Goal: Task Accomplishment & Management: Manage account settings

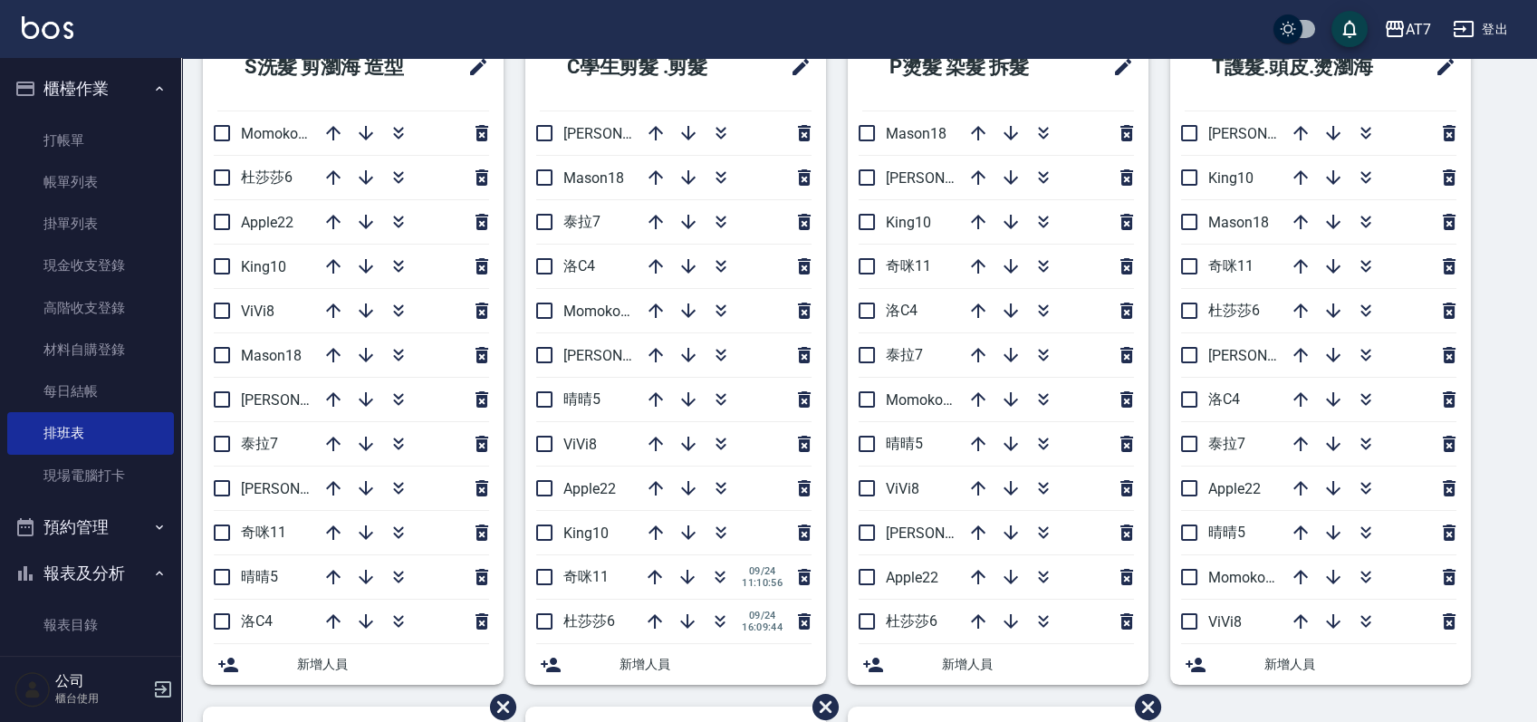
scroll to position [149, 0]
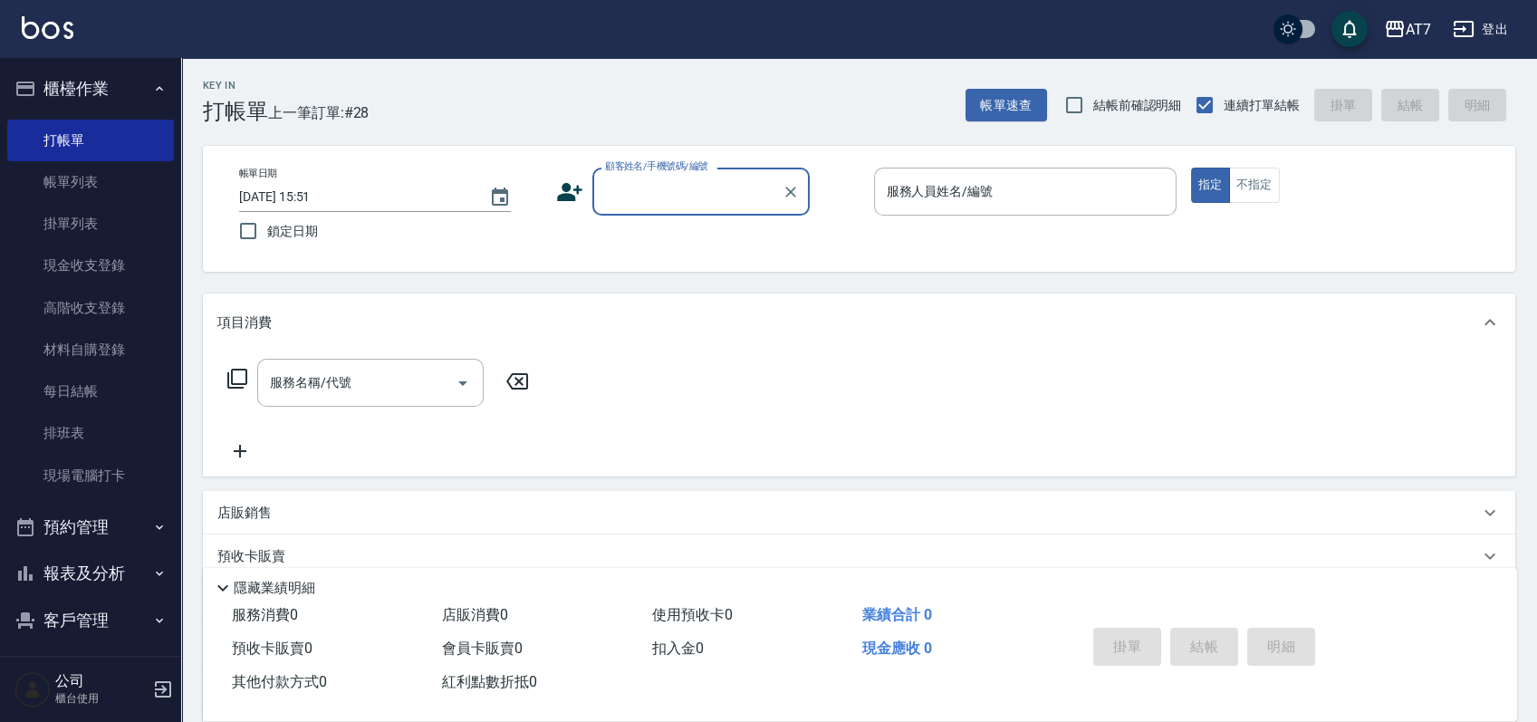
click at [700, 214] on div "顧客姓名/手機號碼/編號" at bounding box center [700, 192] width 217 height 48
type input "公司/公司07038/07038"
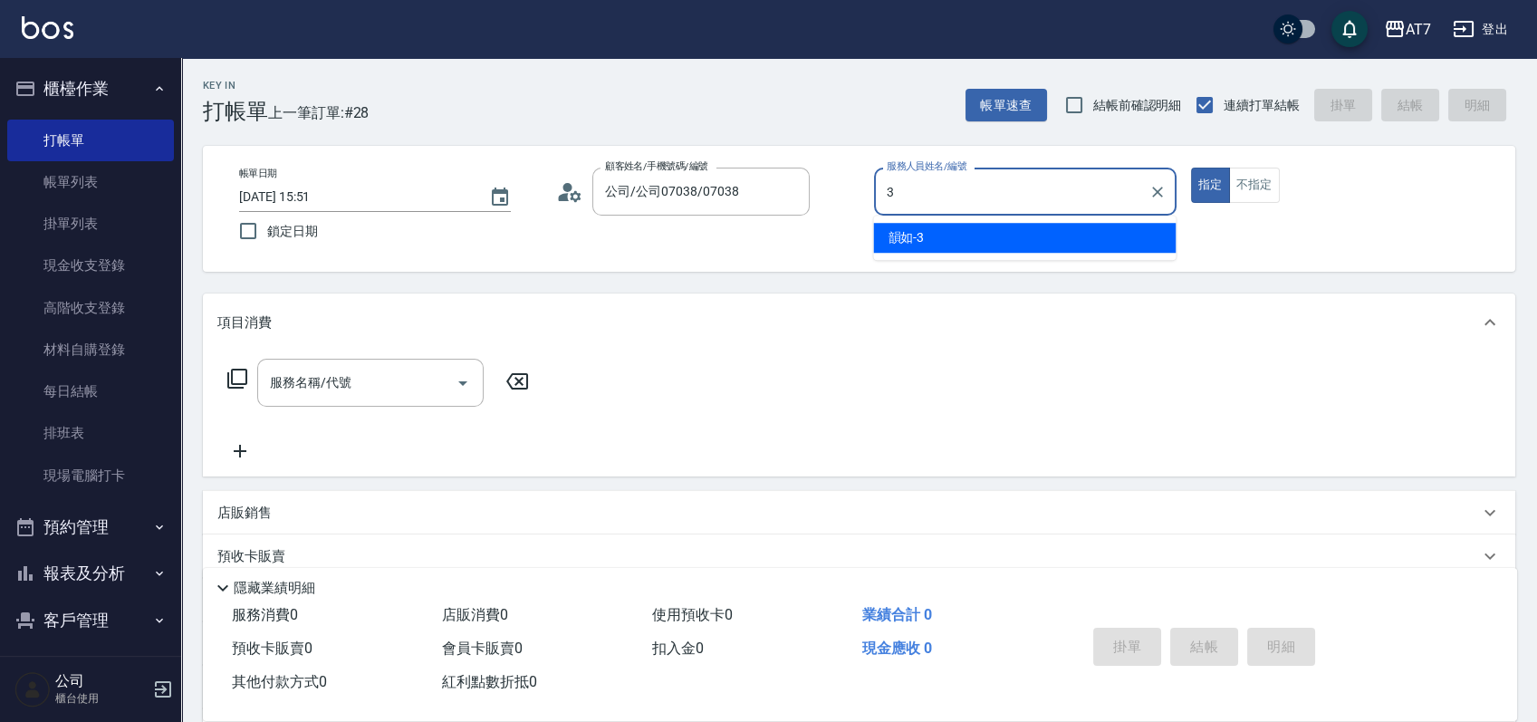
type input "韻如-3"
type button "true"
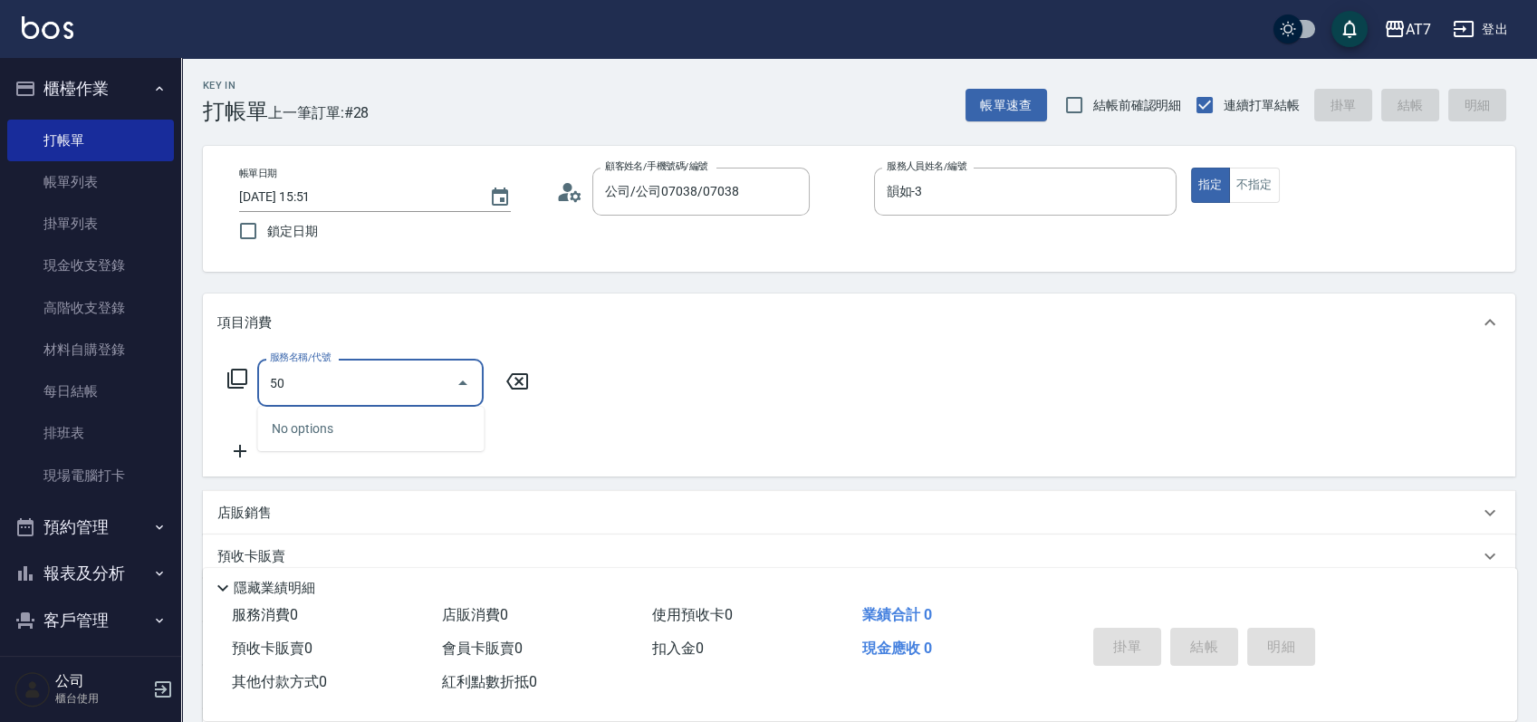
type input "500"
type input "30"
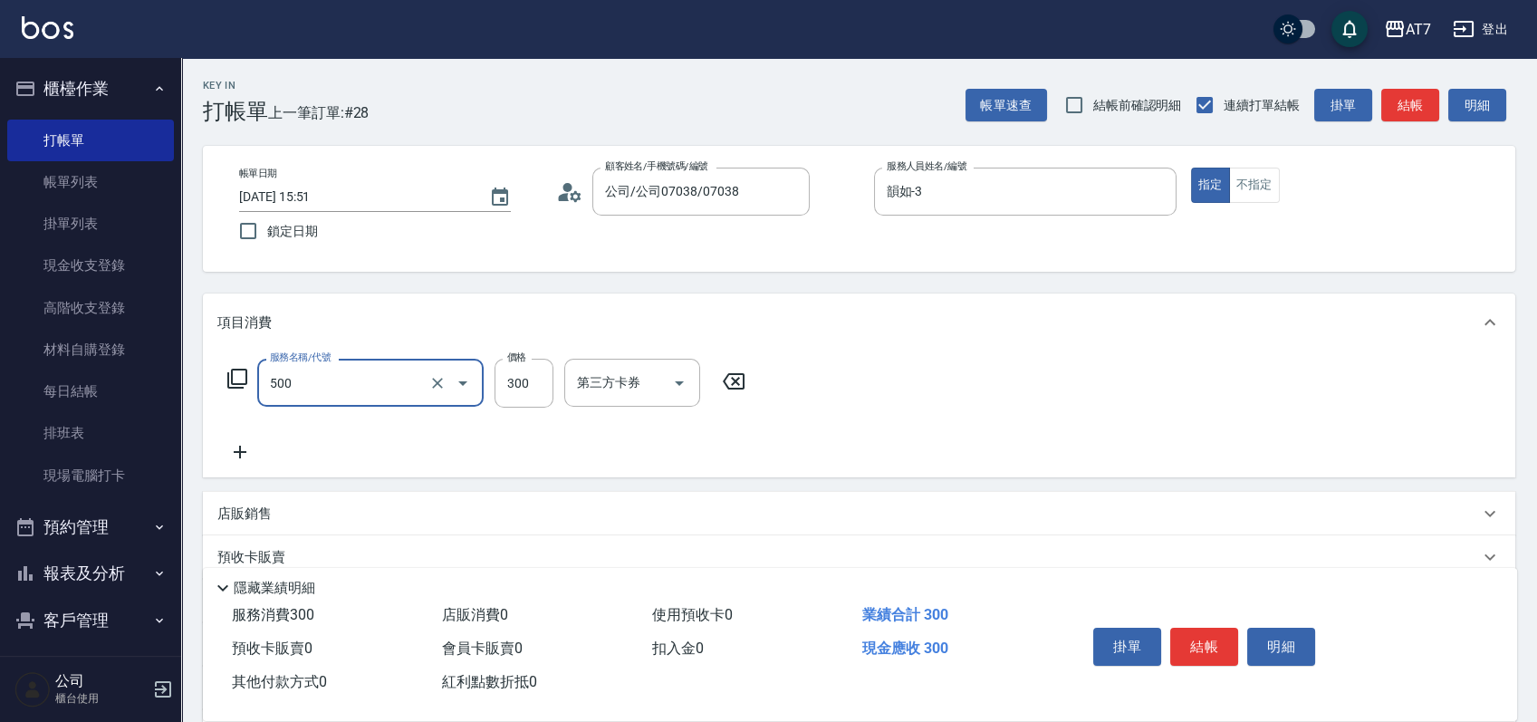
type input "洗髮(500)"
type input "2"
type input "0"
type input "25"
type input "20"
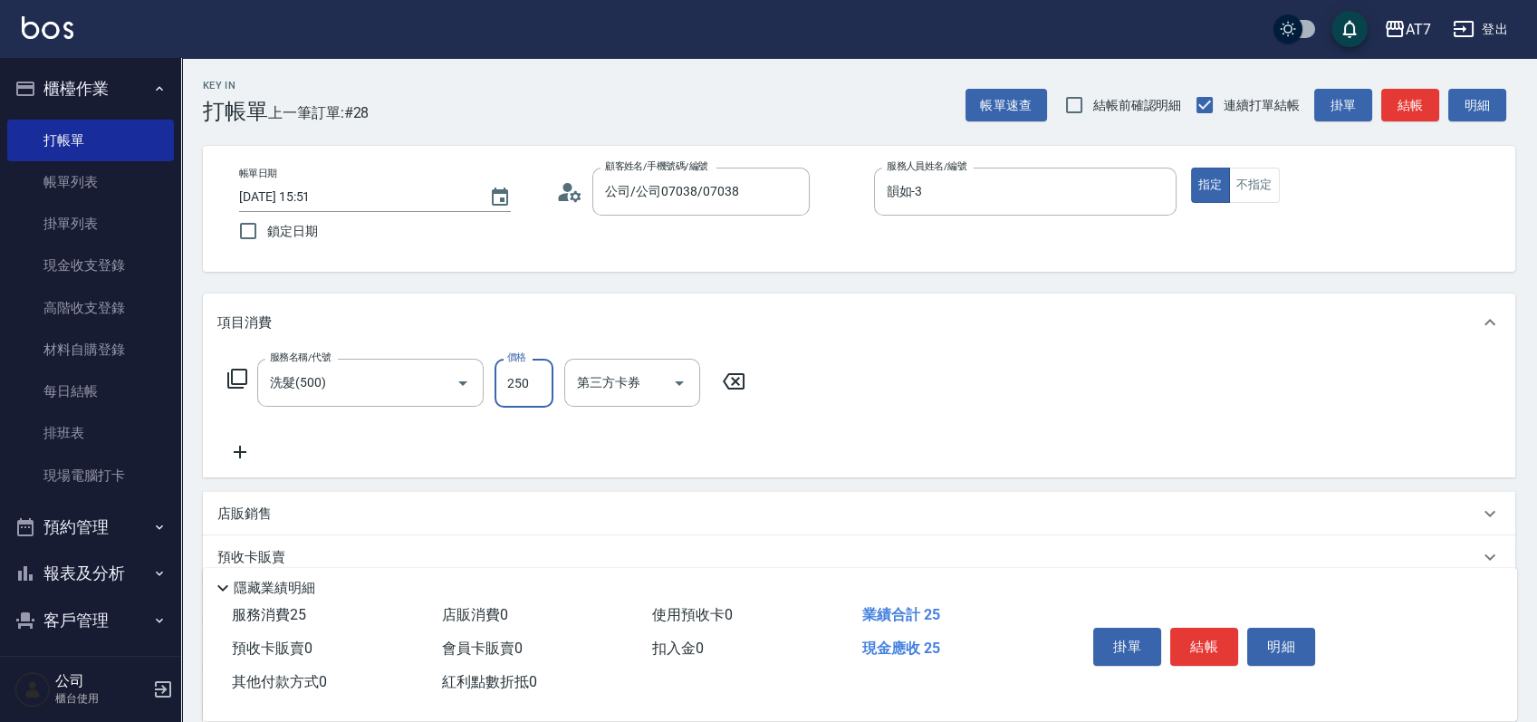
type input "250"
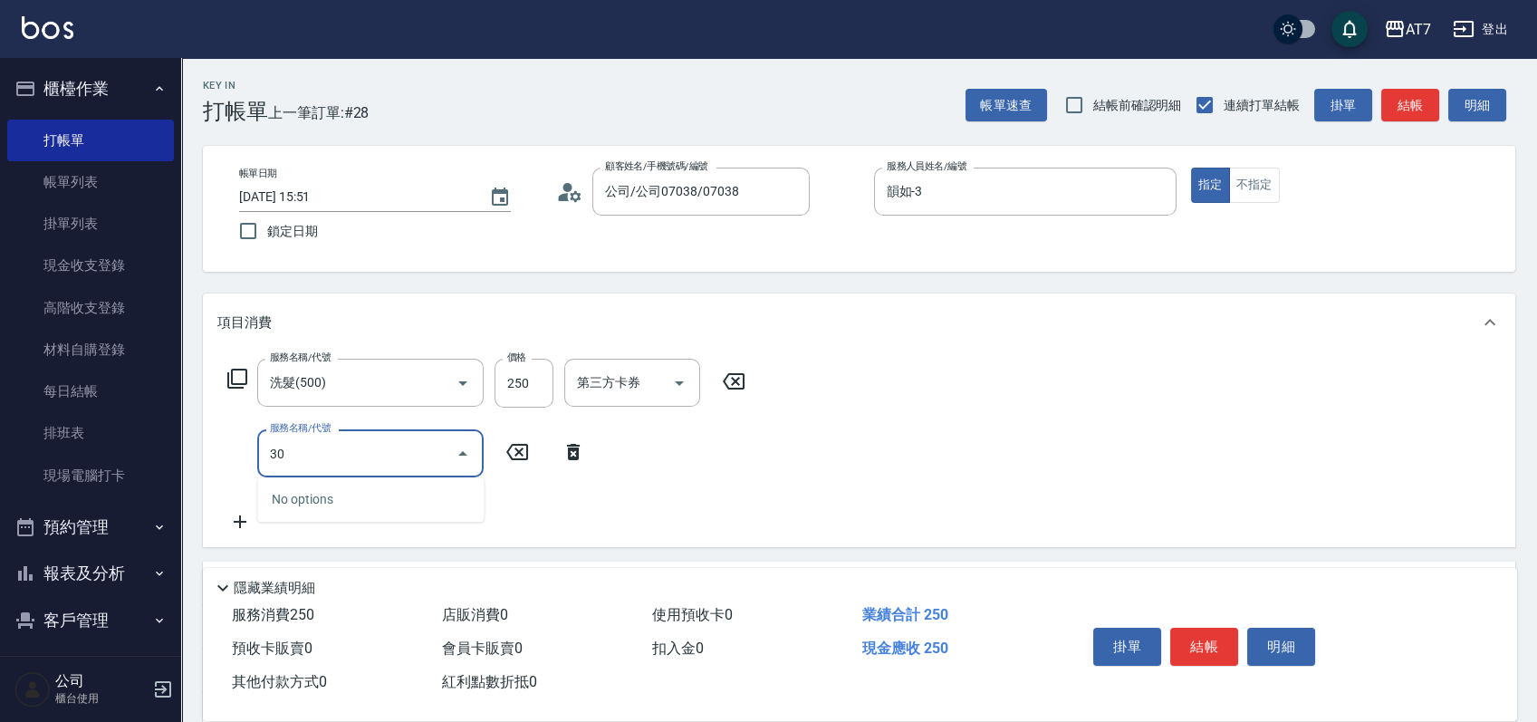
type input "302"
type input "60"
type input "剪髮(302)"
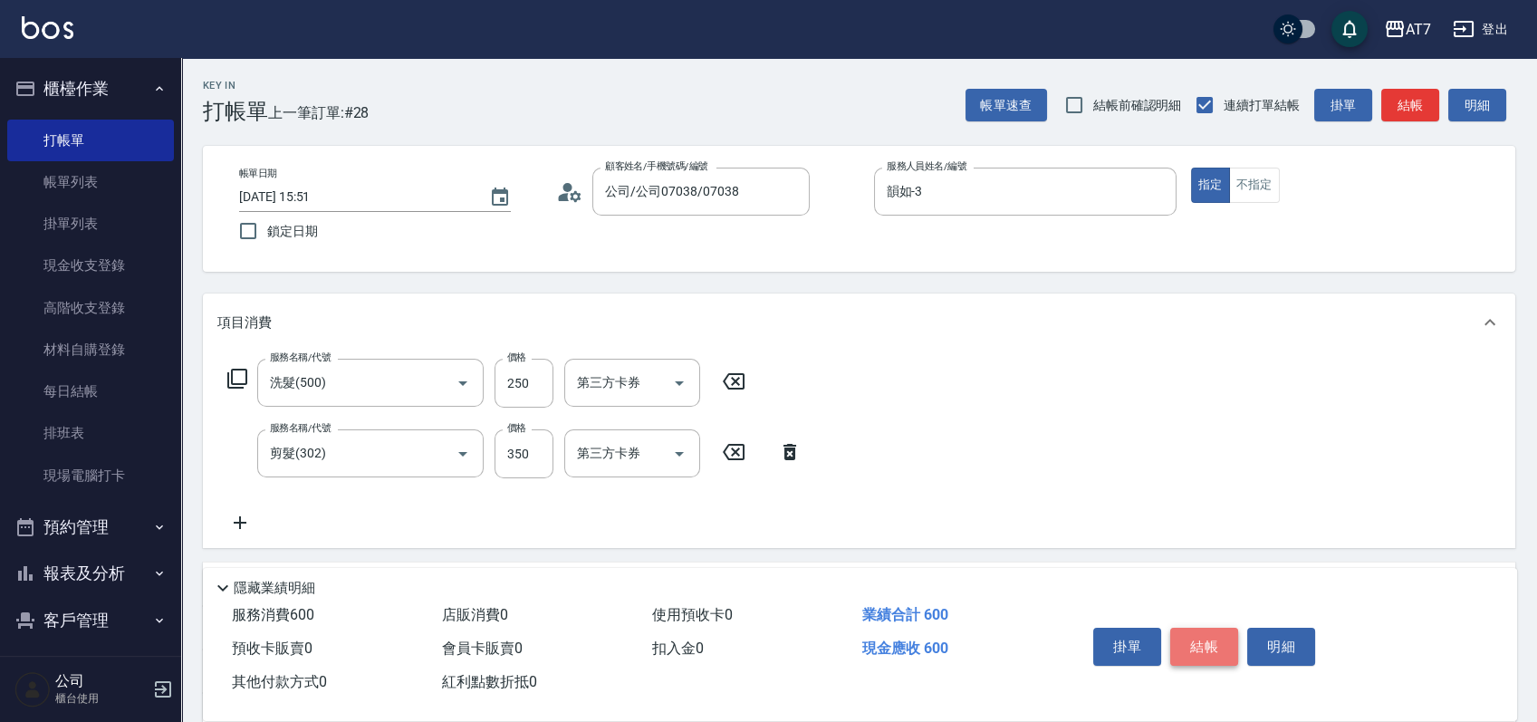
click at [1213, 647] on button "結帳" at bounding box center [1204, 647] width 68 height 38
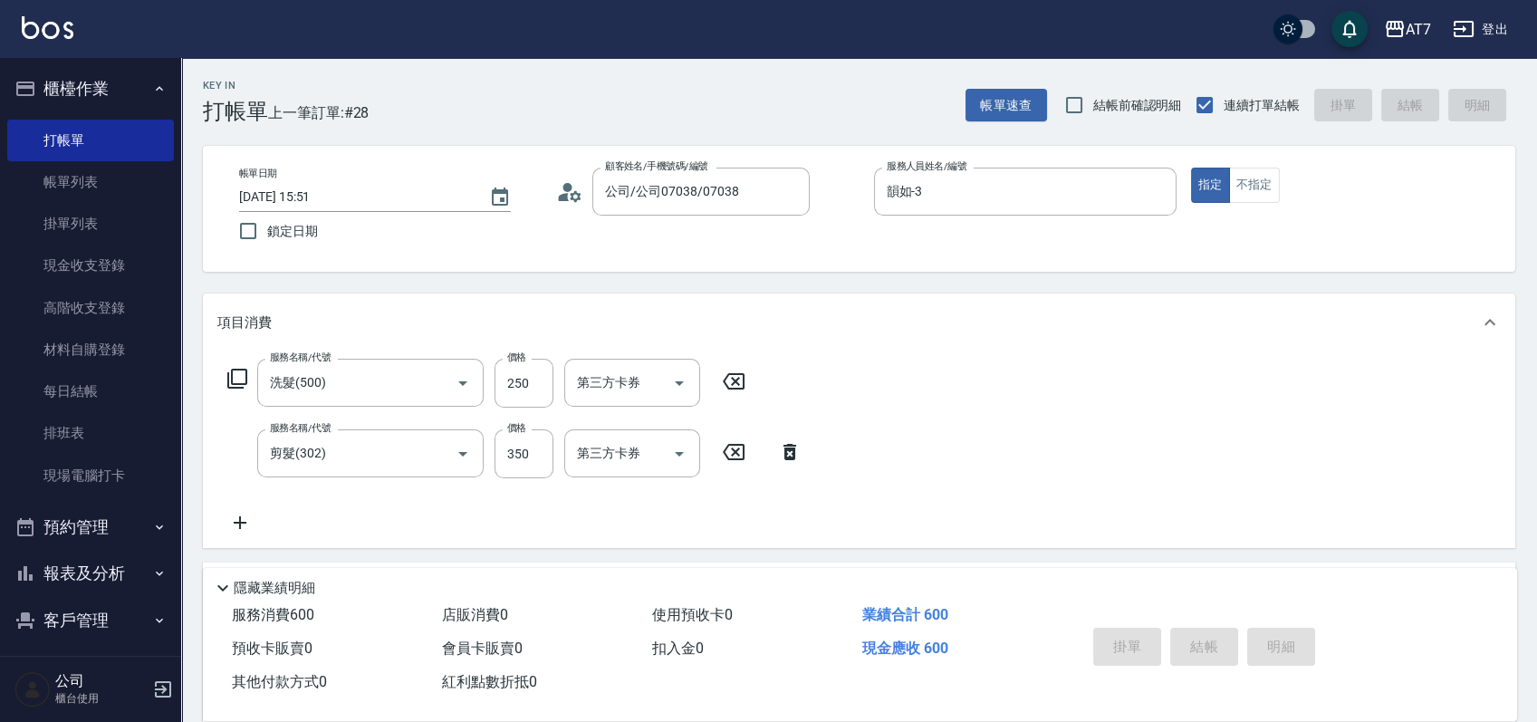
type input "[DATE] 19:33"
type input "0"
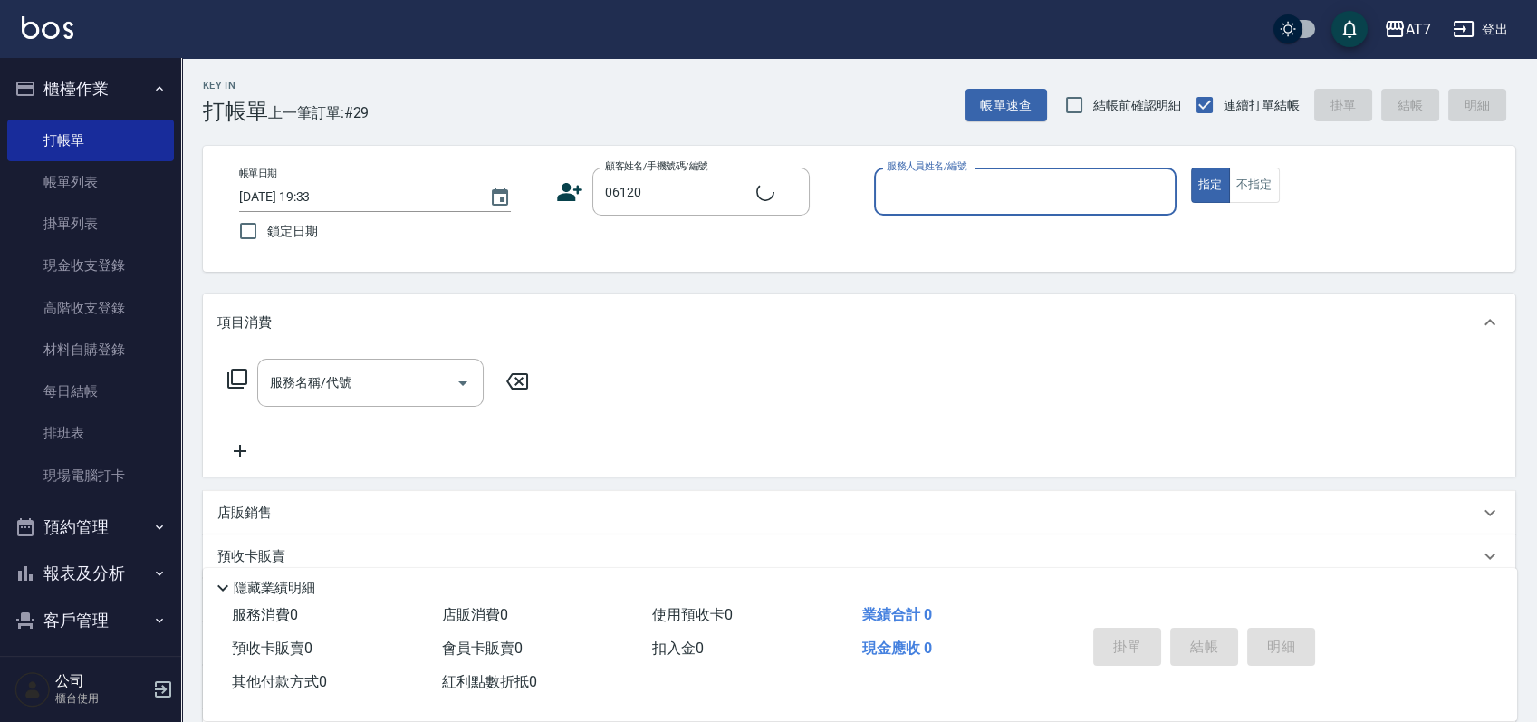
type input "公司單/06120-1/06120"
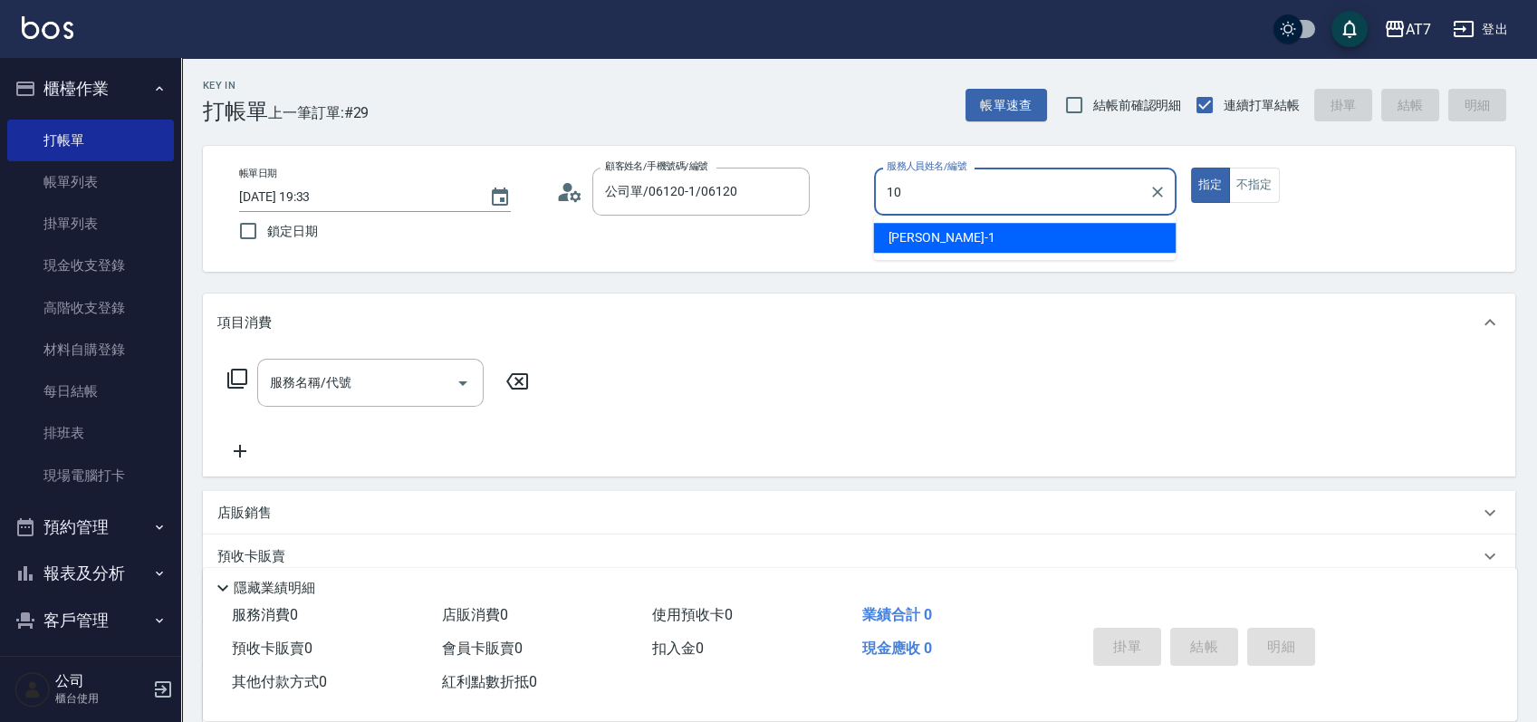
type input "King-10"
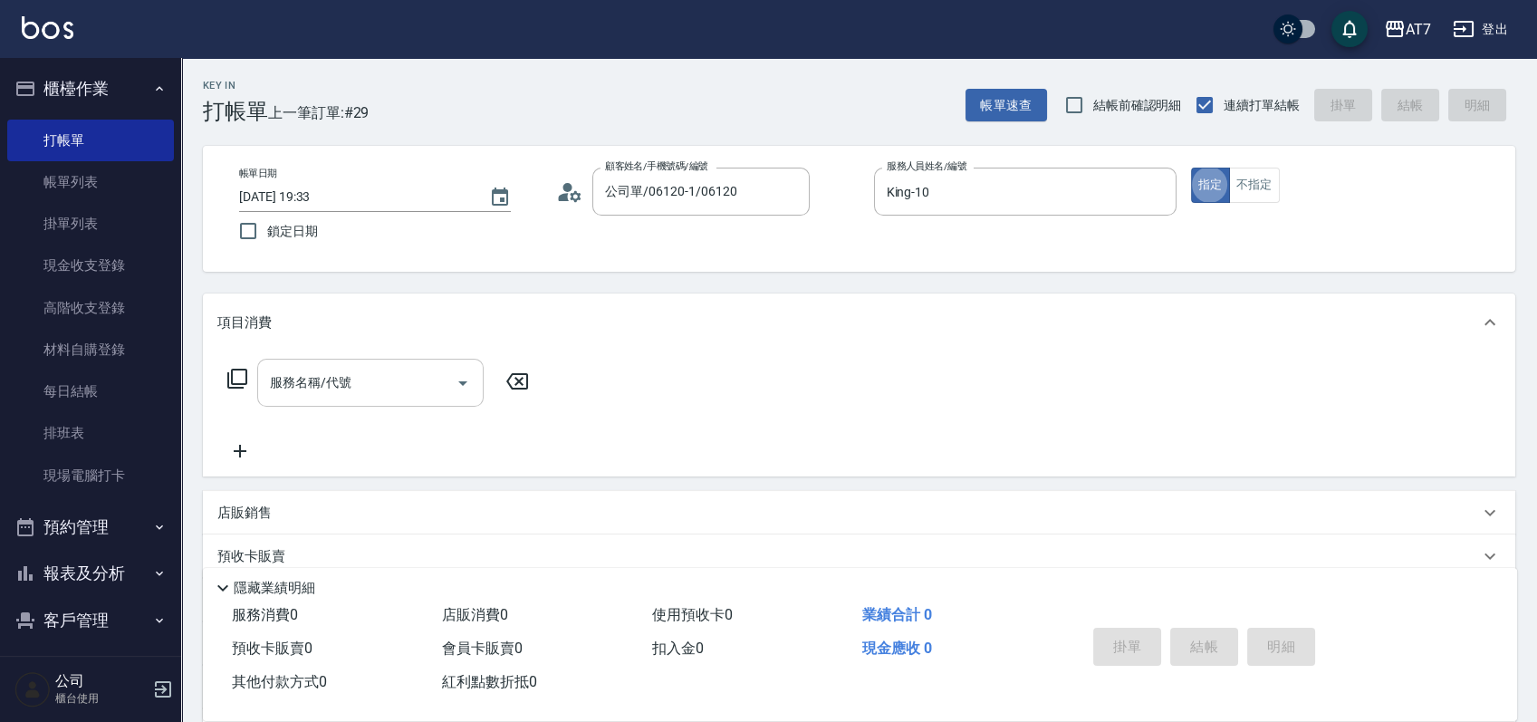
click at [397, 384] on input "服務名稱/代號" at bounding box center [356, 383] width 183 height 32
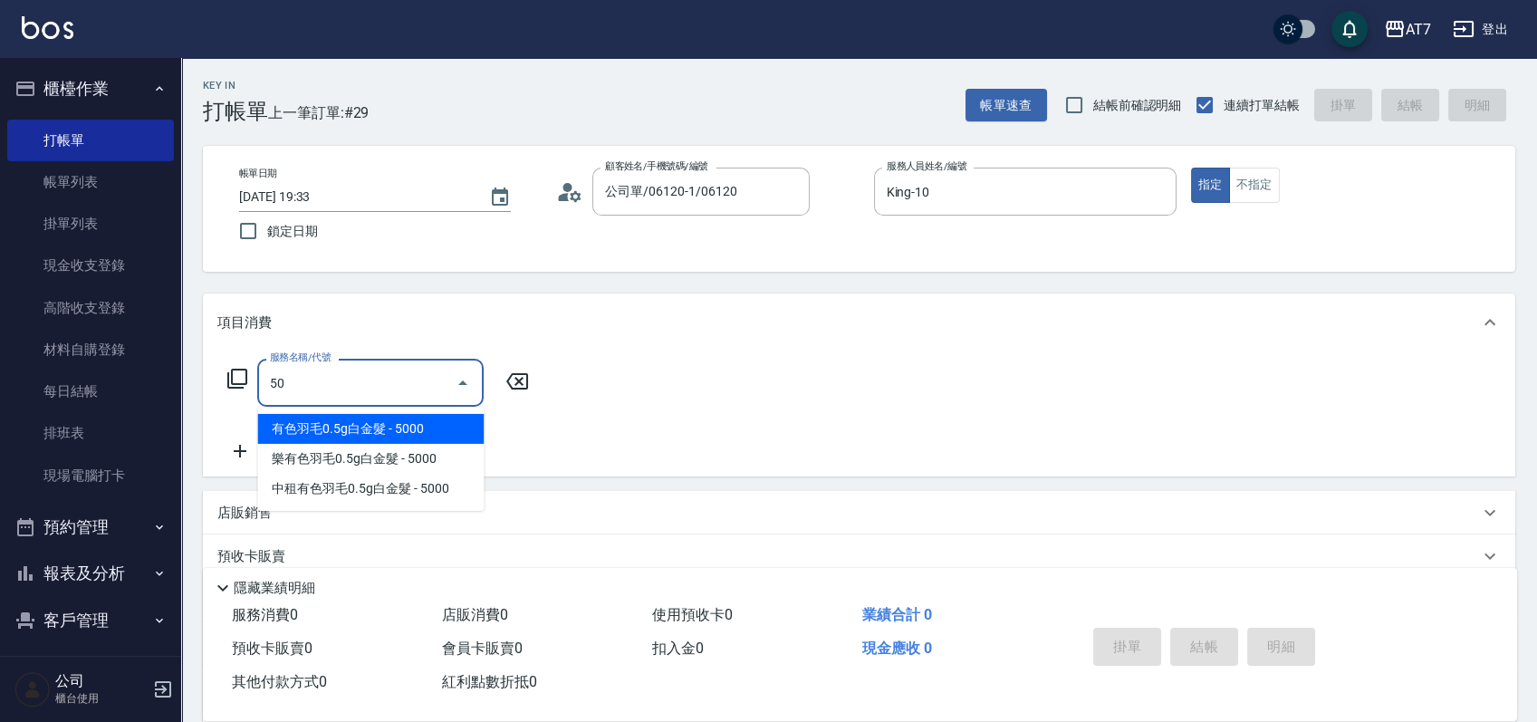
type input "501"
type input "30"
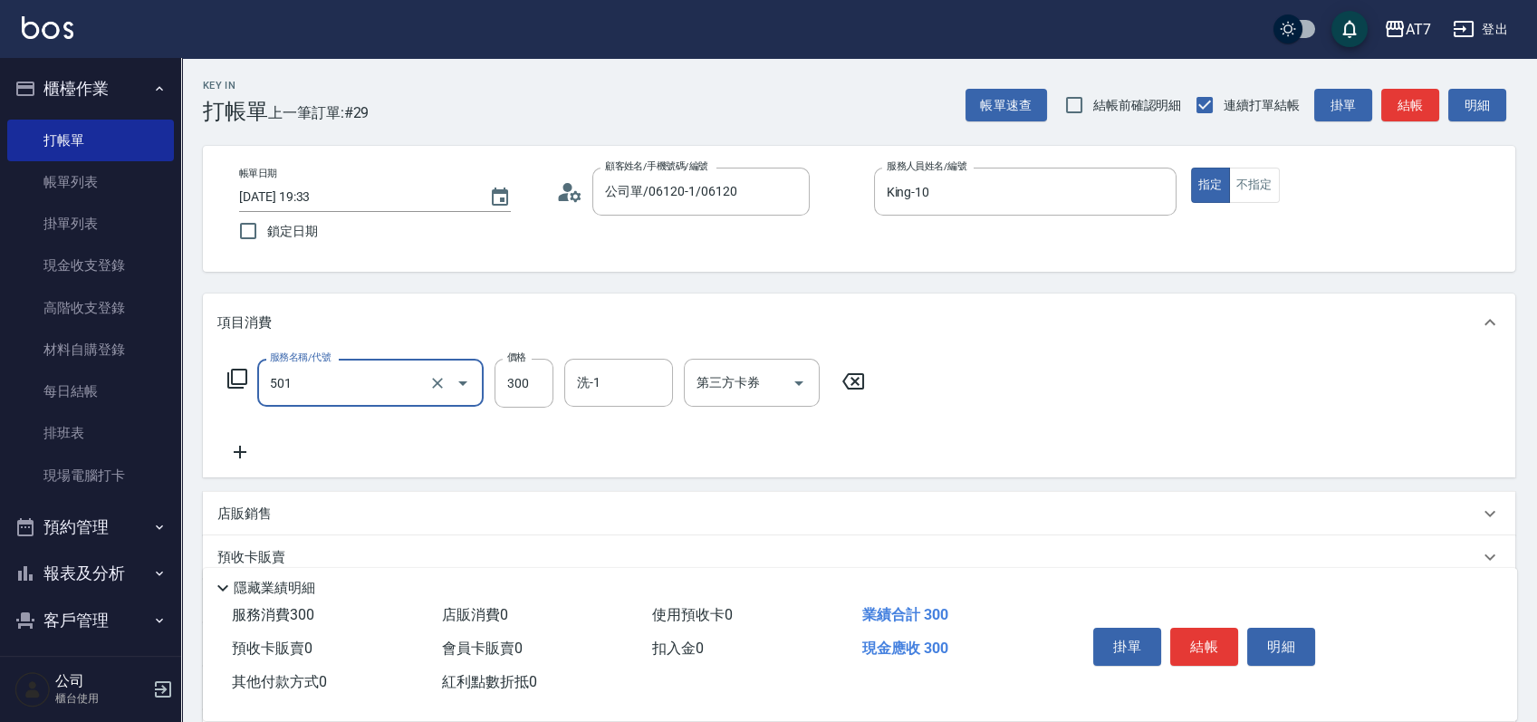
type input "洗髮(互助)(501)"
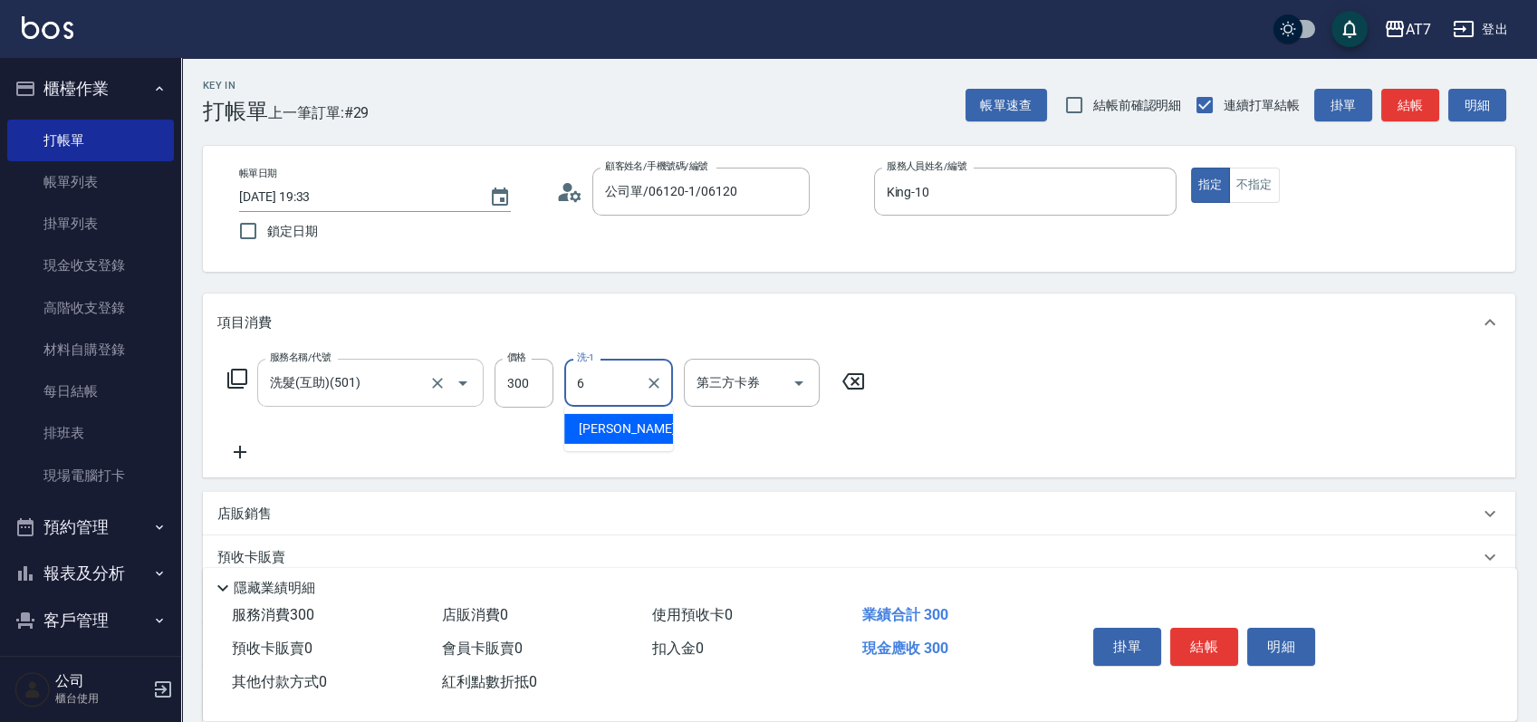
type input "[PERSON_NAME]-6"
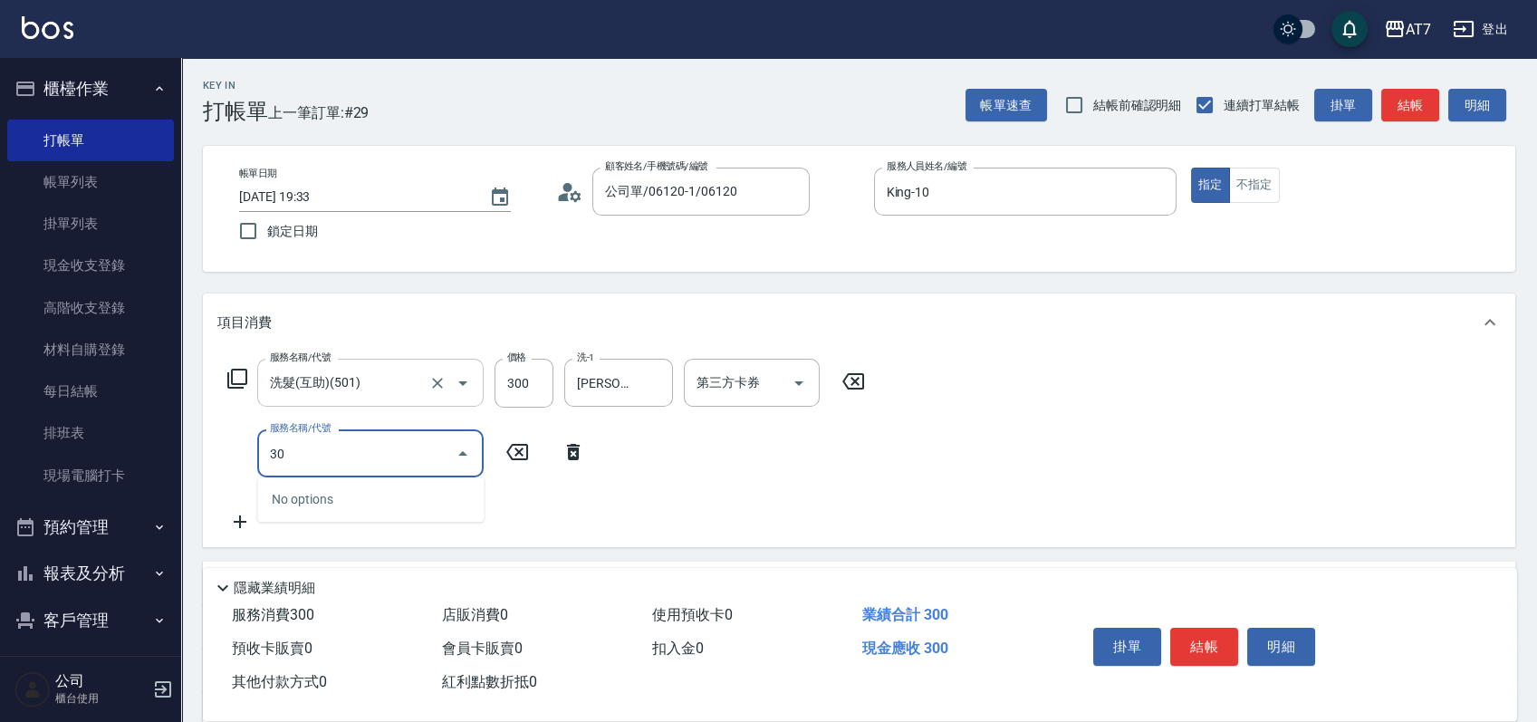
type input "300"
type input "40"
type input "剪瀏海(300)"
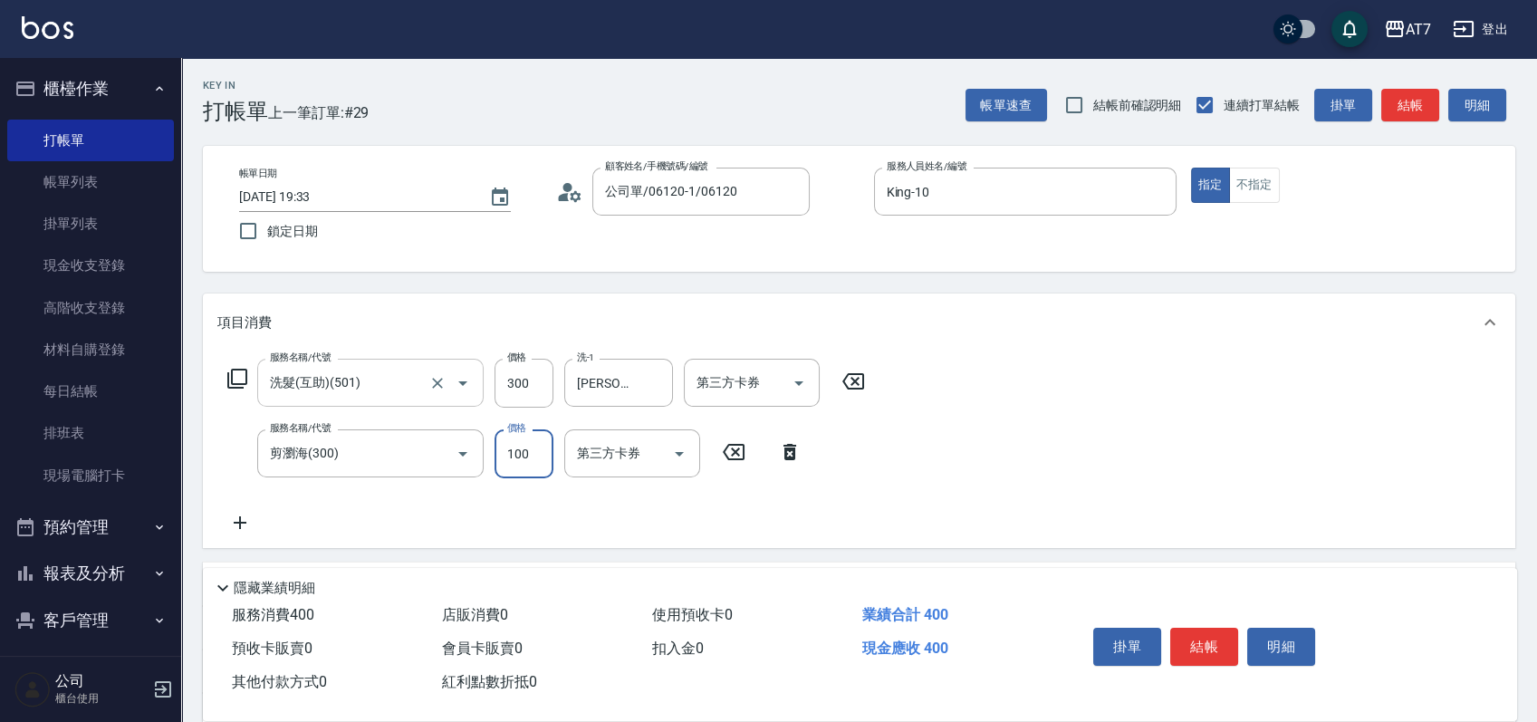
type input "2"
type input "30"
type input "200"
type input "50"
type input "200"
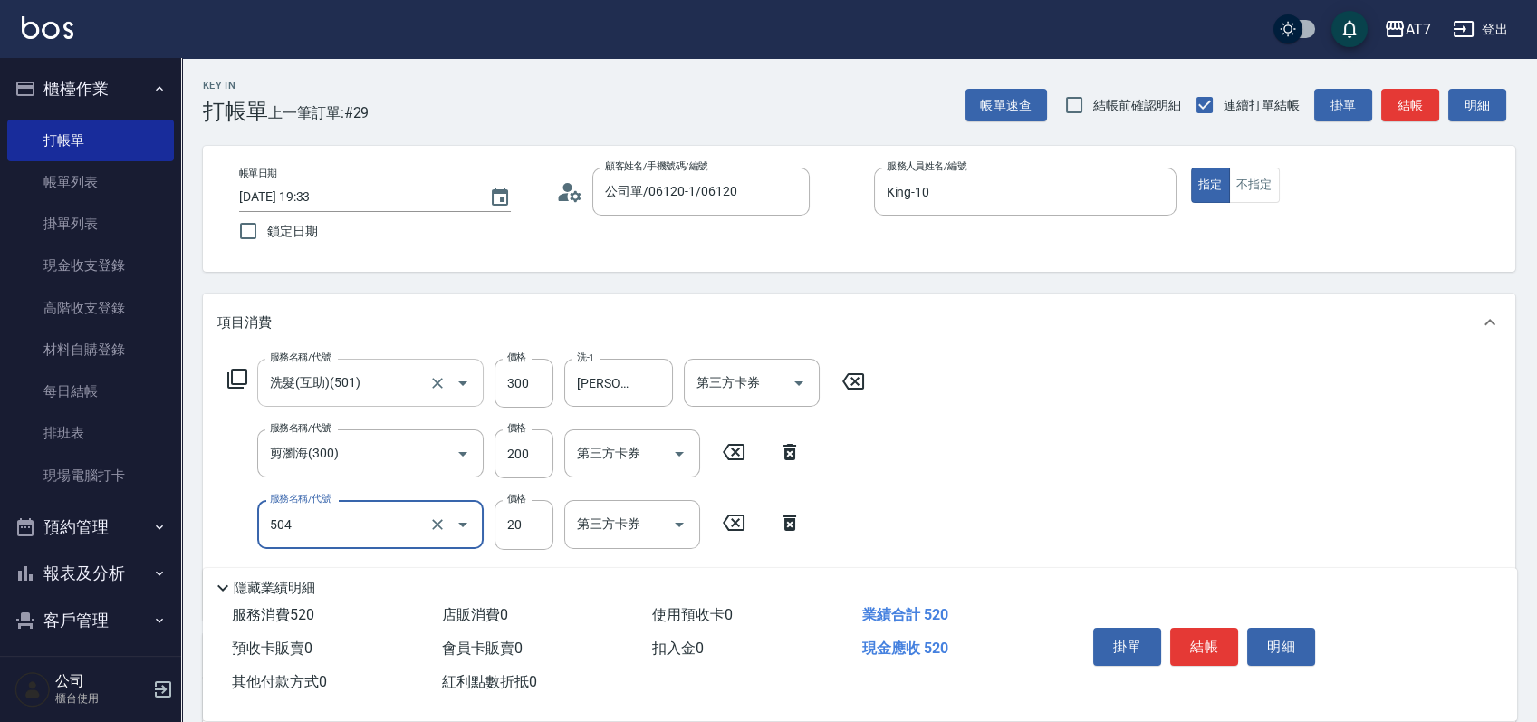
type input "潤絲(504)"
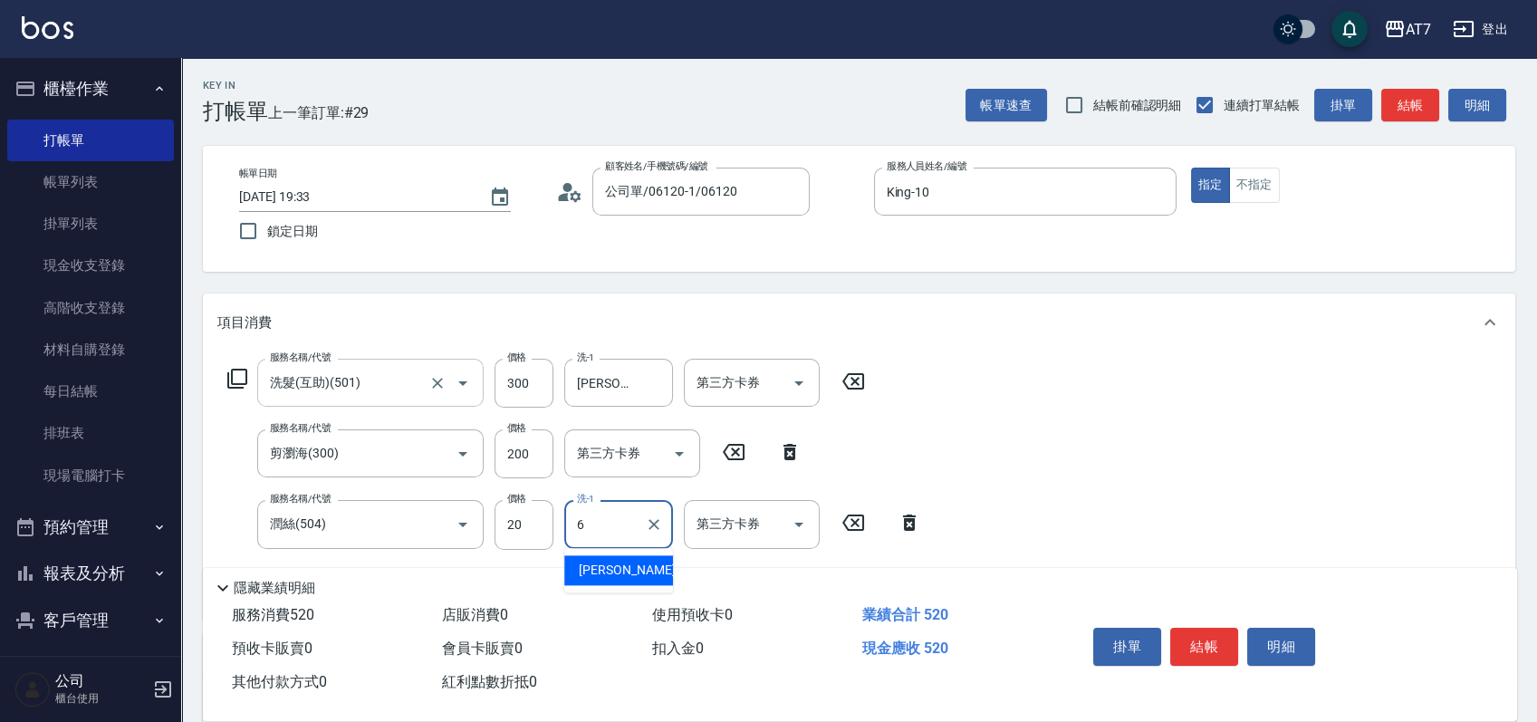
type input "[PERSON_NAME]-6"
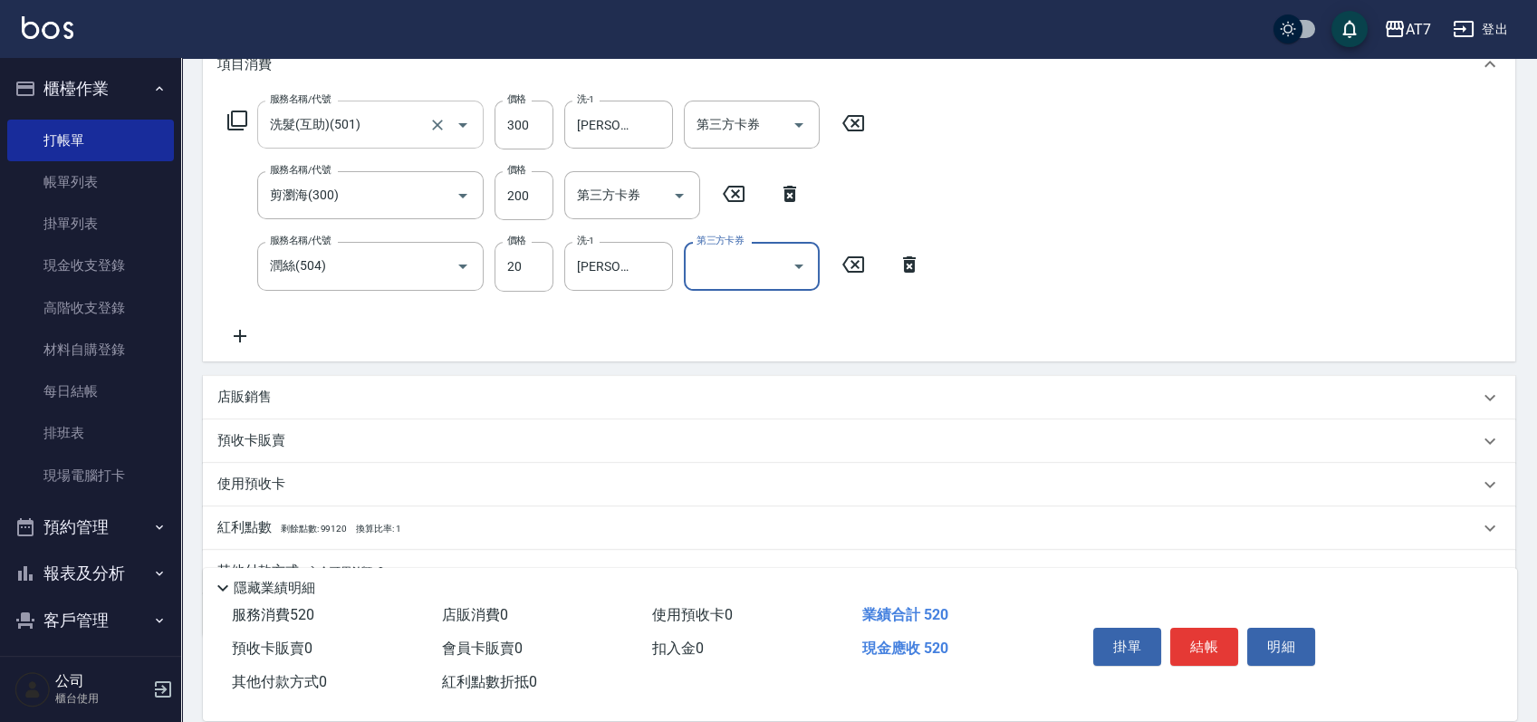
scroll to position [343, 0]
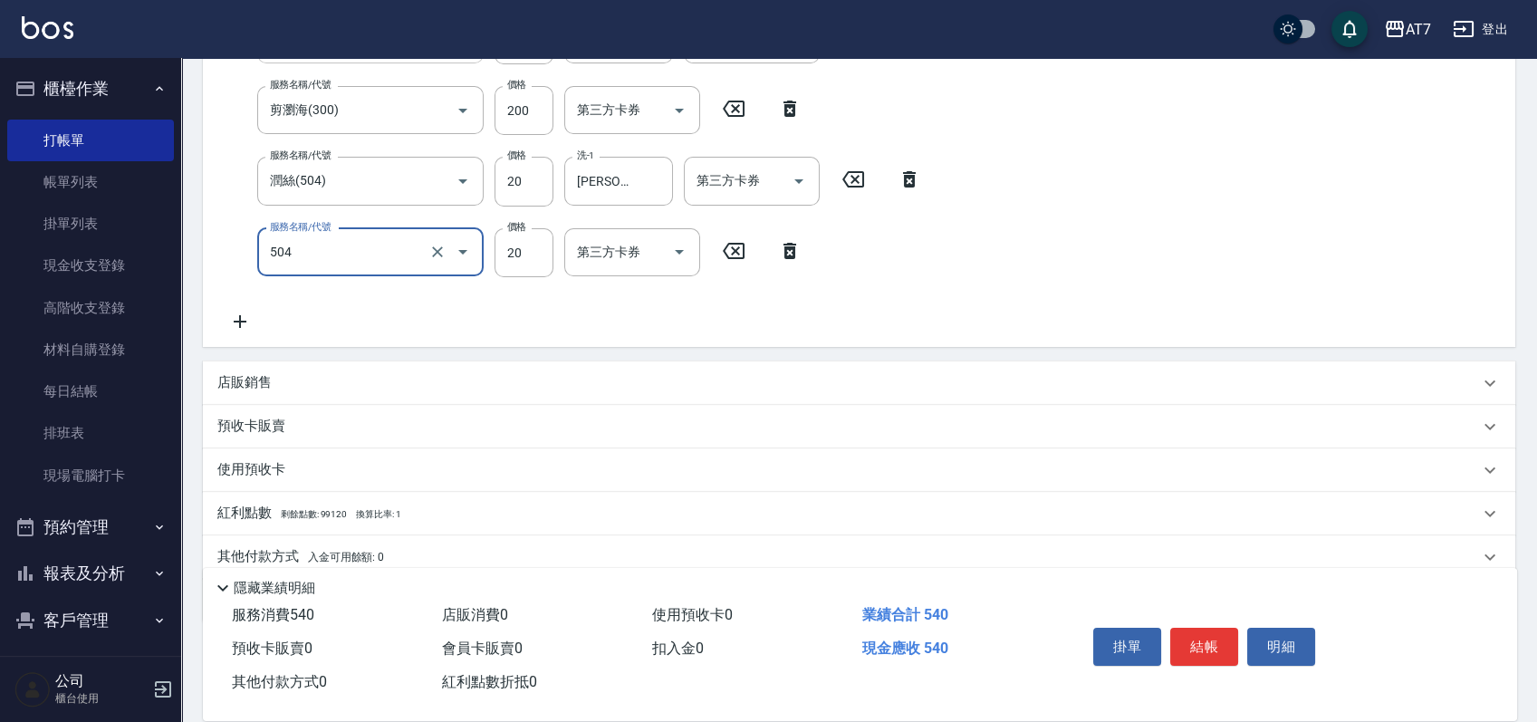
type input "潤絲(504)"
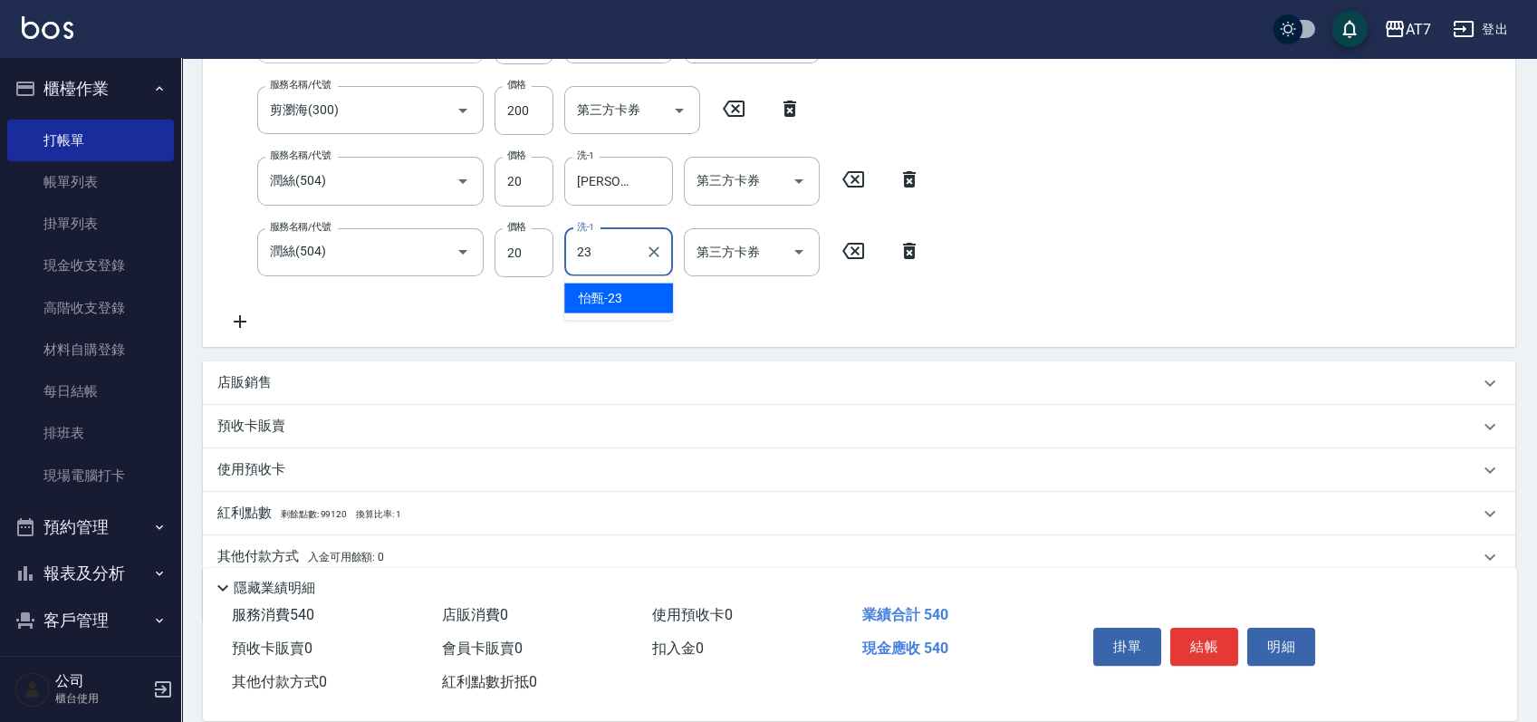
type input "怡甄-23"
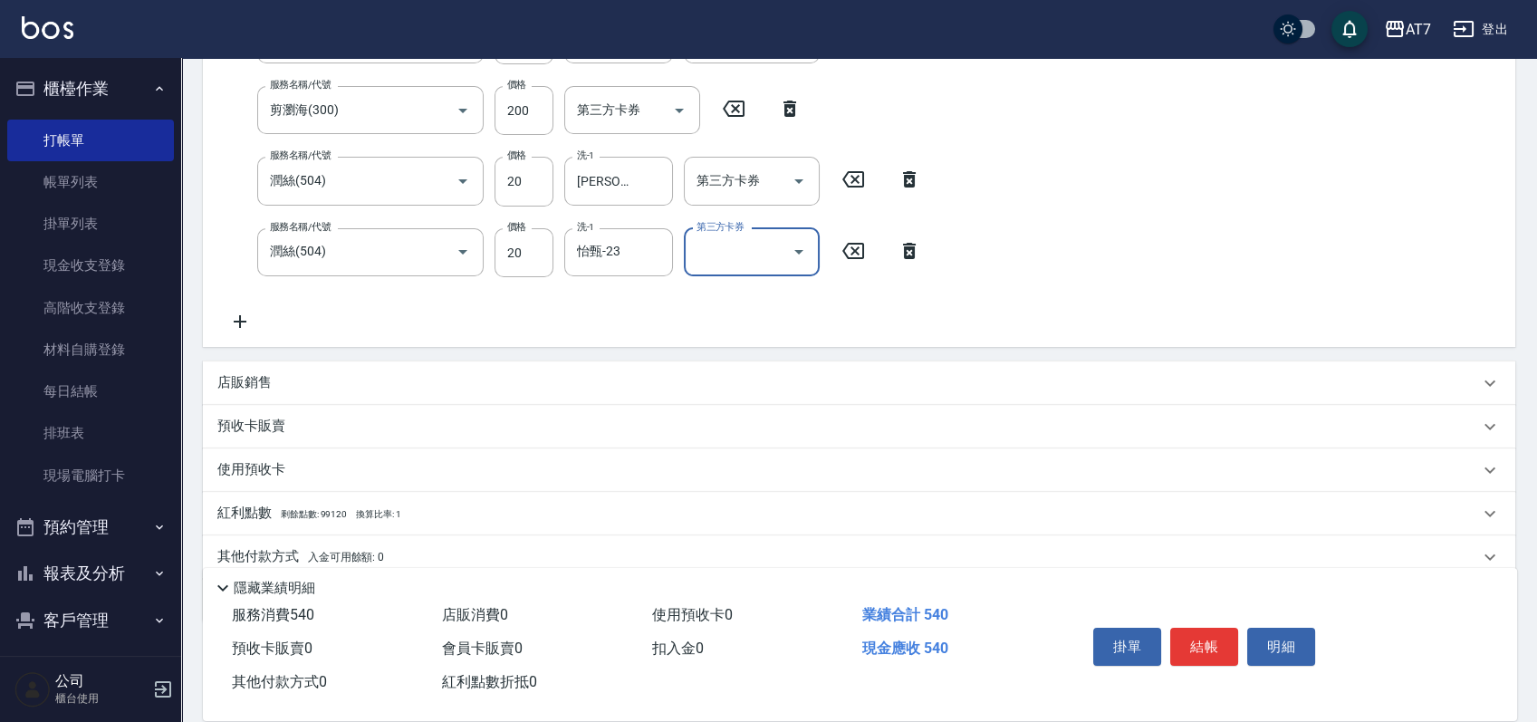
scroll to position [223, 0]
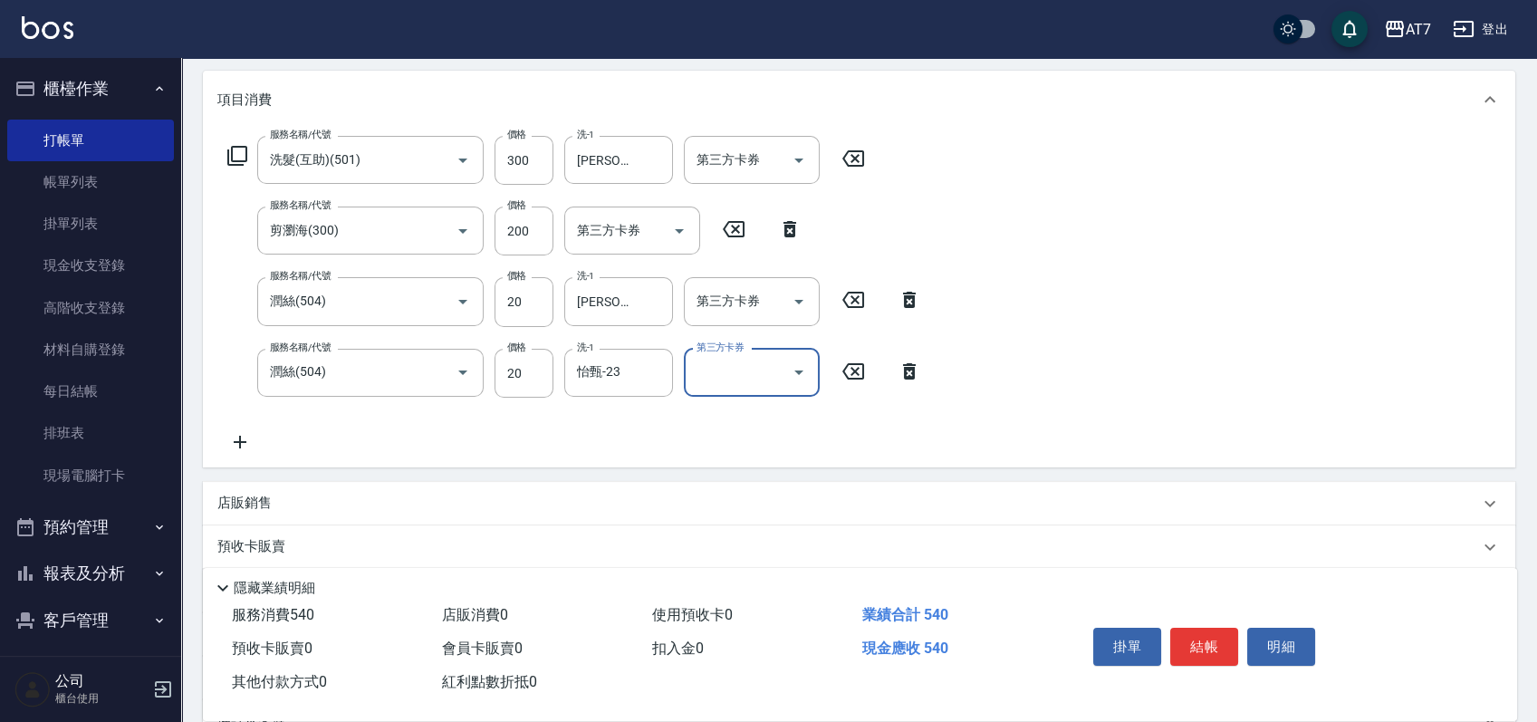
click at [246, 151] on icon at bounding box center [237, 156] width 20 height 20
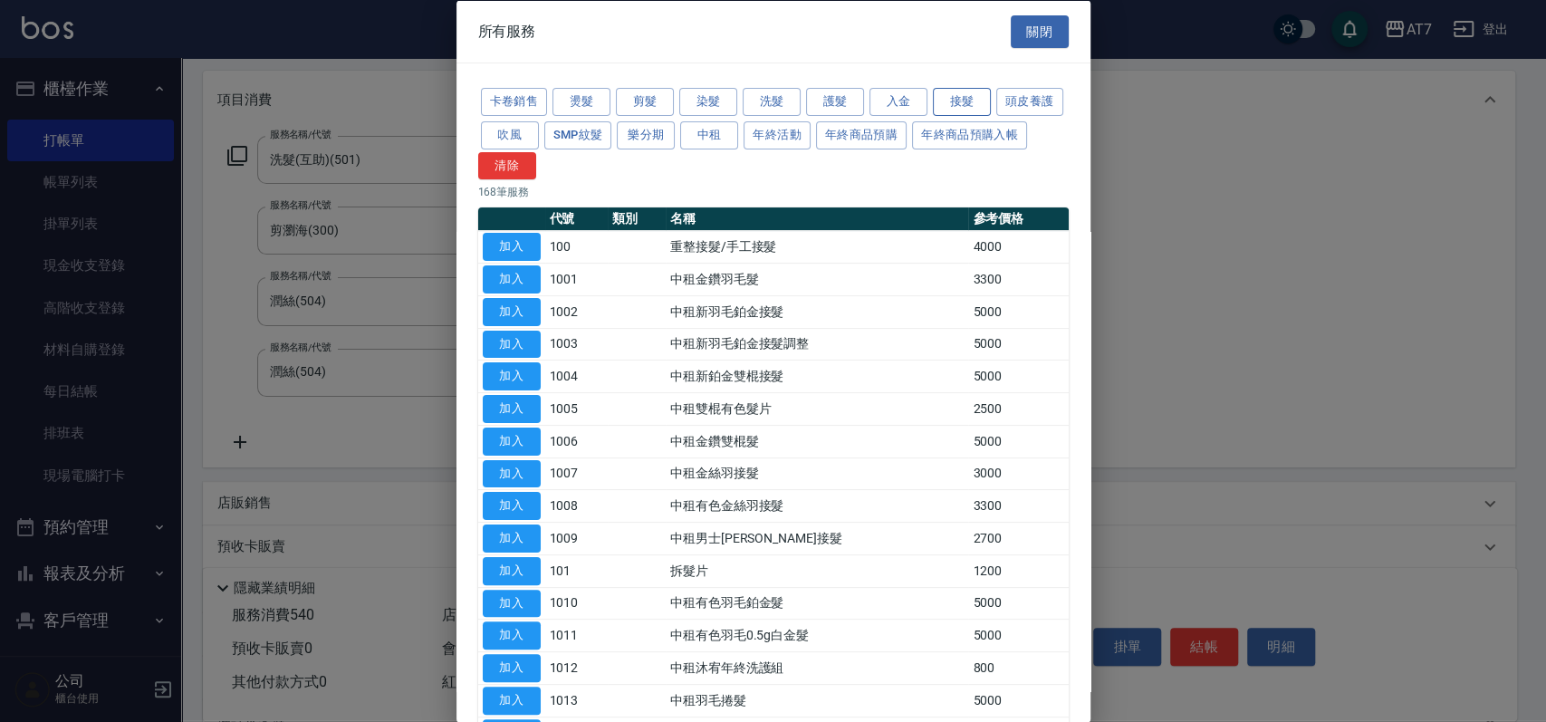
click at [979, 94] on button "接髮" at bounding box center [962, 102] width 58 height 28
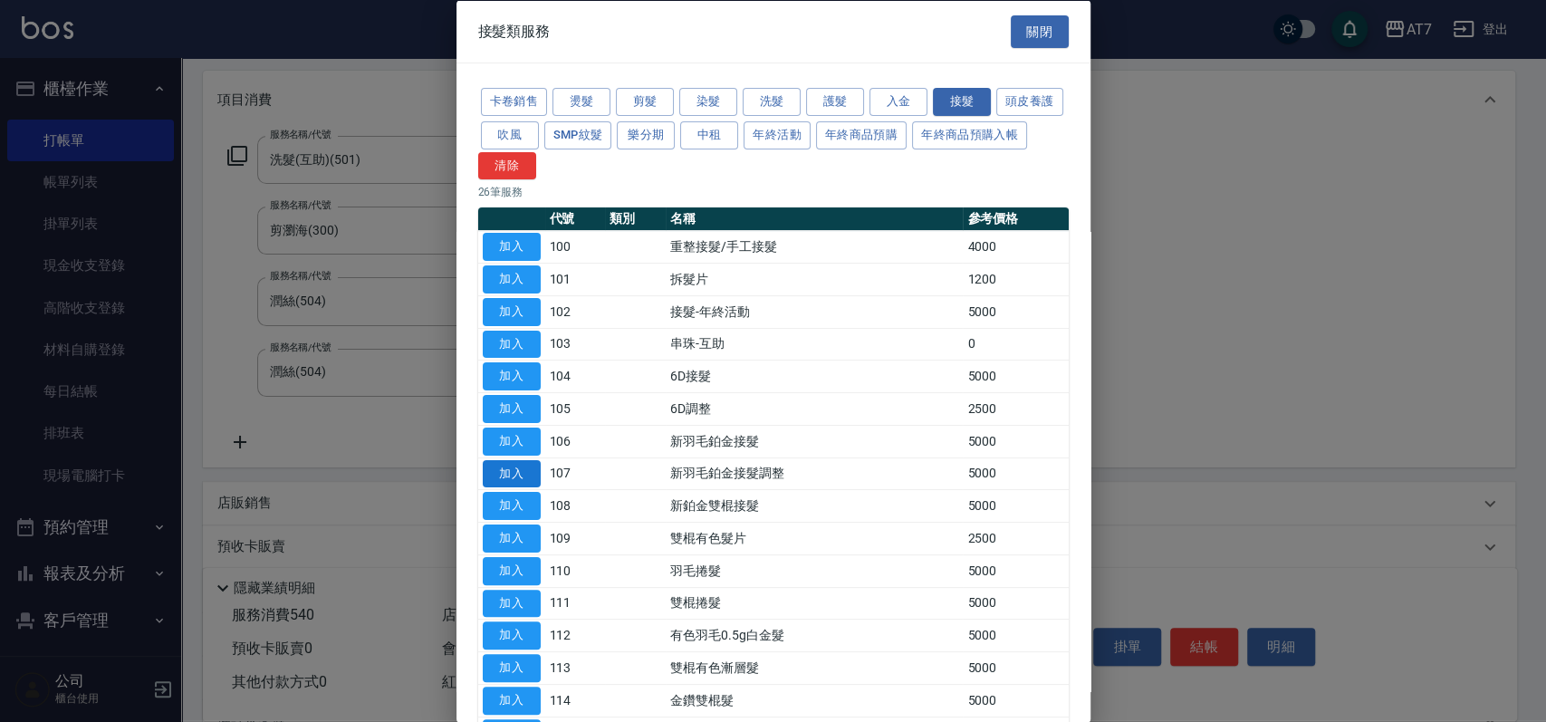
click at [521, 468] on button "加入" at bounding box center [512, 473] width 58 height 28
type input "550"
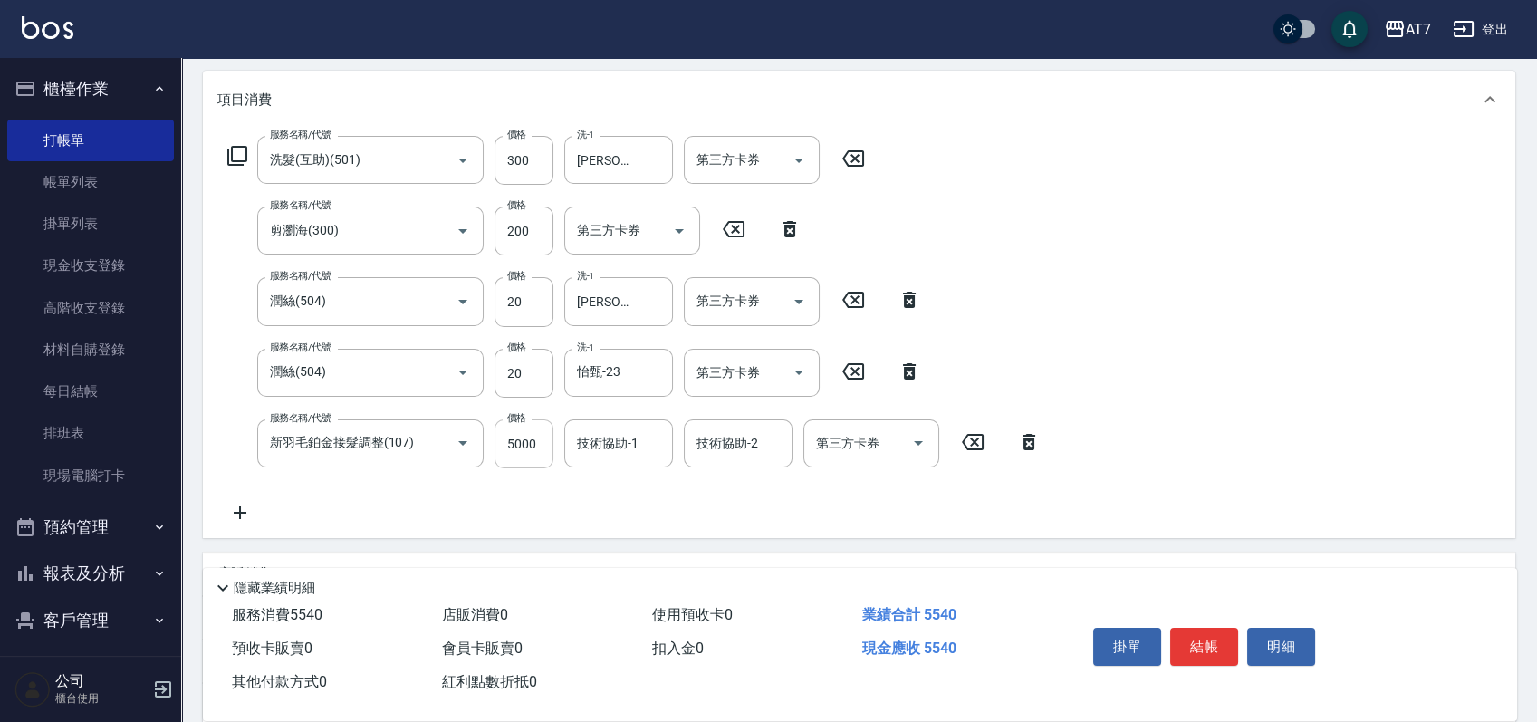
click at [507, 451] on input "5000" at bounding box center [524, 443] width 59 height 49
type input "1"
type input "50"
type input "150"
type input "60"
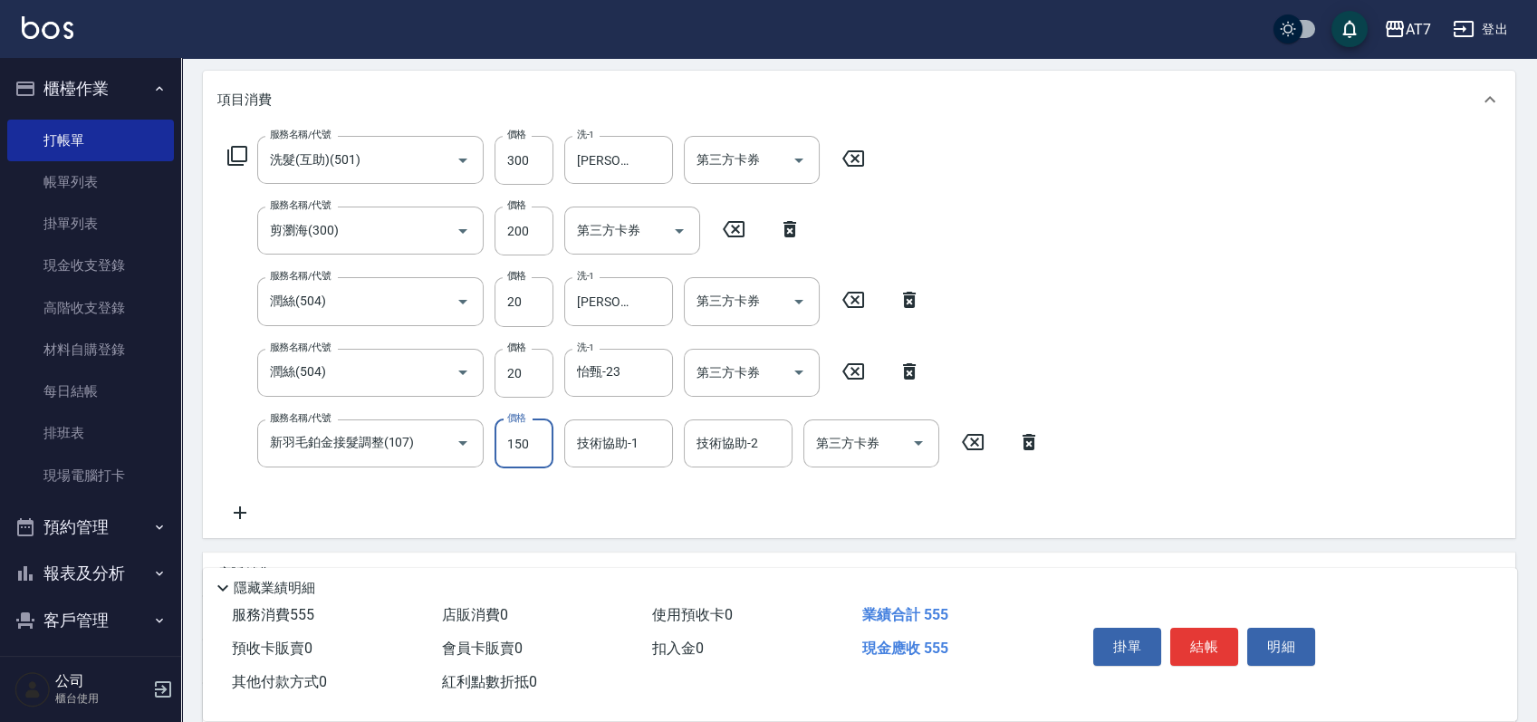
type input "1500"
type input "200"
type input "怡甄-23"
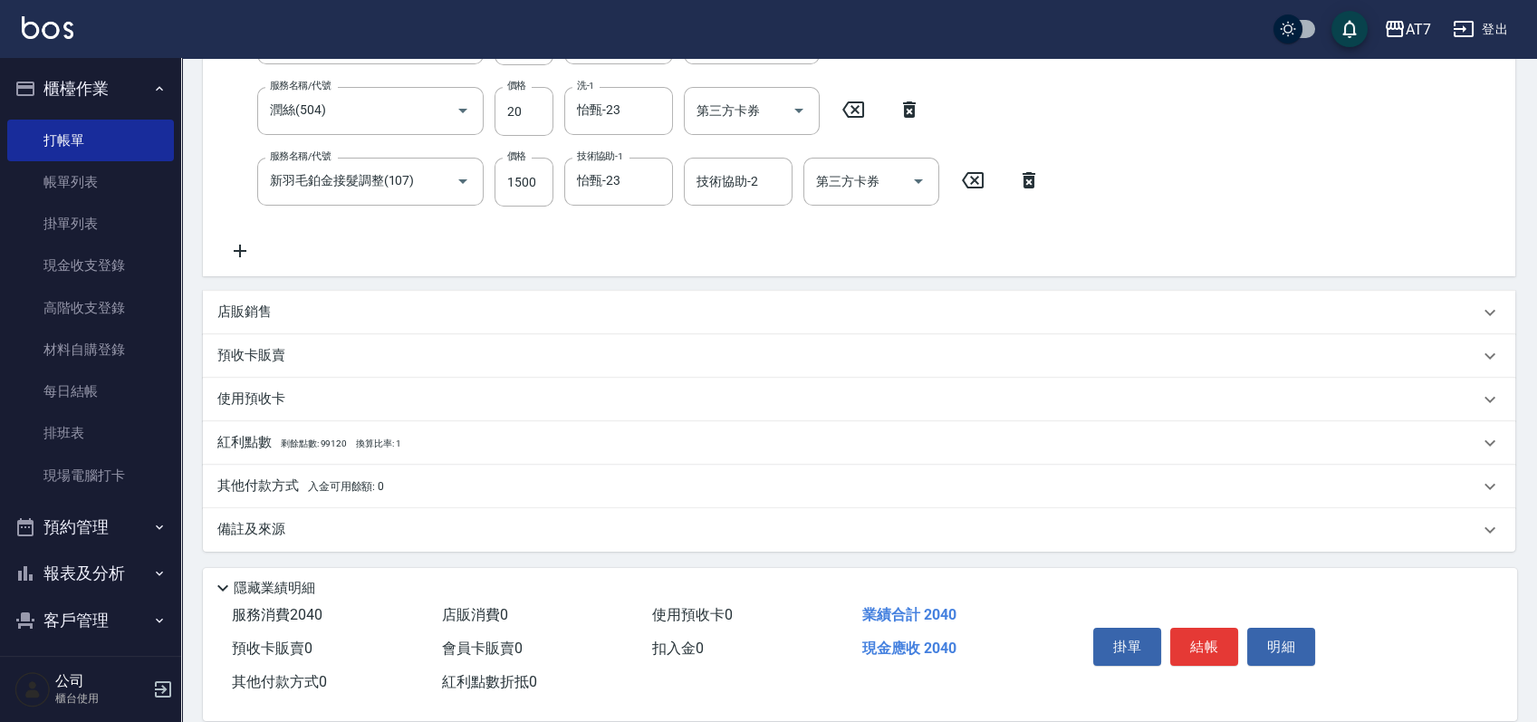
click at [515, 482] on div "其他付款方式 入金可用餘額: 0" at bounding box center [848, 486] width 1262 height 20
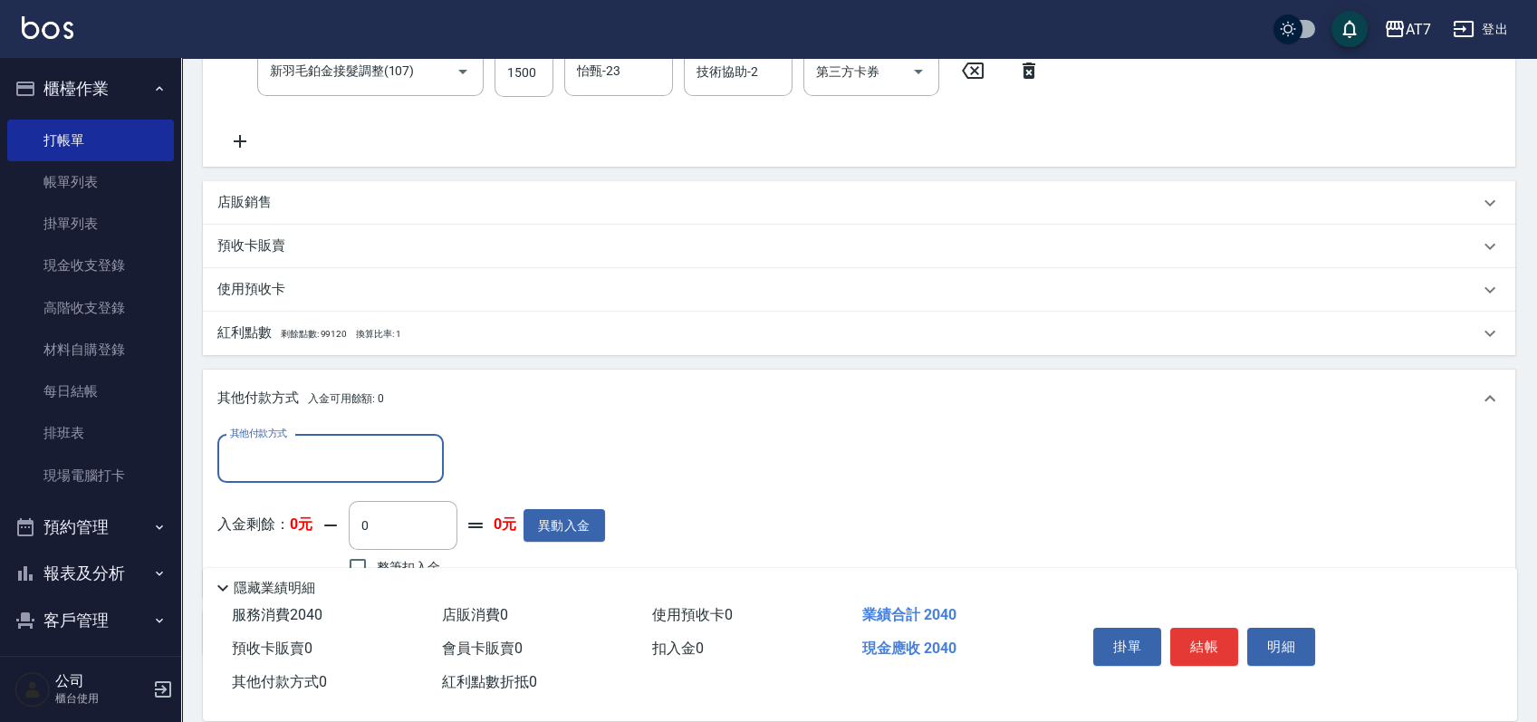
scroll to position [696, 0]
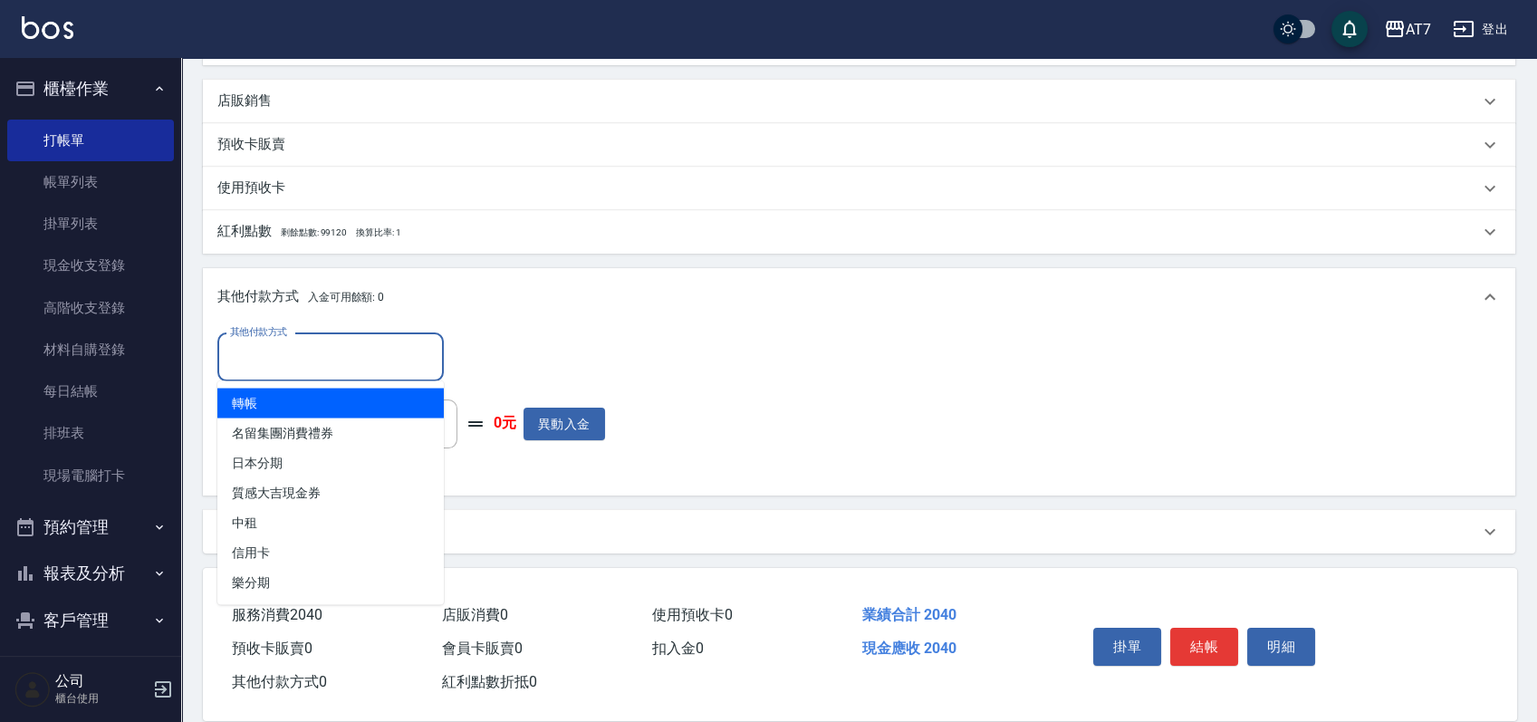
click at [312, 370] on input "其他付款方式" at bounding box center [331, 357] width 210 height 32
click at [292, 408] on span "轉帳" at bounding box center [330, 403] width 226 height 30
type input "轉帳"
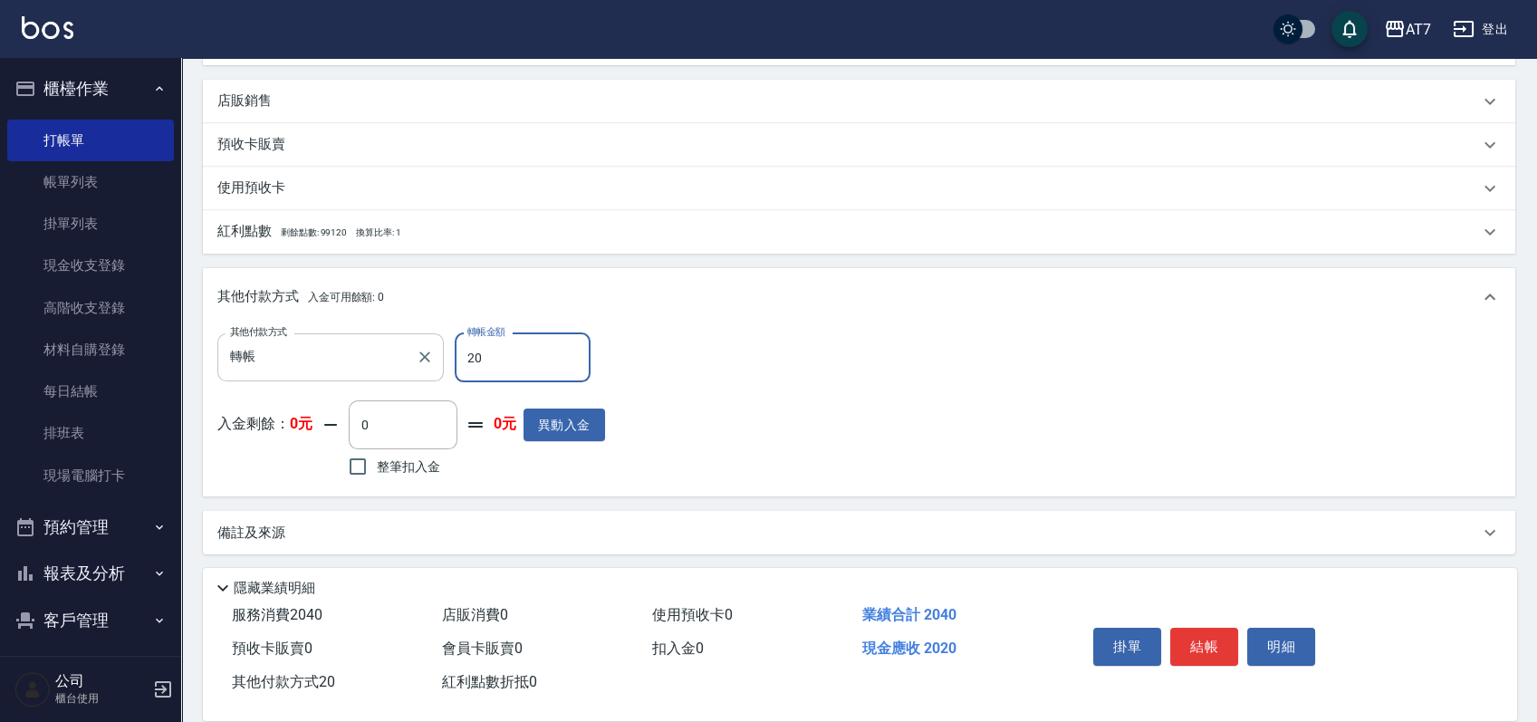
type input "204"
type input "180"
type input "2040"
type input "0"
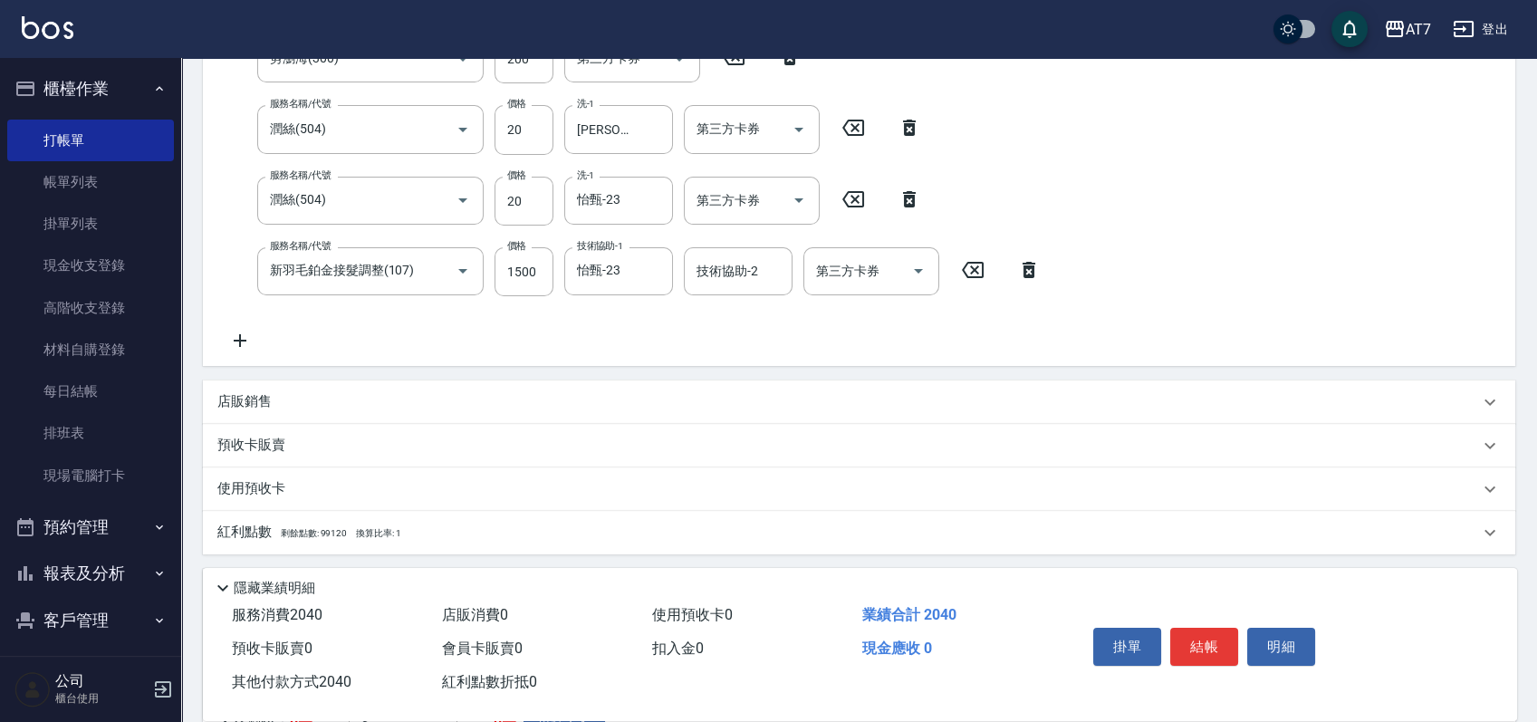
scroll to position [91, 0]
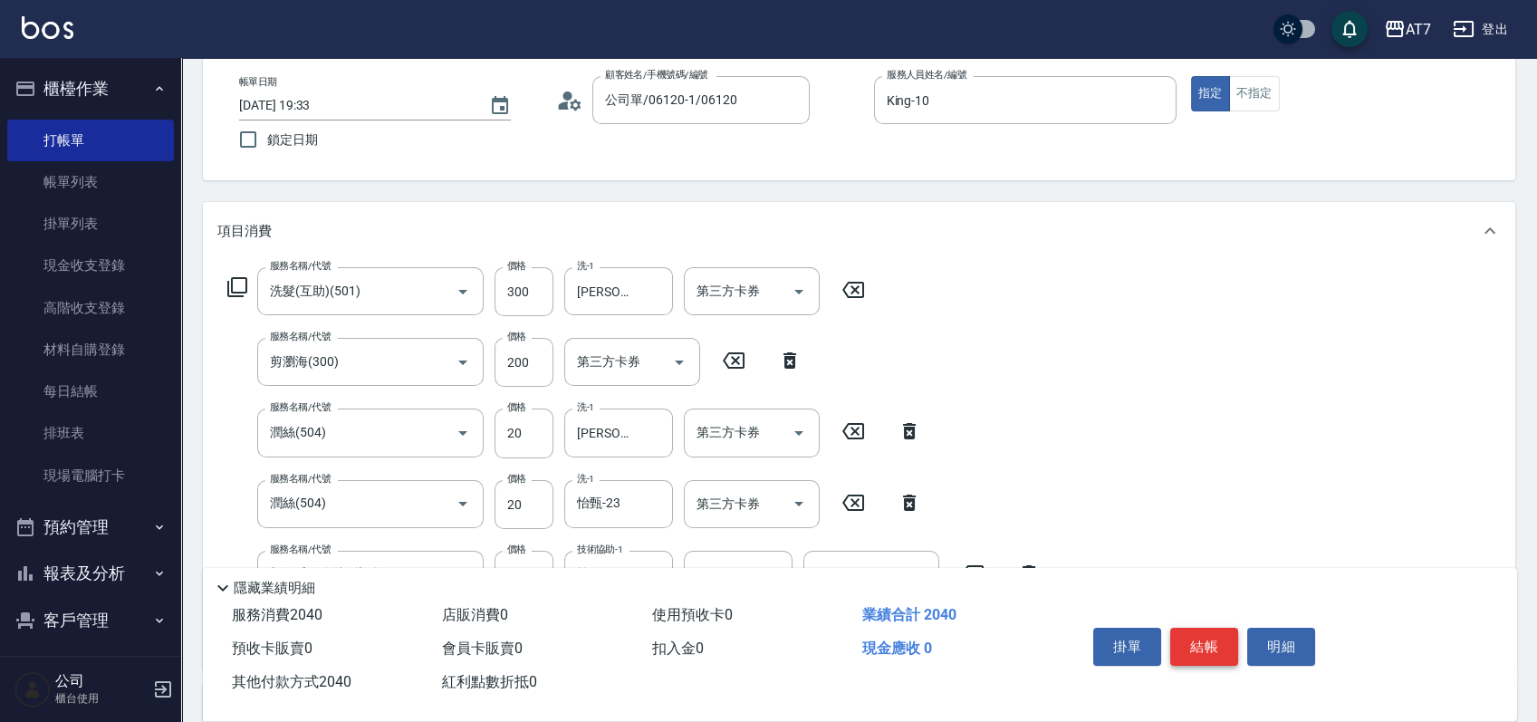
type input "2040"
click at [1209, 639] on button "結帳" at bounding box center [1204, 647] width 68 height 38
type input "[DATE] 19:34"
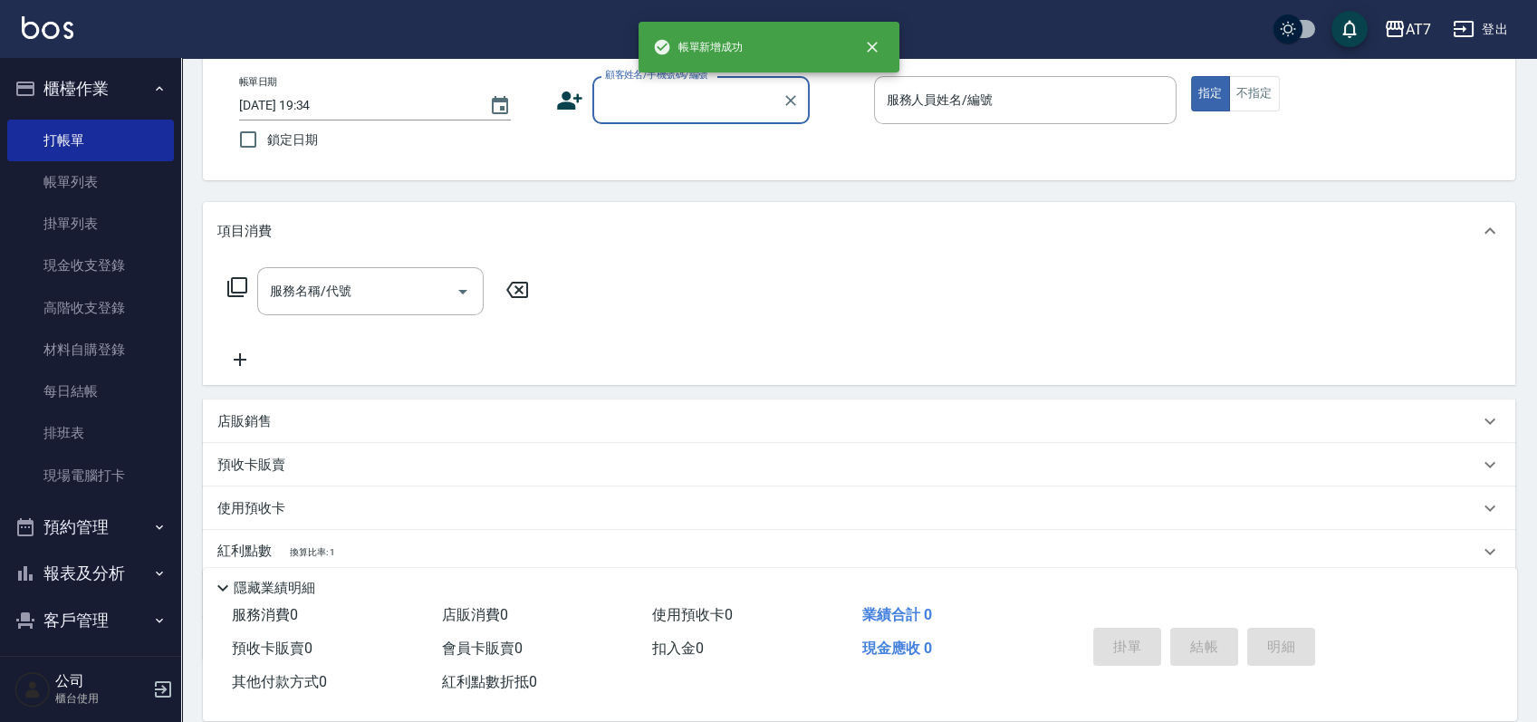
scroll to position [0, 0]
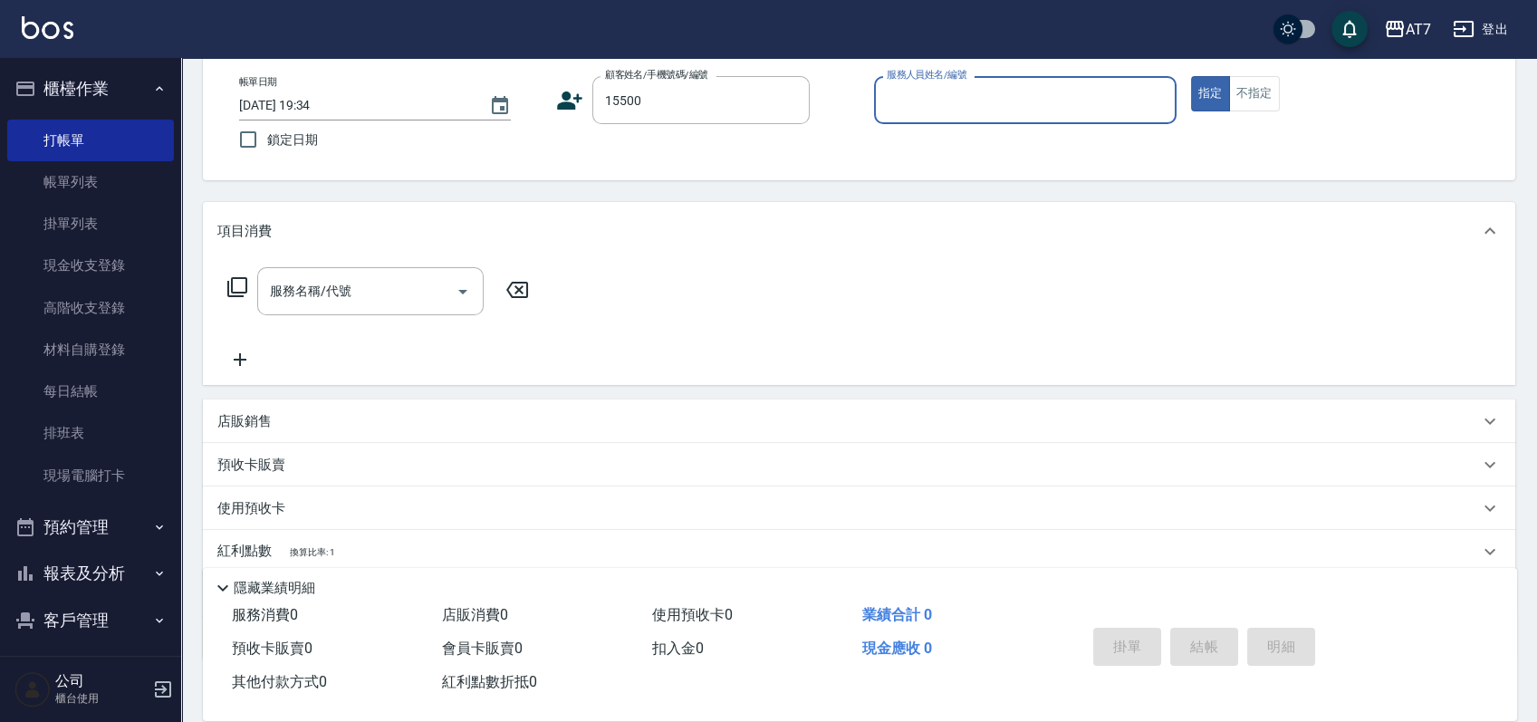
type input "15500"
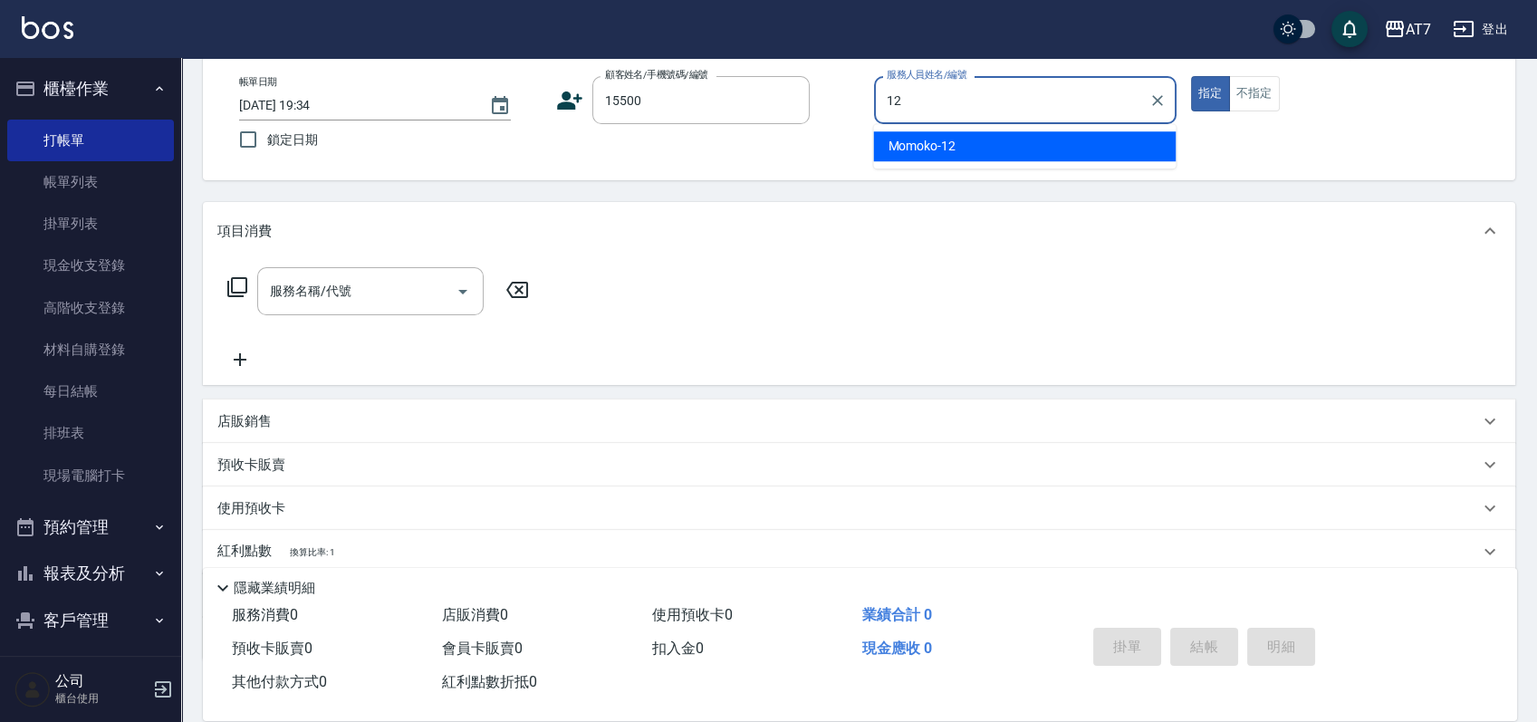
type input "Momoko-12"
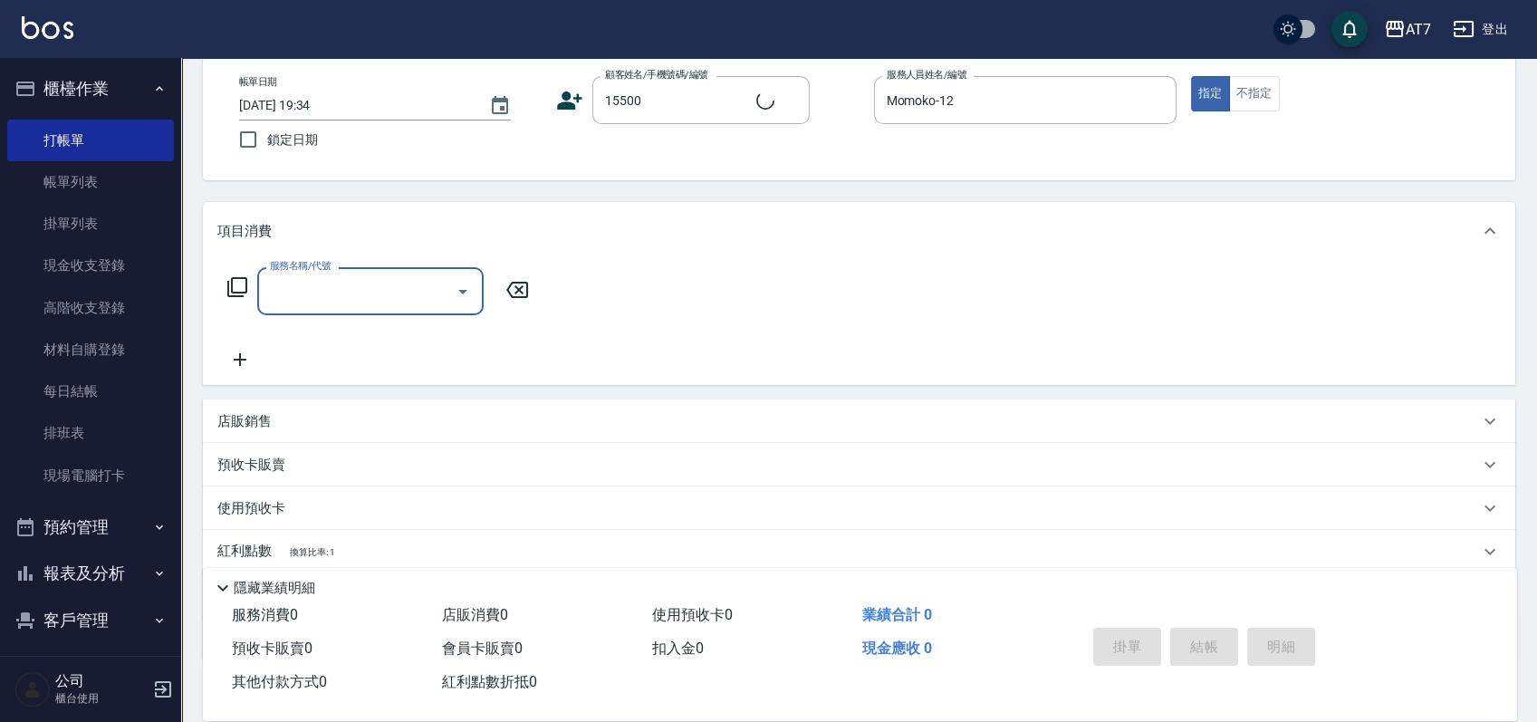
type input "公司/公司15500/15500"
type input "304"
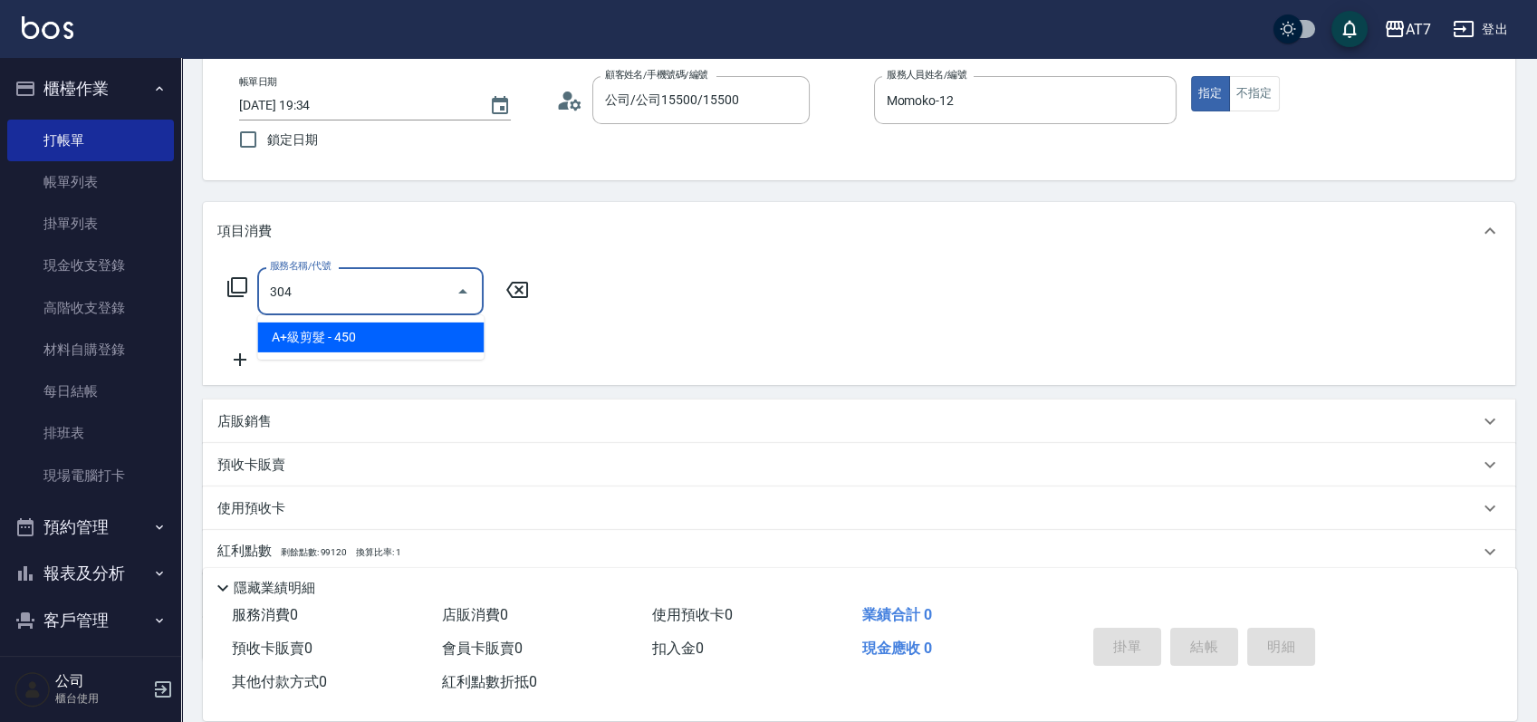
type input "40"
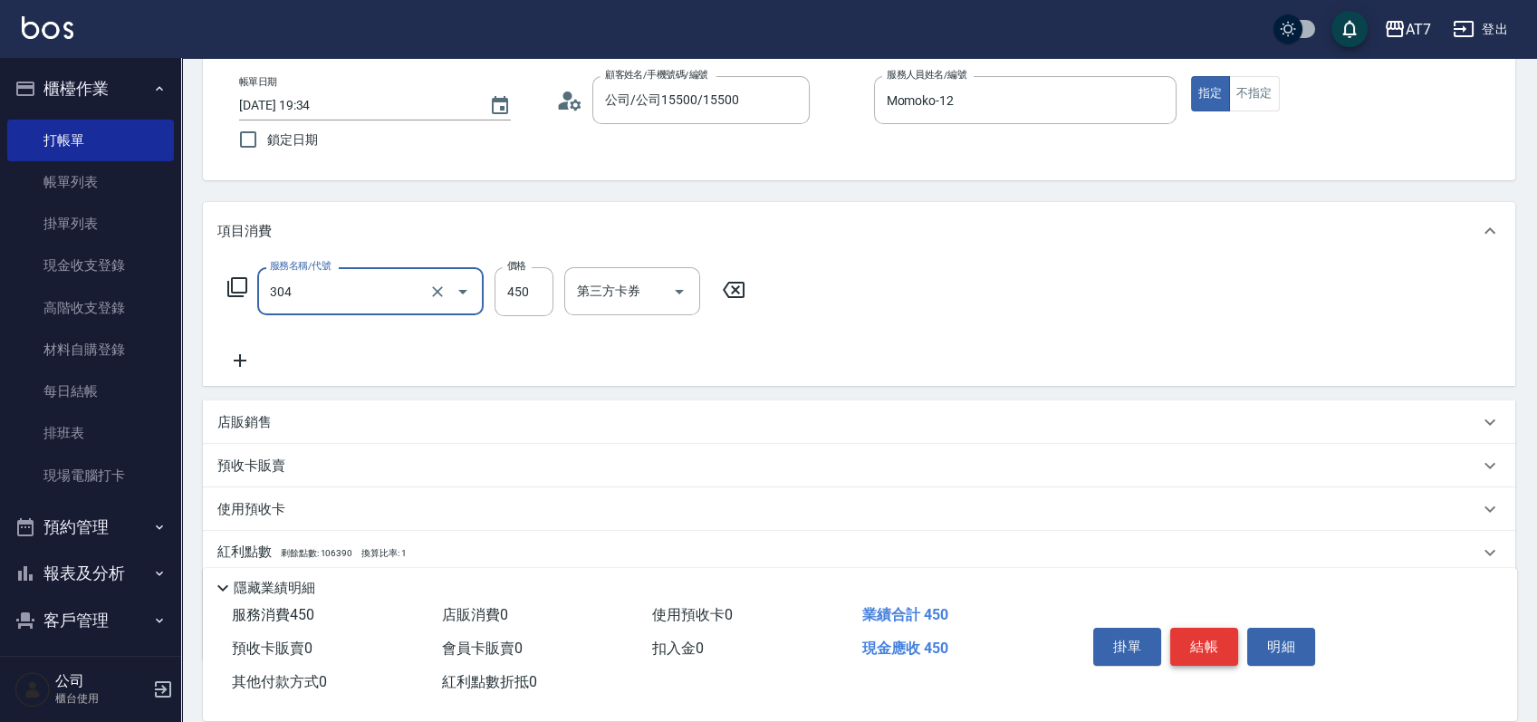
type input "A+級剪髮(304)"
click at [1209, 639] on button "結帳" at bounding box center [1204, 647] width 68 height 38
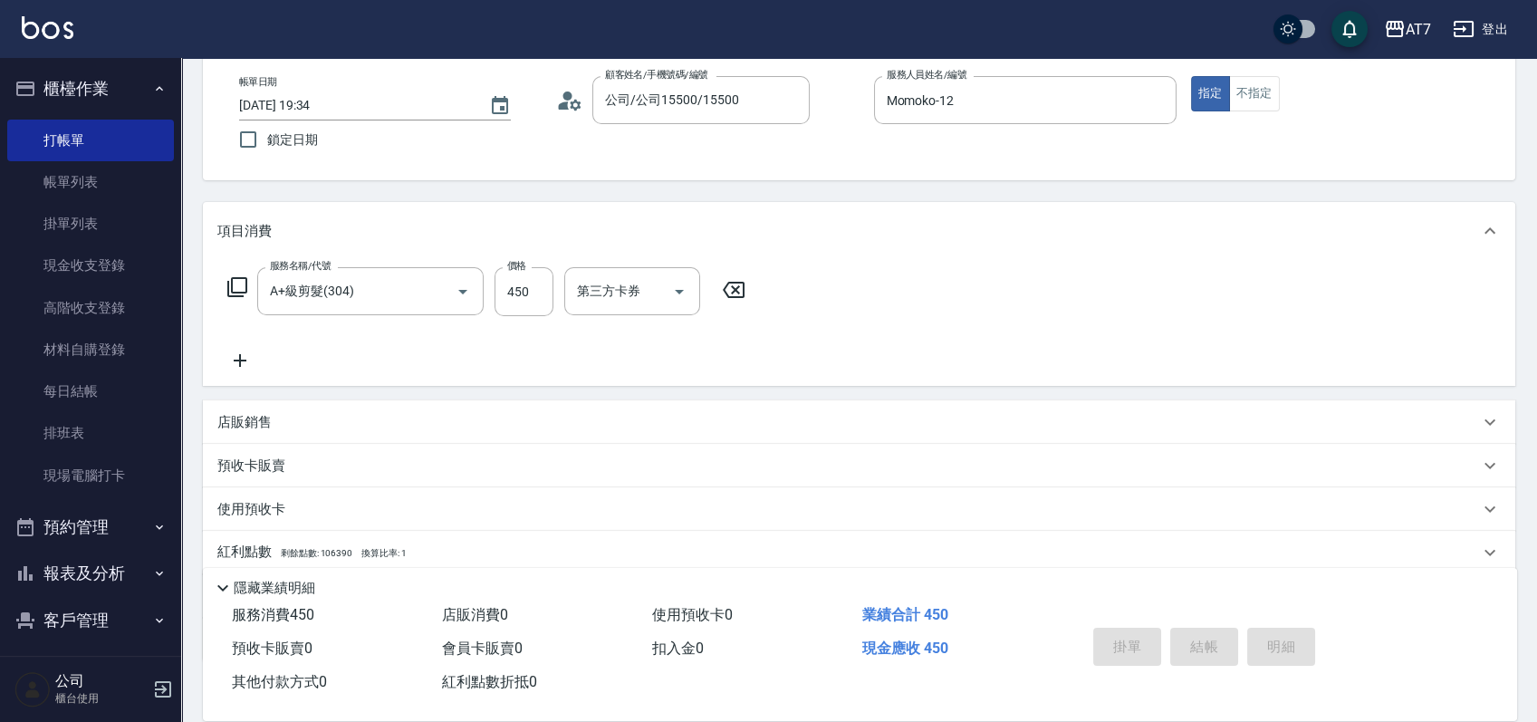
type input "[DATE] 19:35"
type input "0"
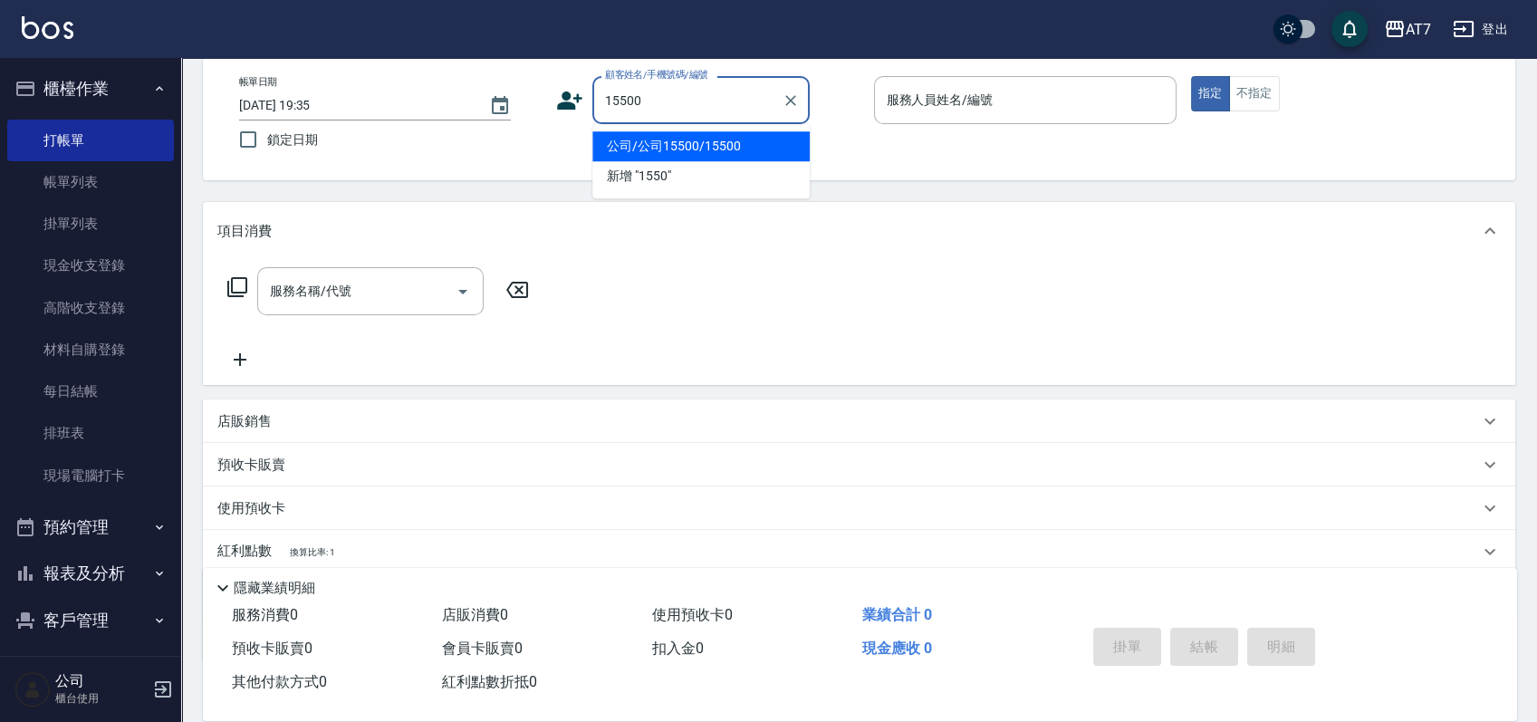
type input "公司/公司15500/15500"
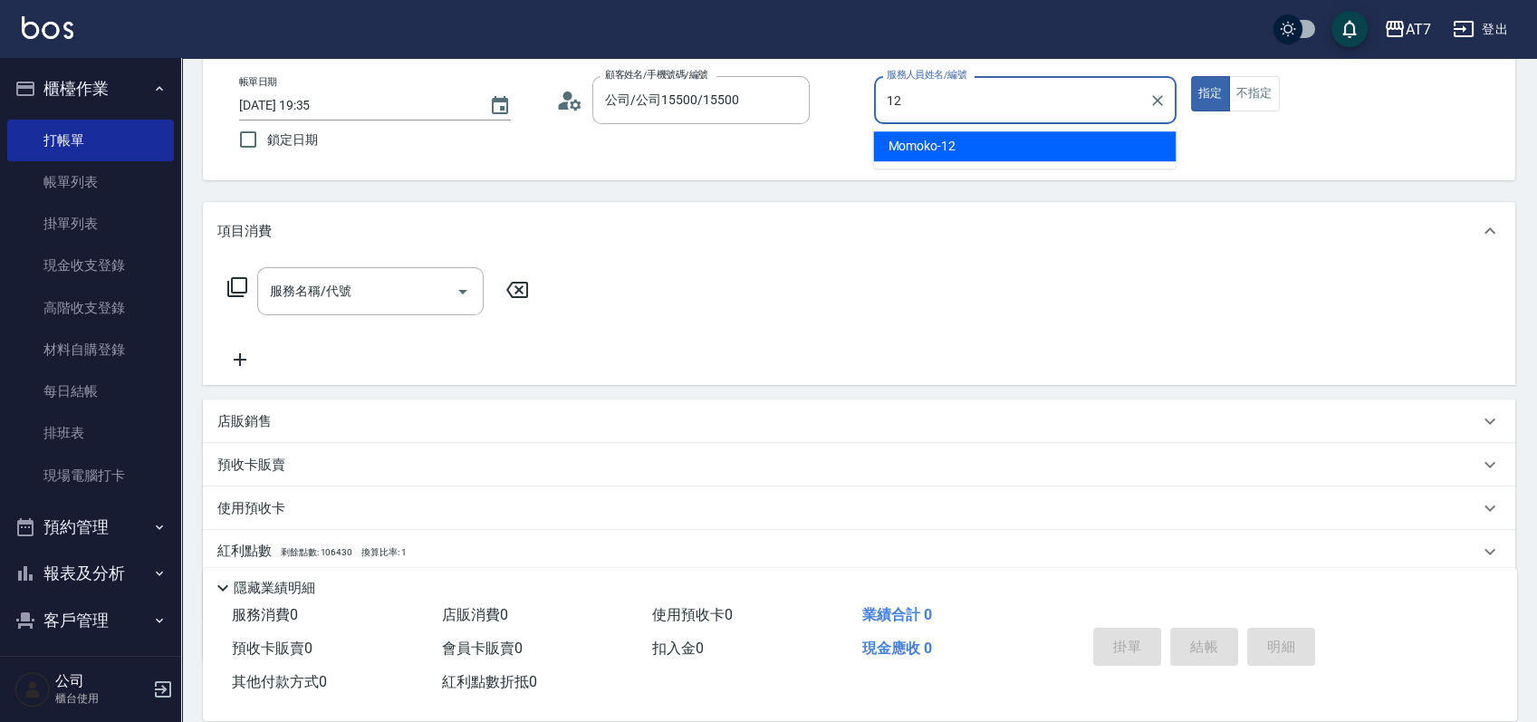
type input "Momoko-12"
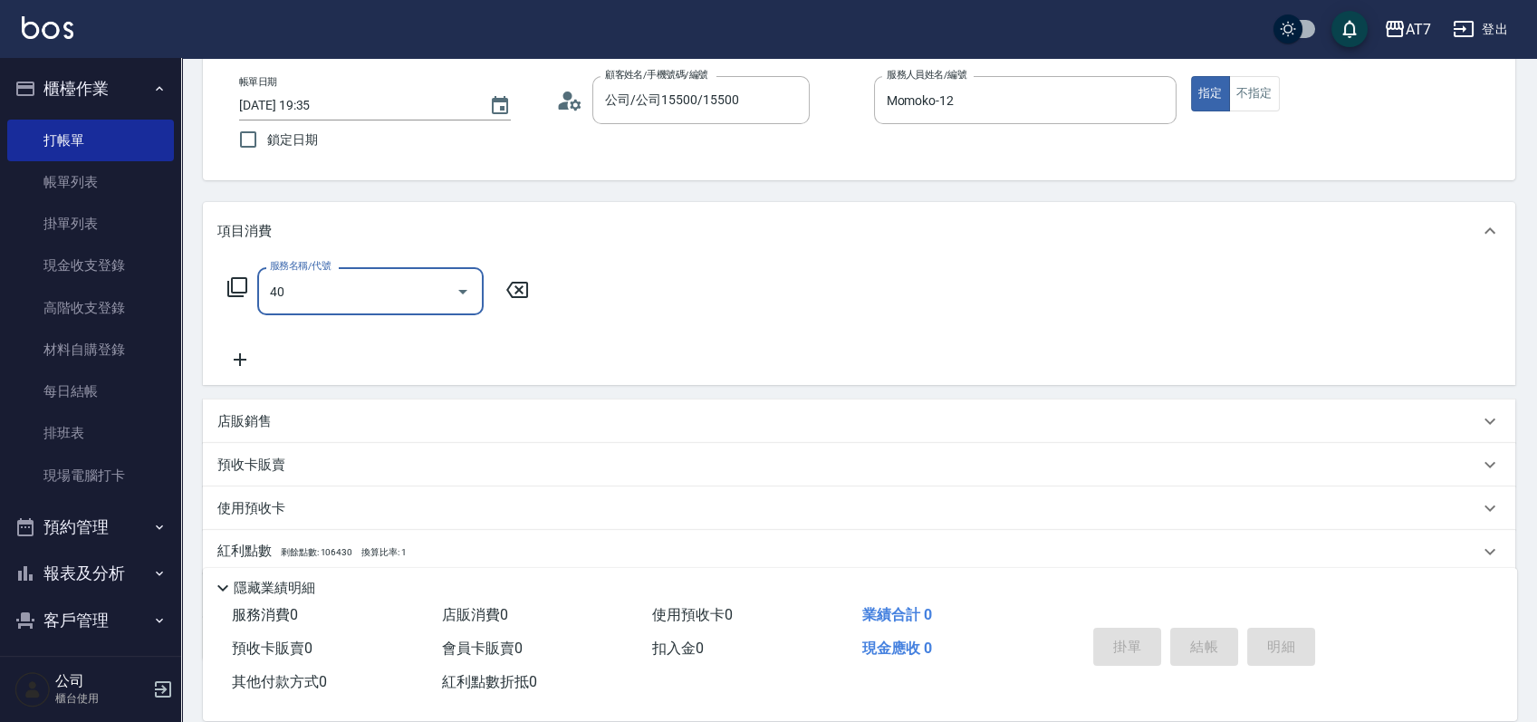
type input "401"
type input "150"
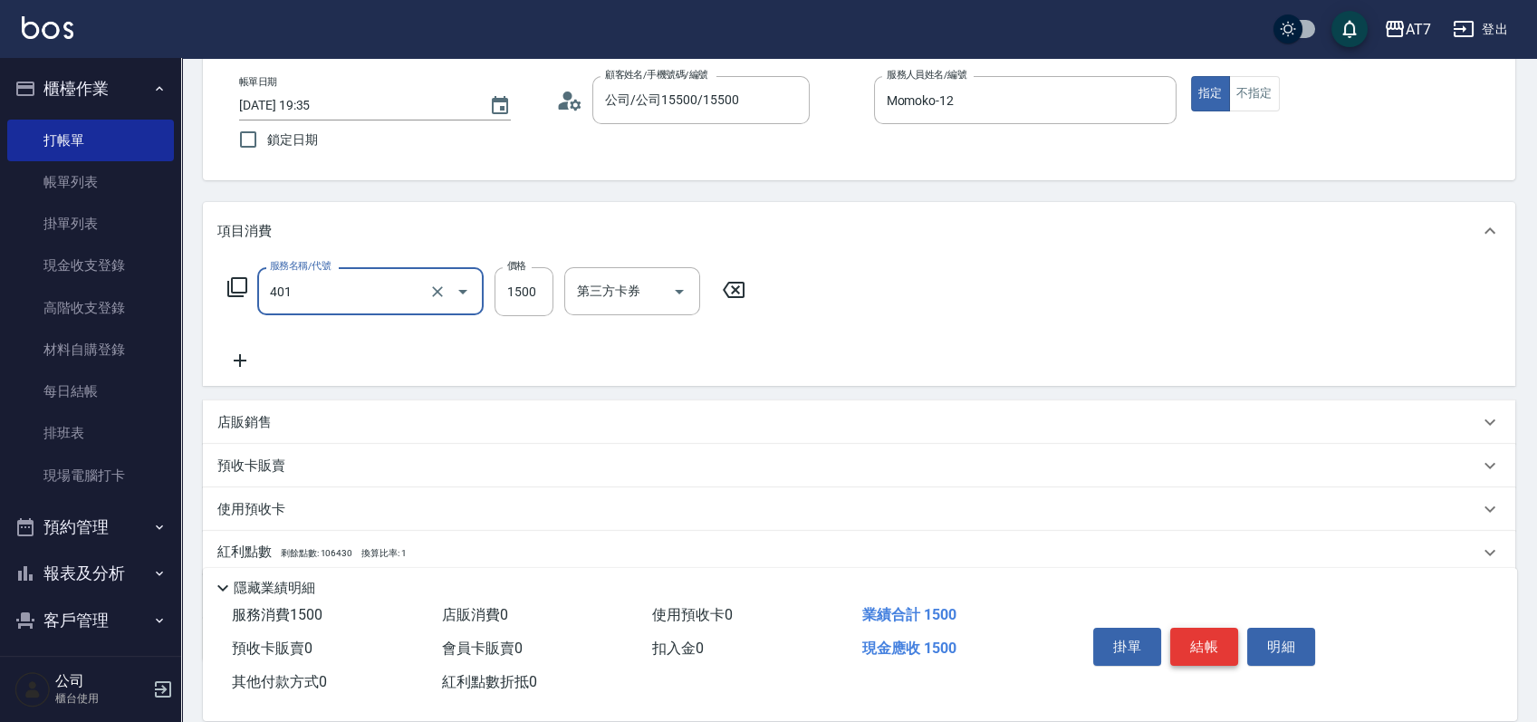
type input "染髮(互助)(401)"
type input "2"
type input "0"
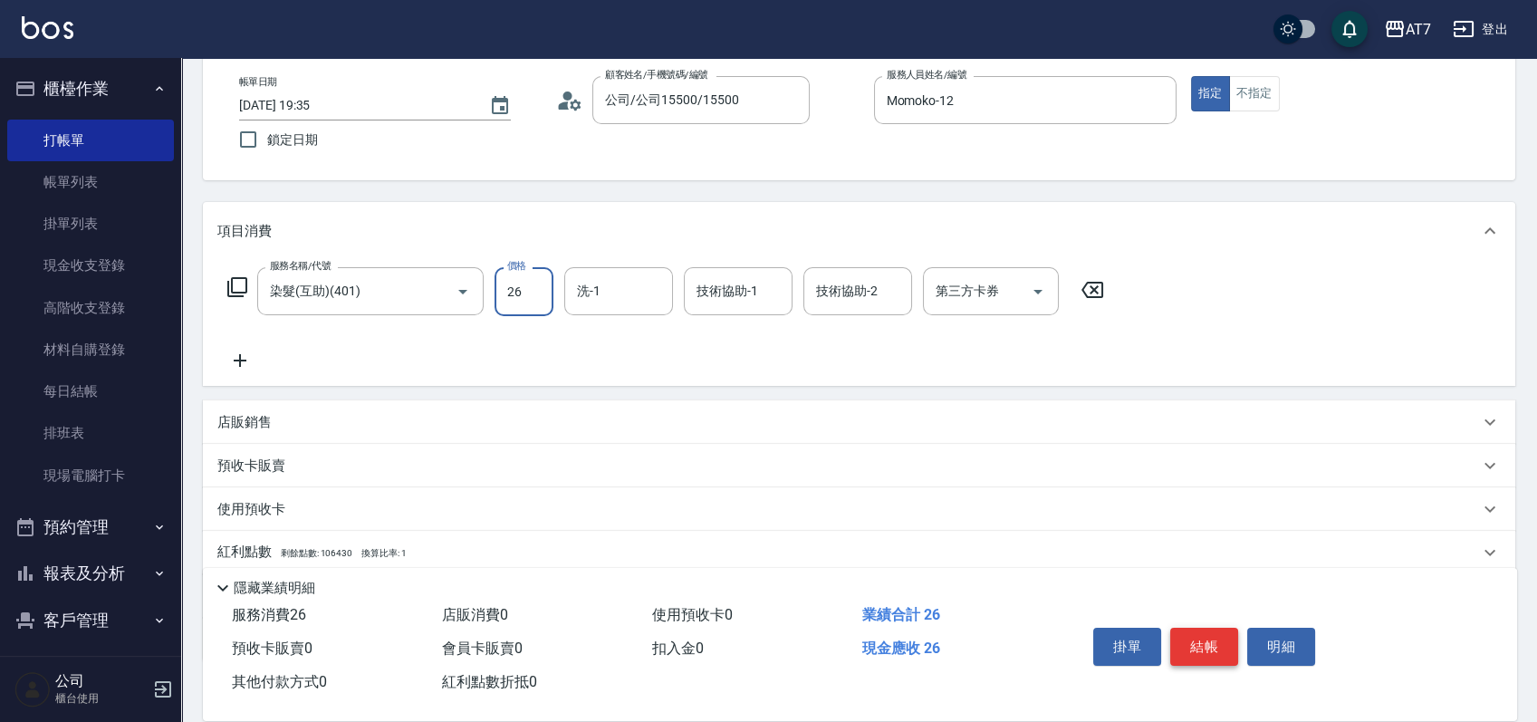
type input "268"
type input "260"
type input "2680"
type input "依依-30"
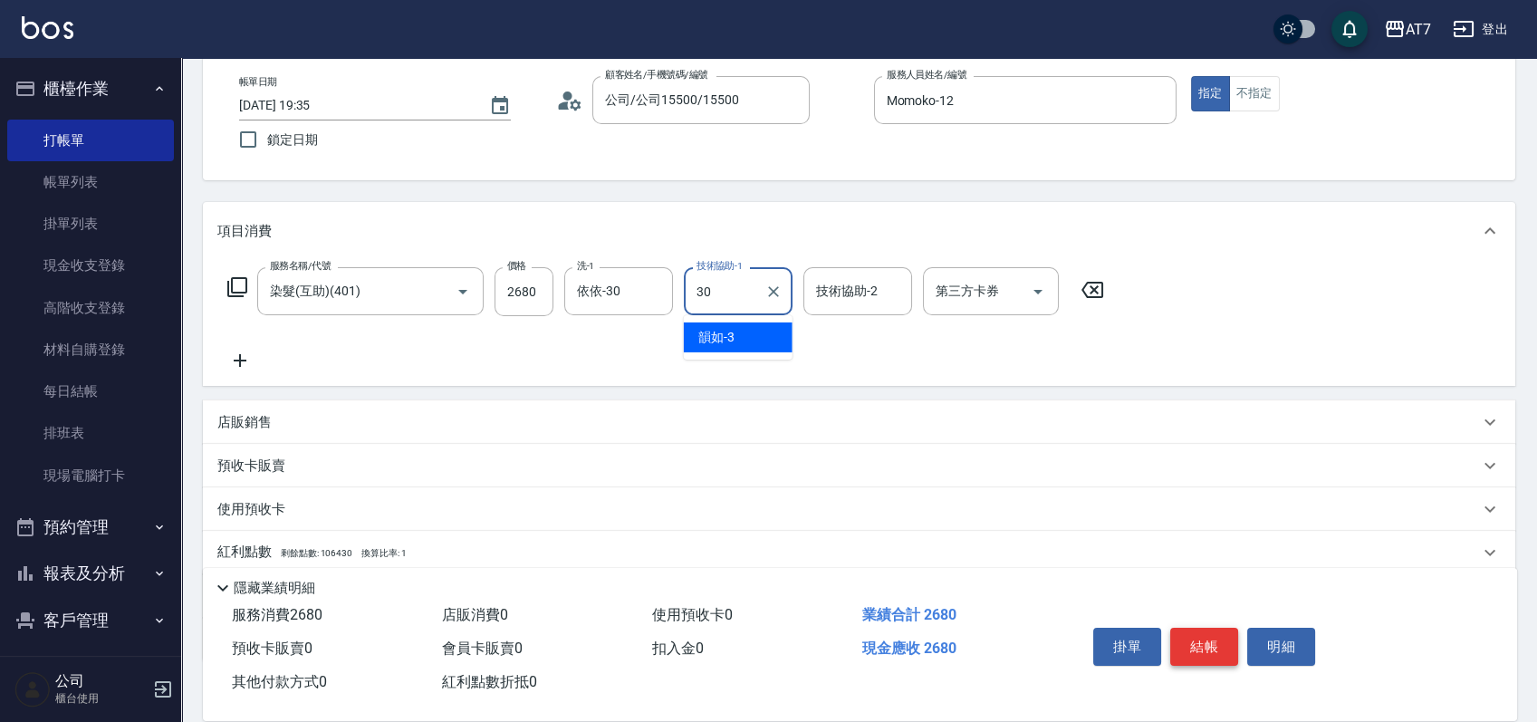
type input "依依-30"
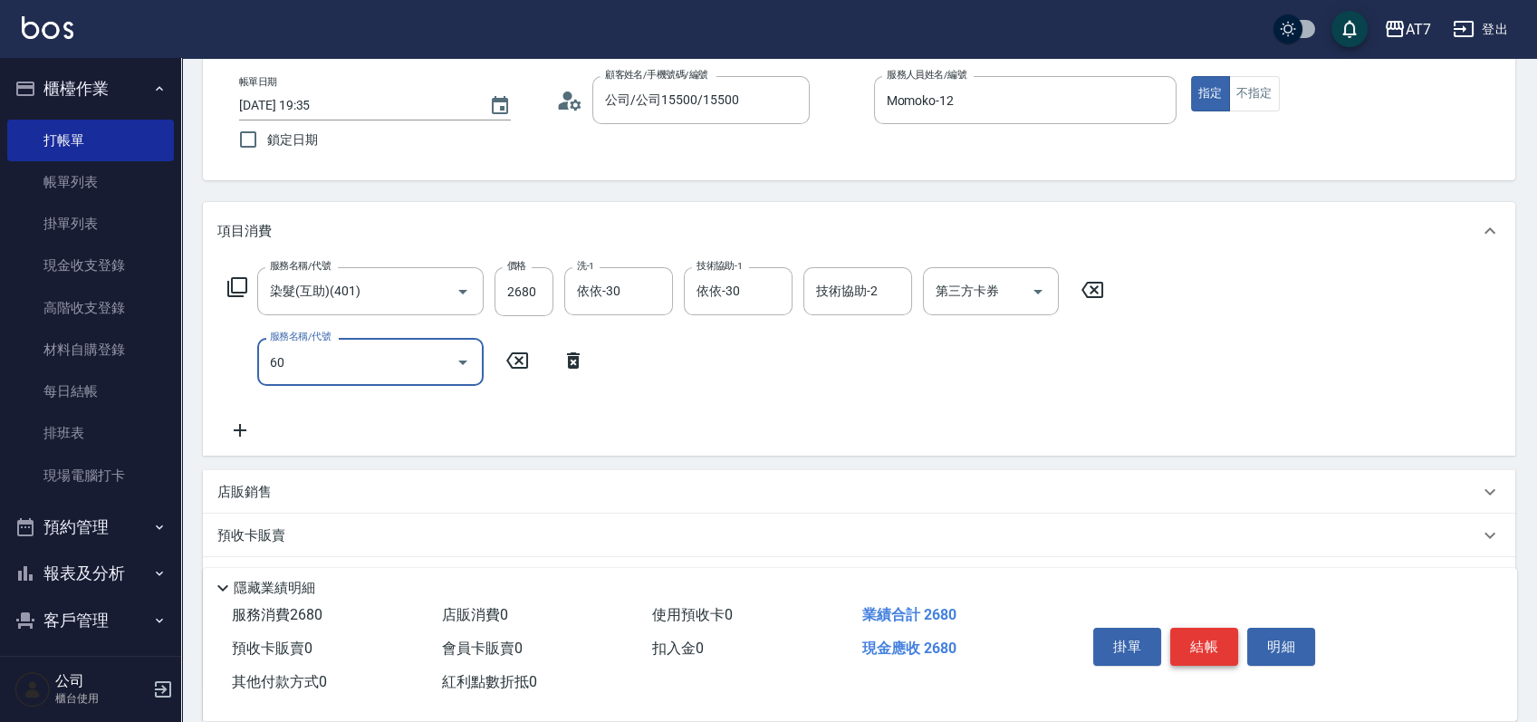
type input "608"
type input "460"
type input "鉑金護髮S（自領(608)"
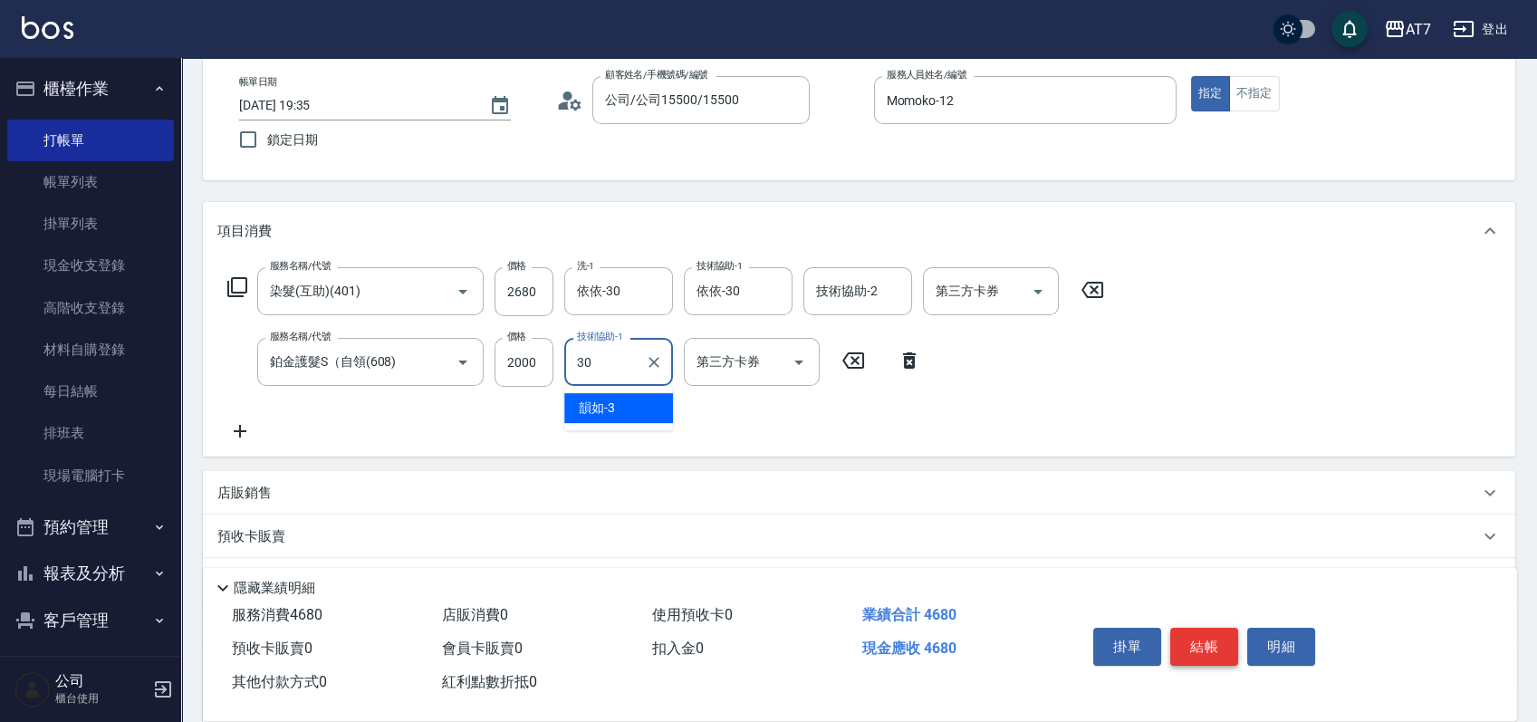
type input "依依-30"
click at [1209, 639] on button "結帳" at bounding box center [1204, 647] width 68 height 38
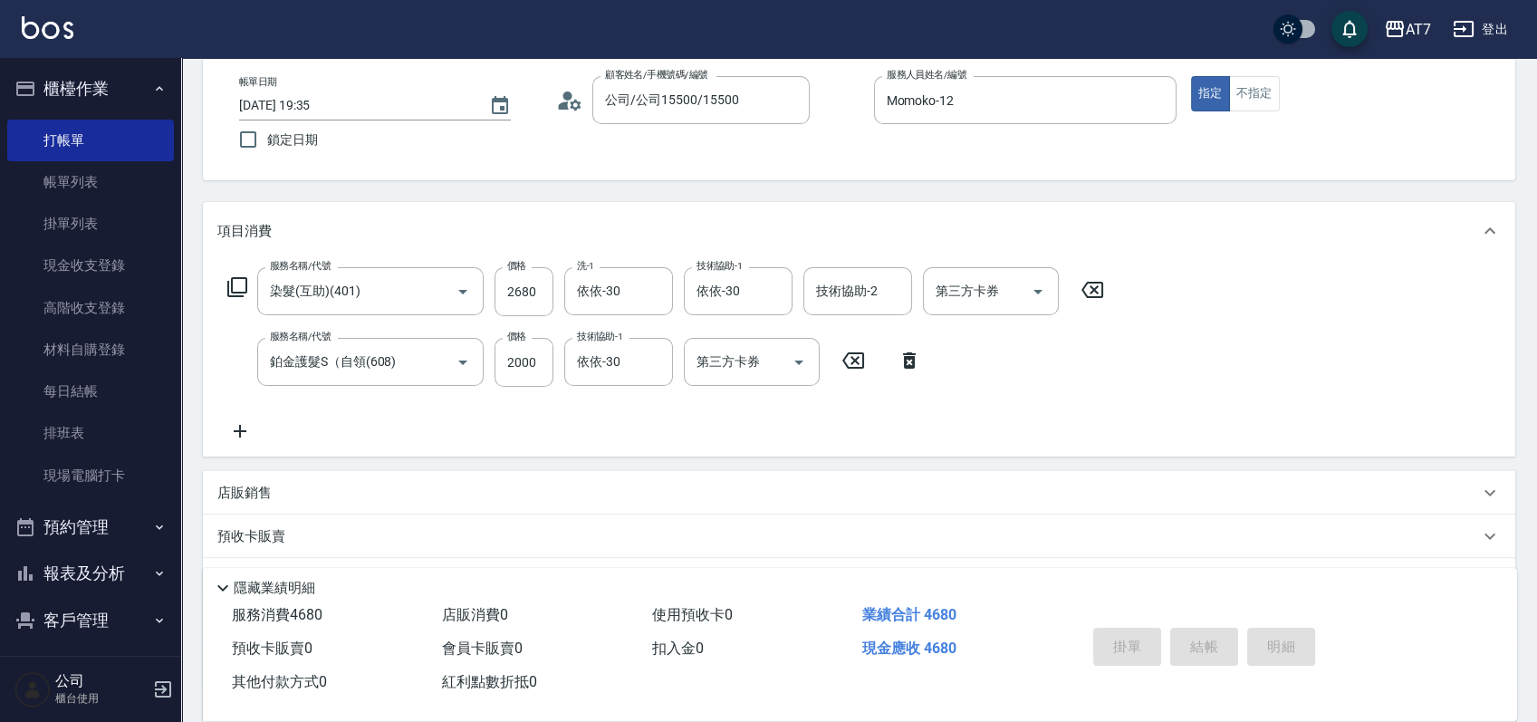
type input "0"
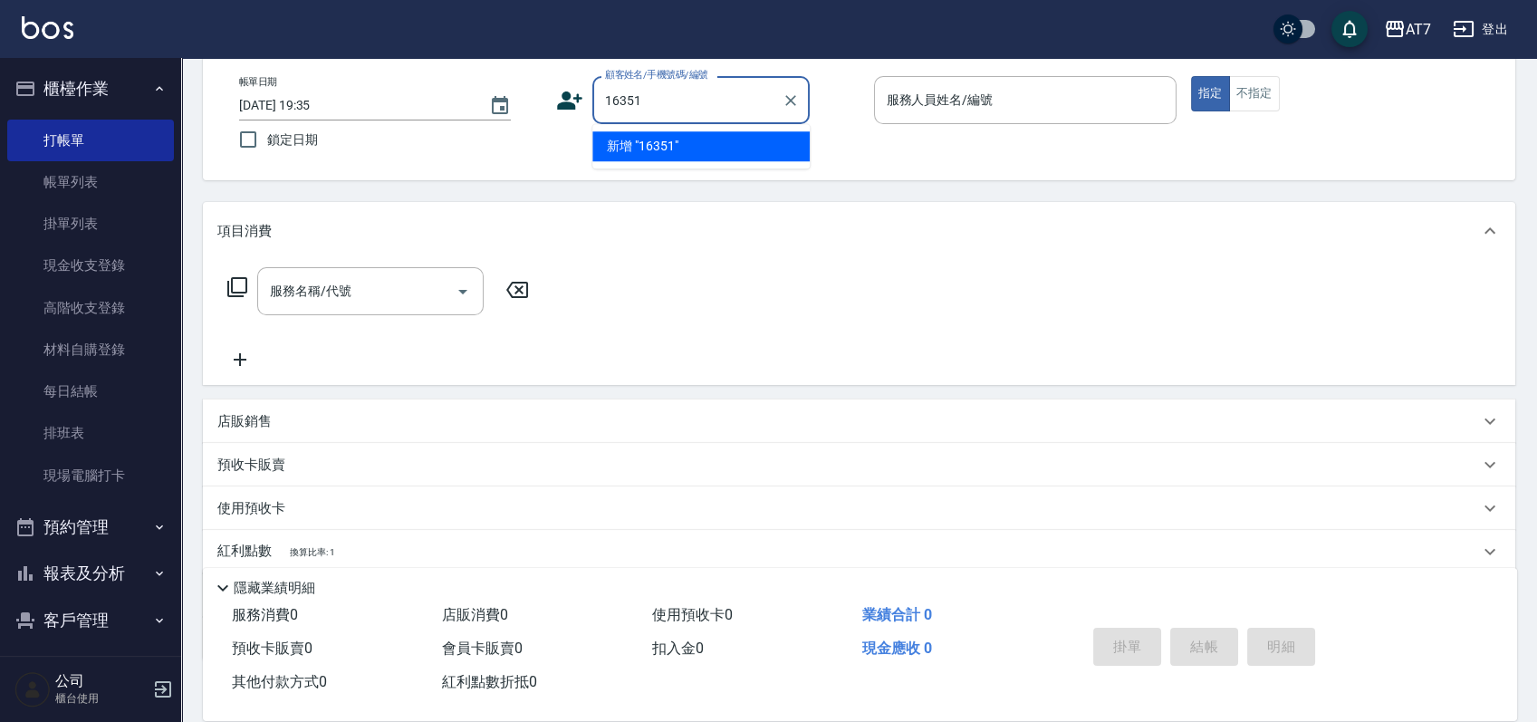
type input "16351"
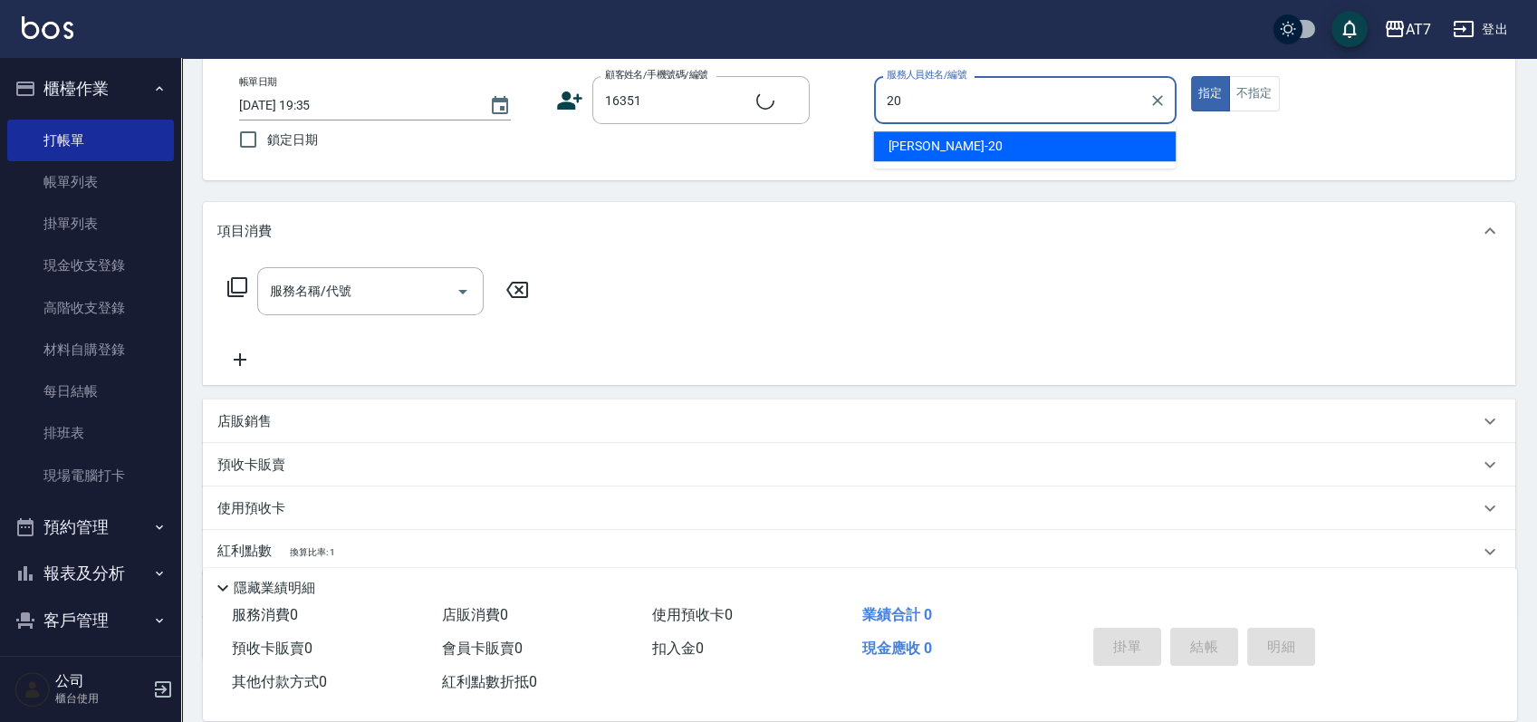
type input "20"
type input "公司/公司16351/16351"
type input "[PERSON_NAME]-20"
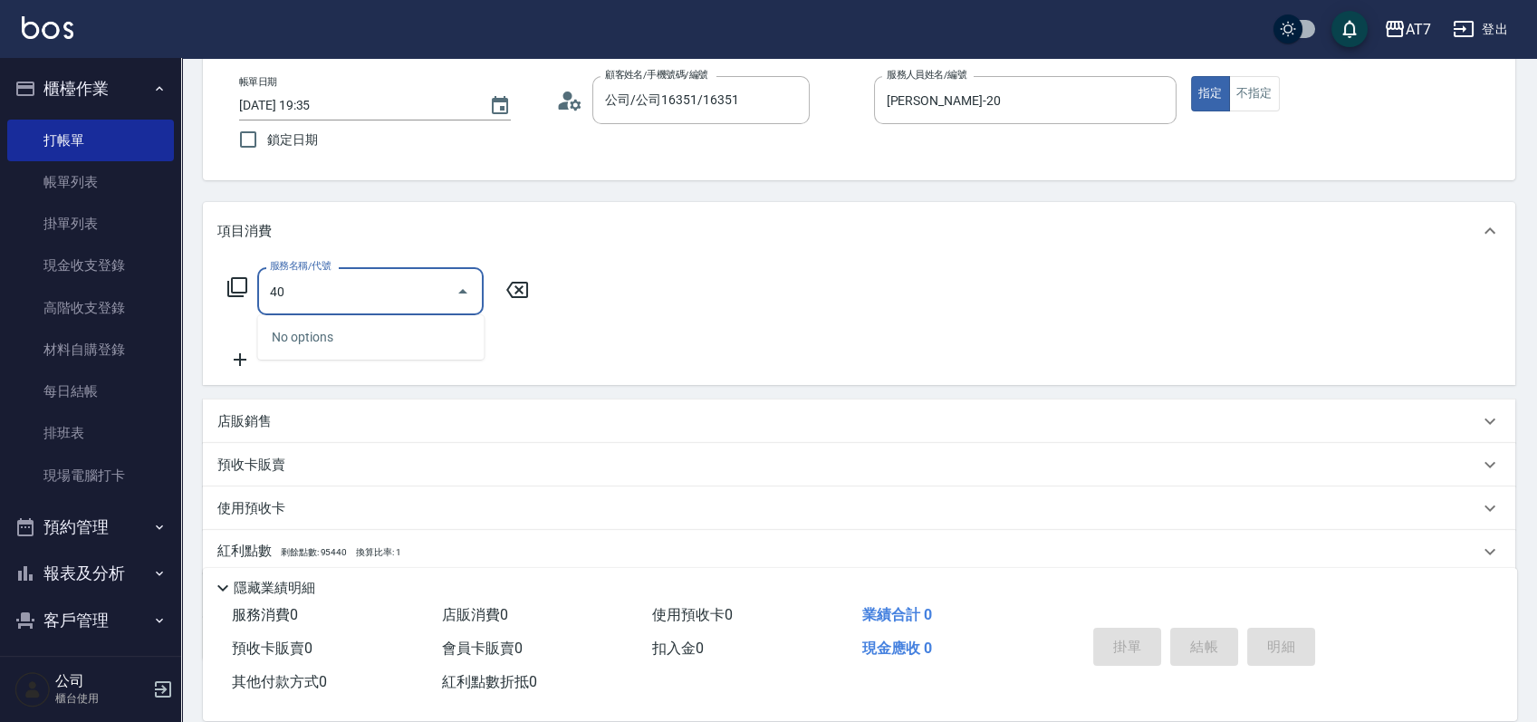
type input "400"
type input "150"
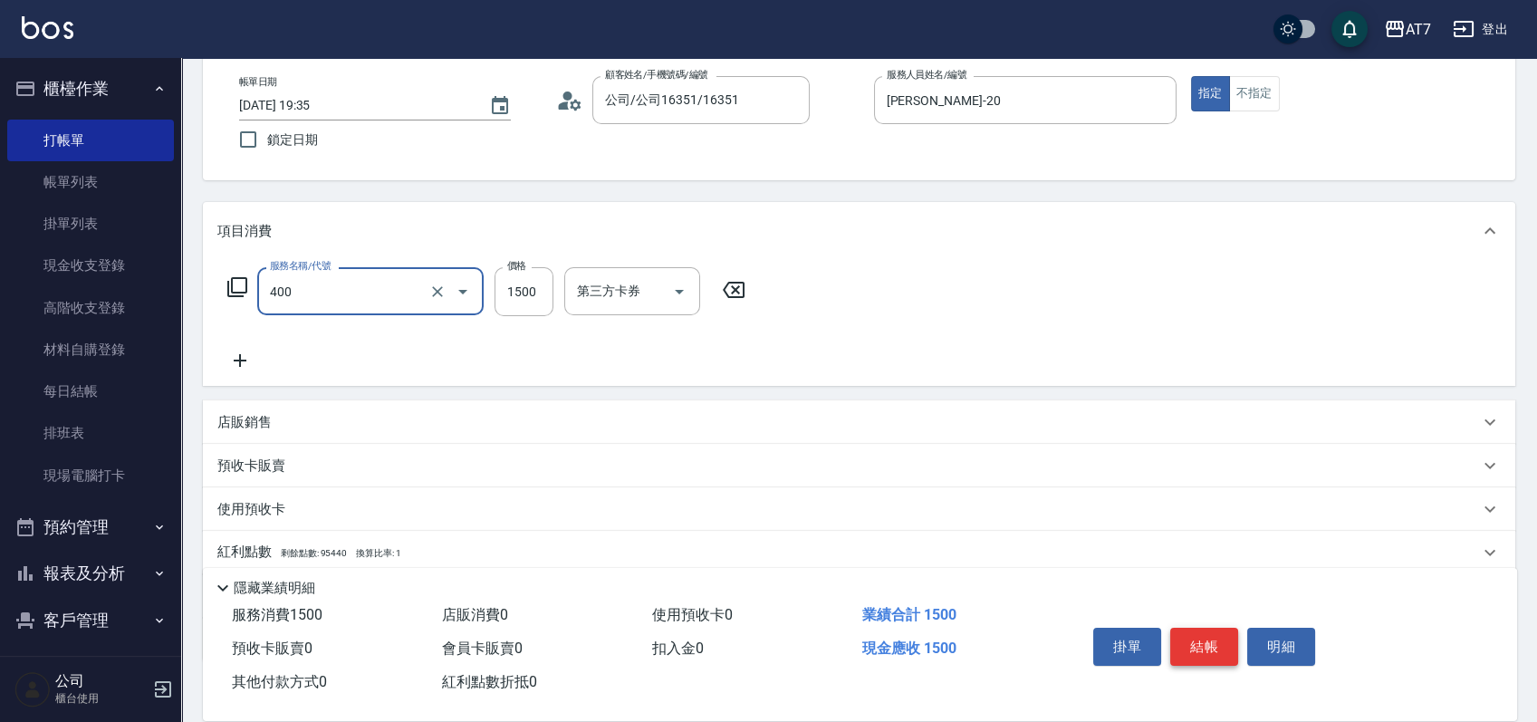
type input "染髮(400)"
type input "1"
type input "0"
type input "120"
type input "10"
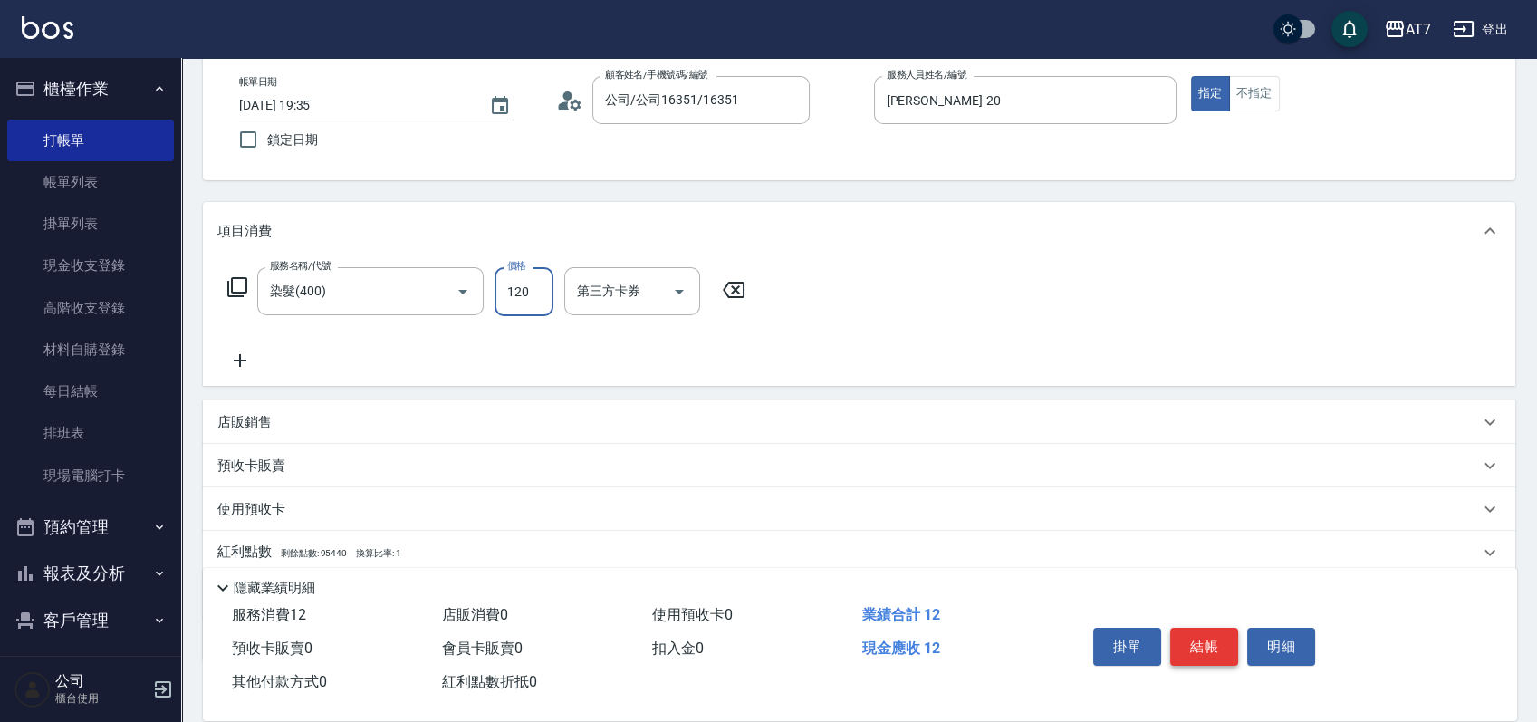
type input "1200"
type input "120"
type input "1200"
click at [1209, 639] on button "結帳" at bounding box center [1204, 647] width 68 height 38
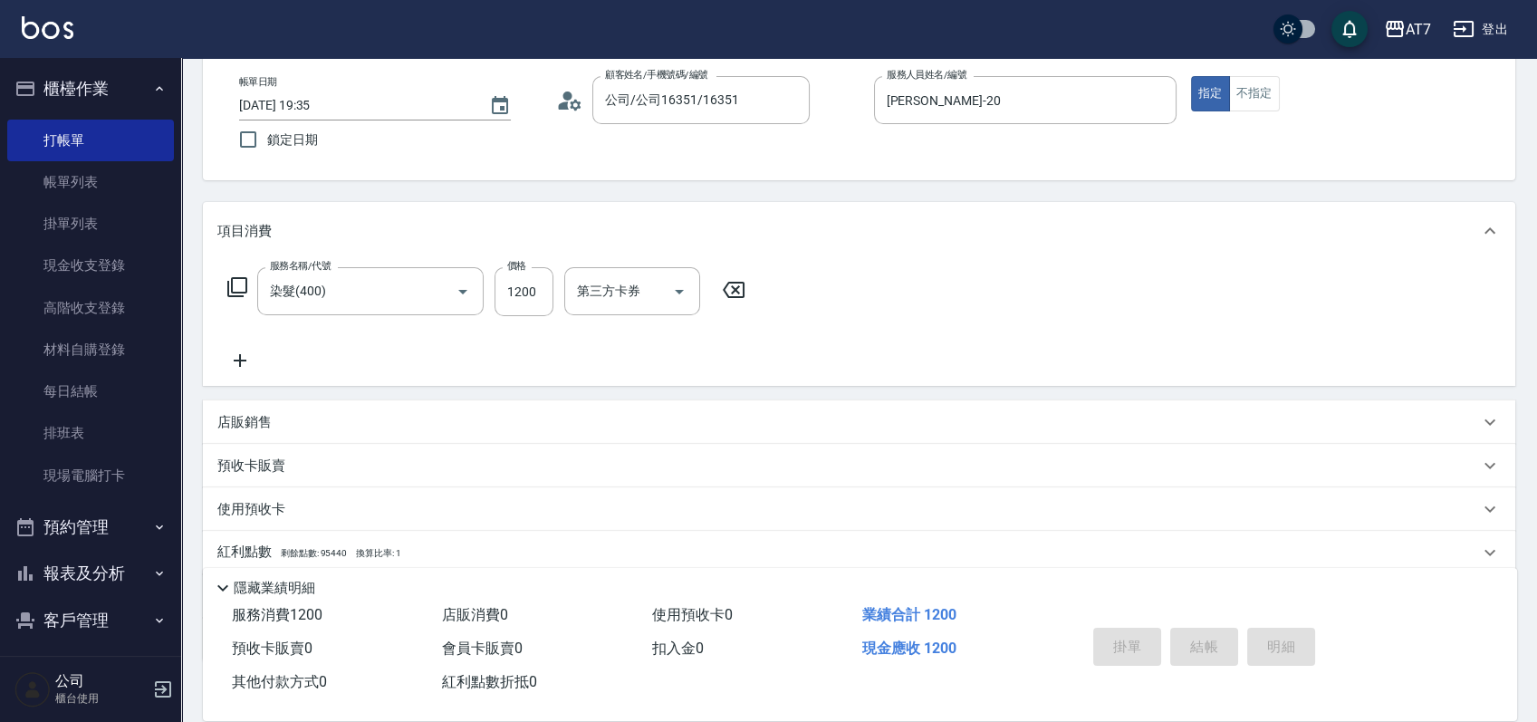
type input "0"
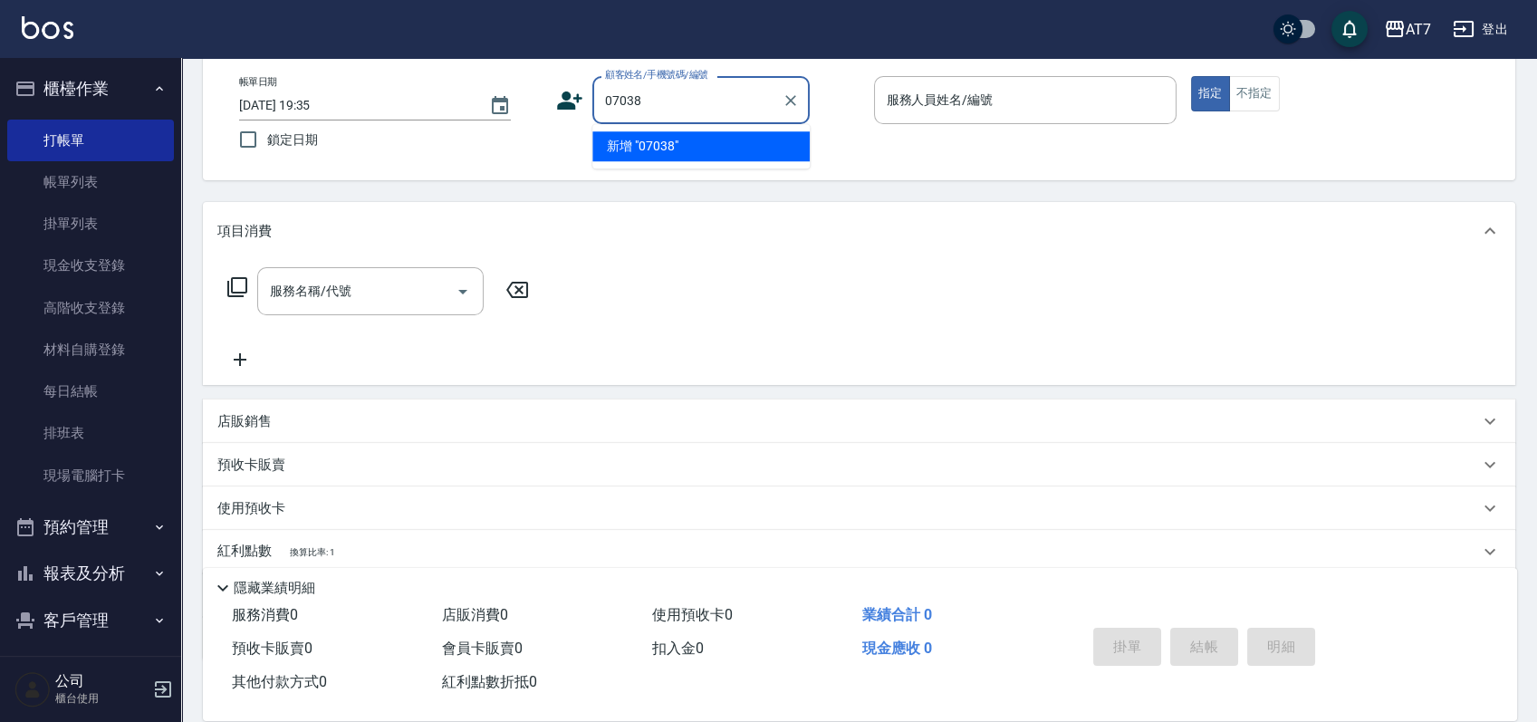
type input "07038"
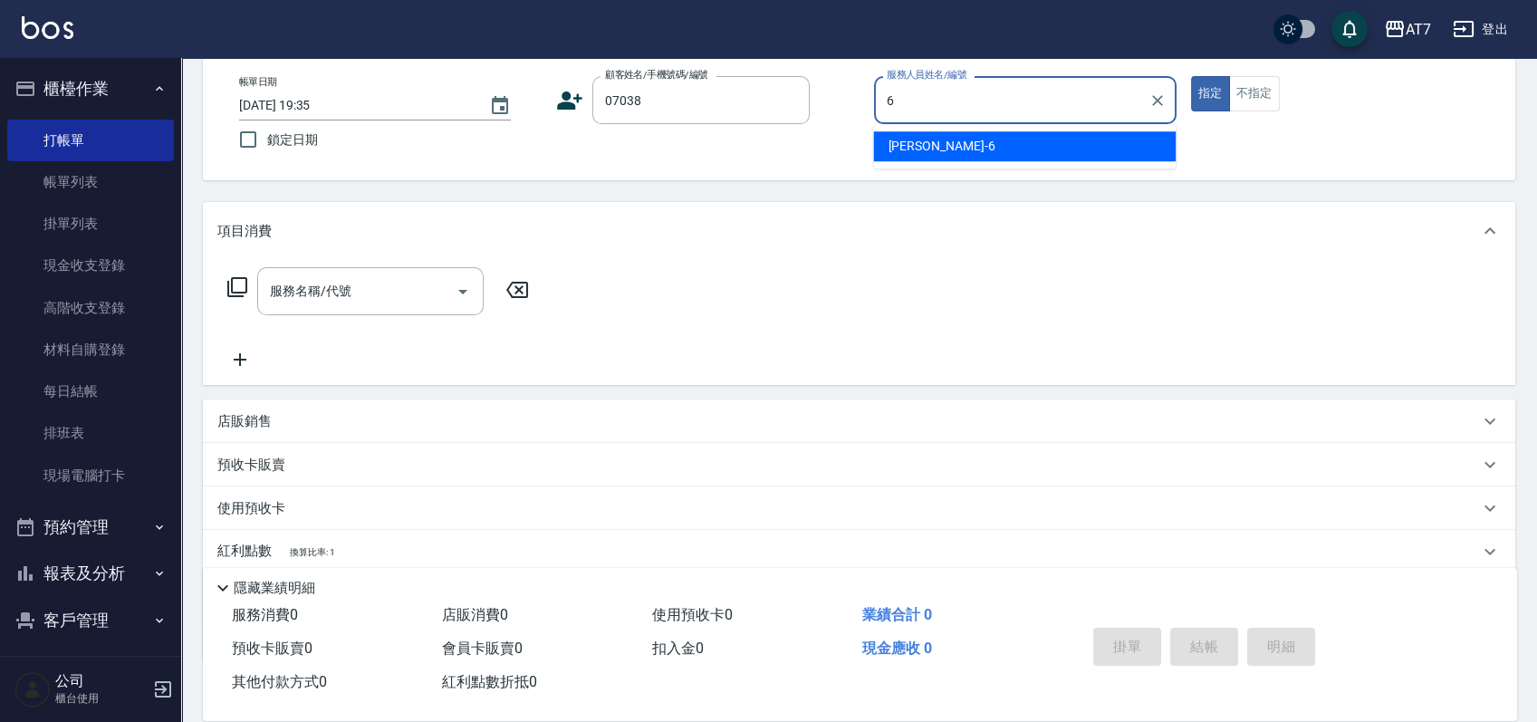
type input "[PERSON_NAME]-6"
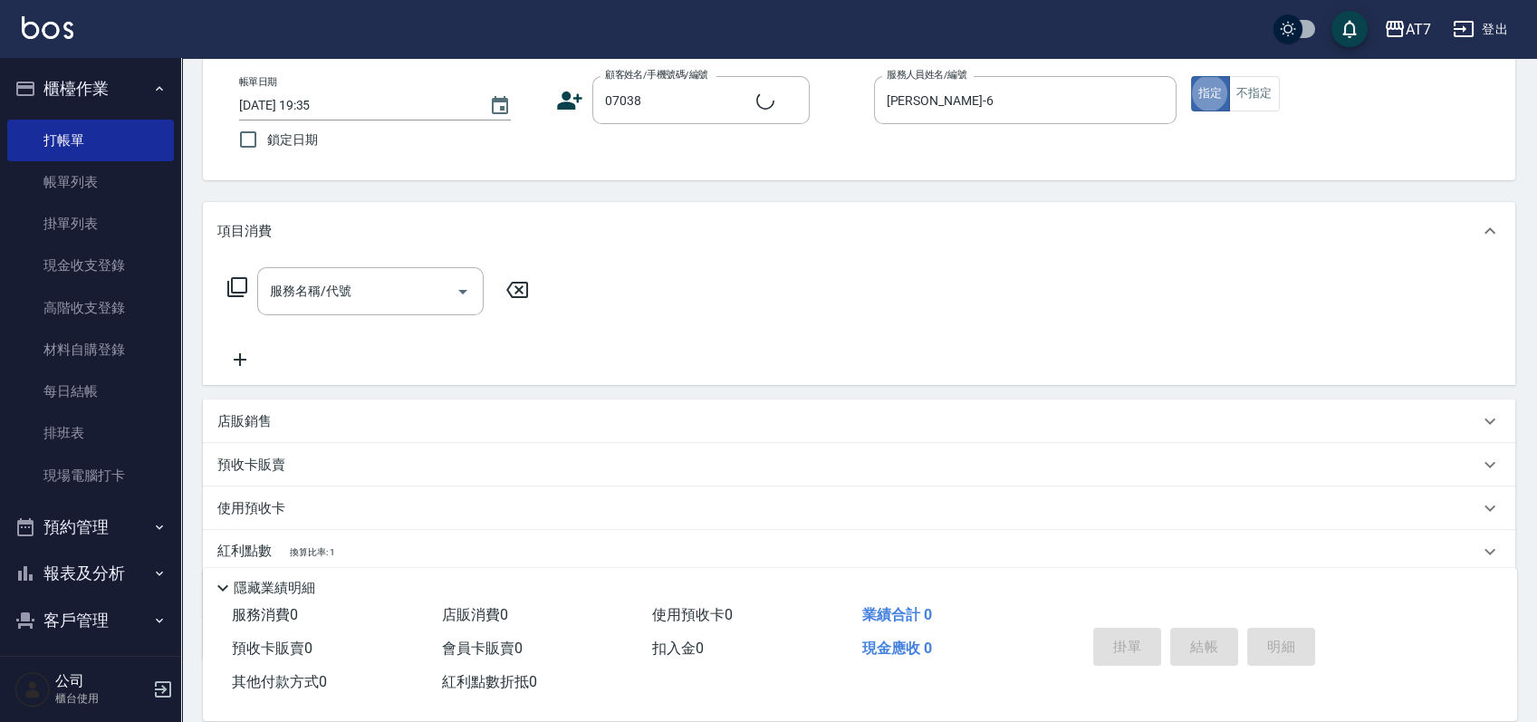
type input "公司/公司07038/07038"
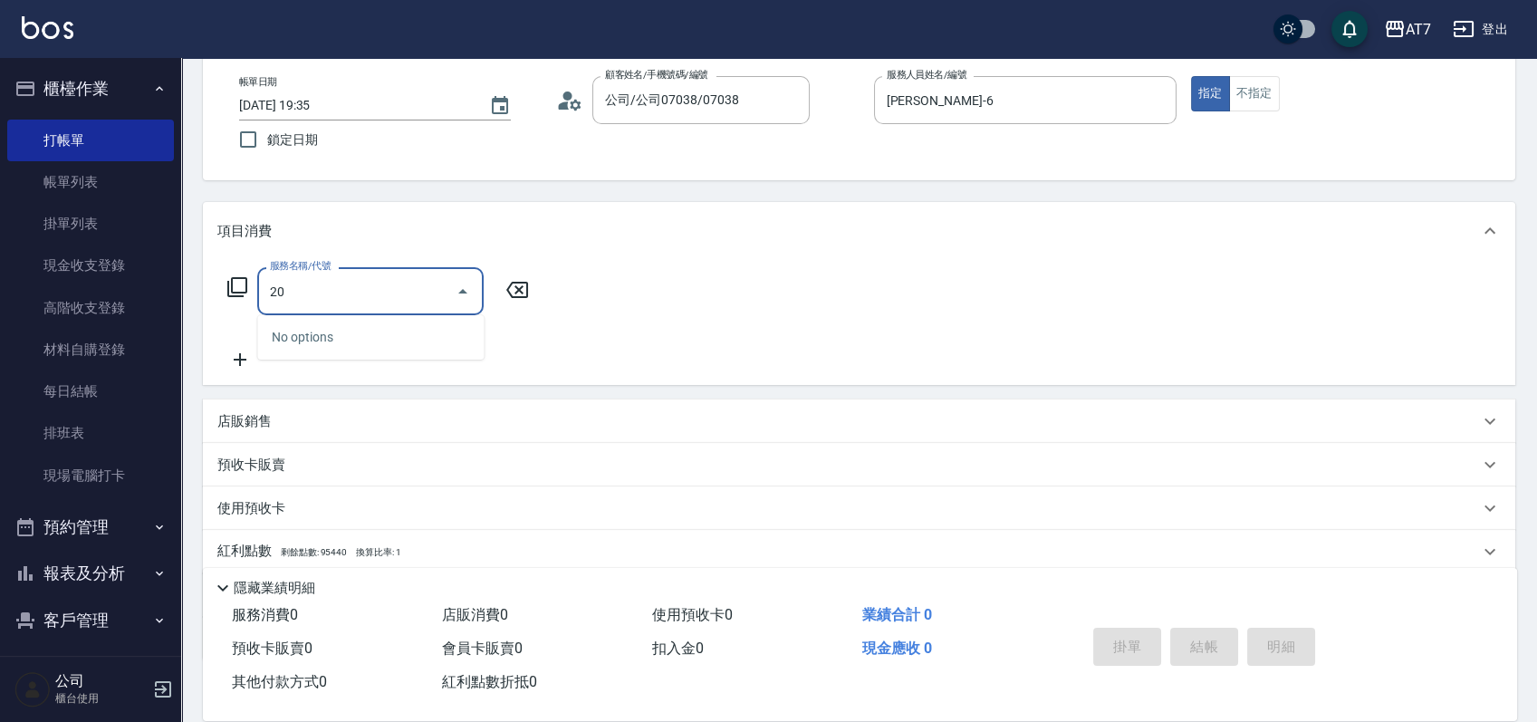
type input "200"
type input "150"
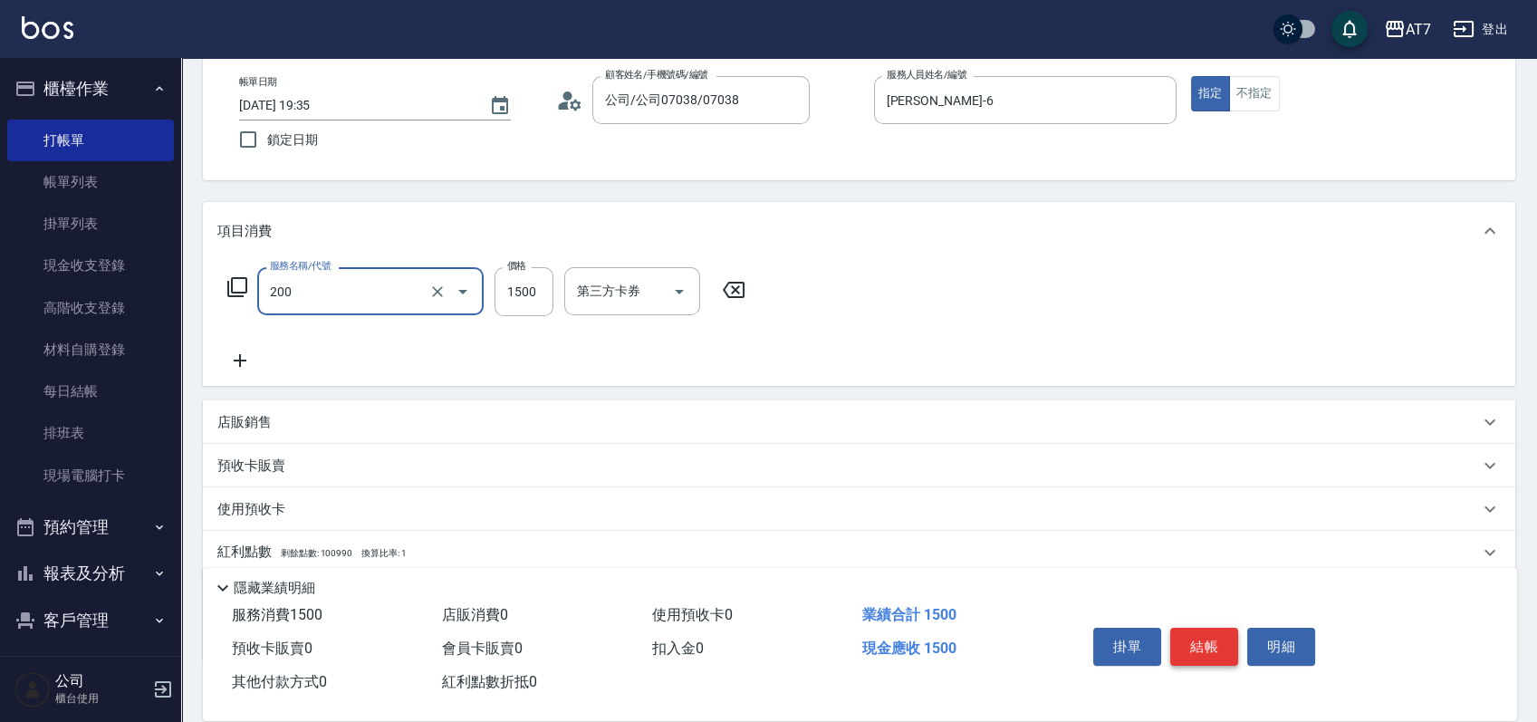
type input "燙髮(200)"
type input "0"
type input "320"
type input "30"
type input "3200"
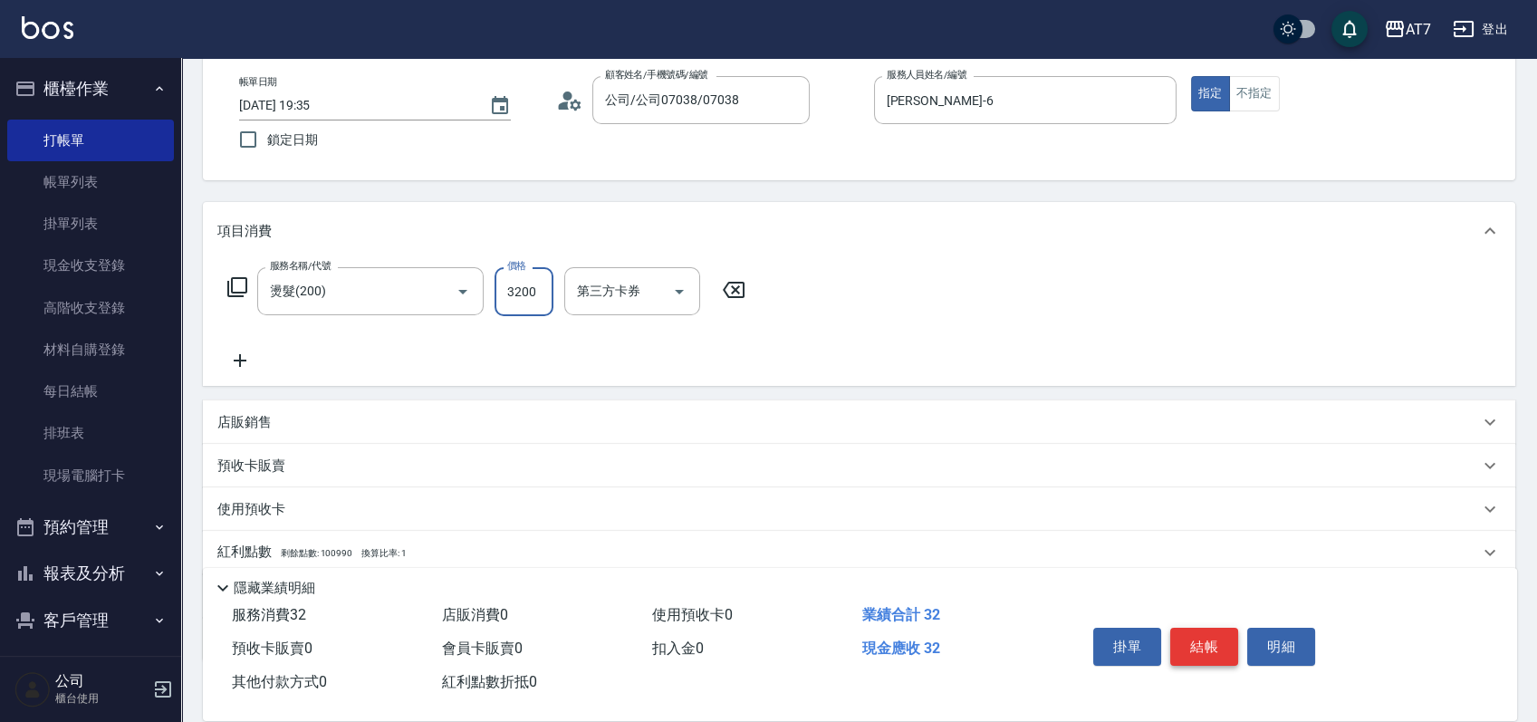
type input "320"
type input "3200"
click at [1209, 639] on button "結帳" at bounding box center [1204, 647] width 68 height 38
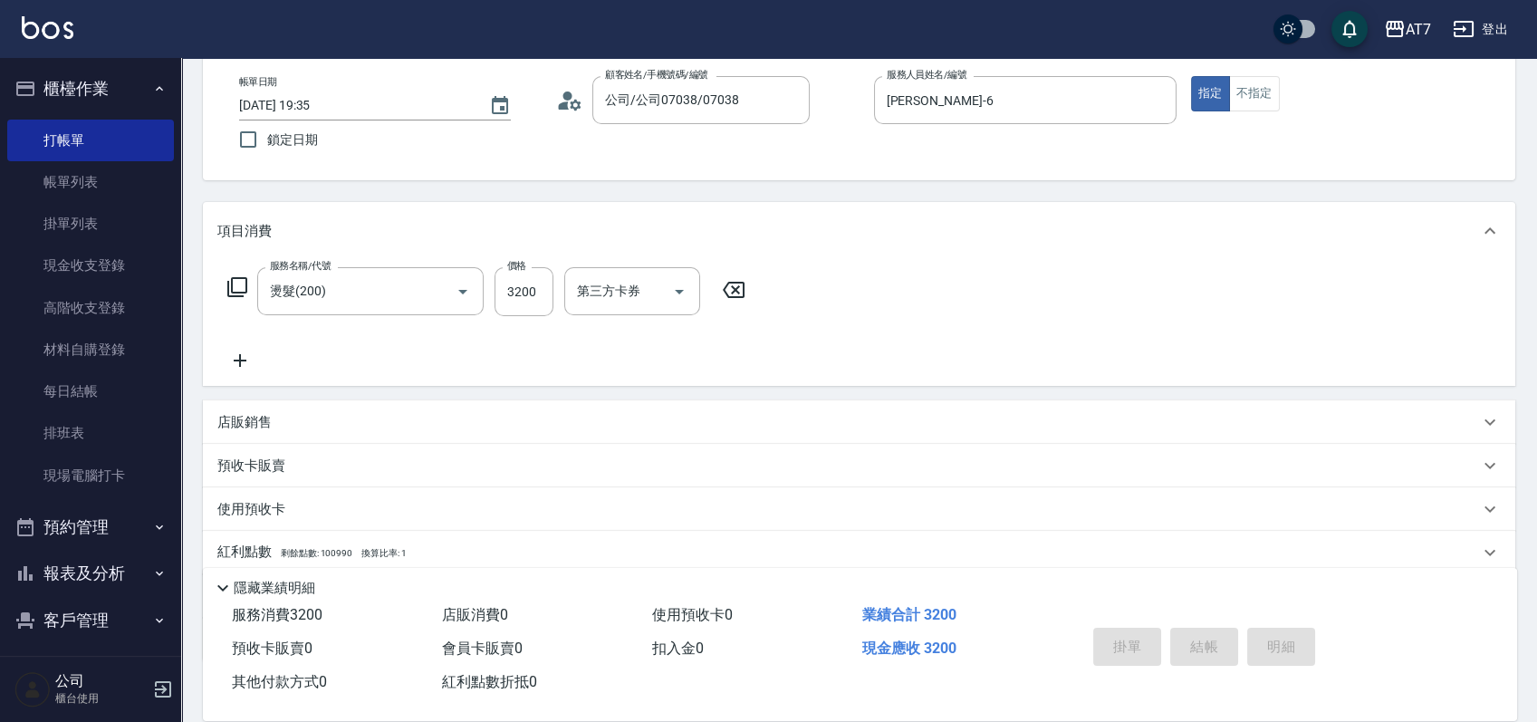
type input "[DATE] 19:36"
type input "0"
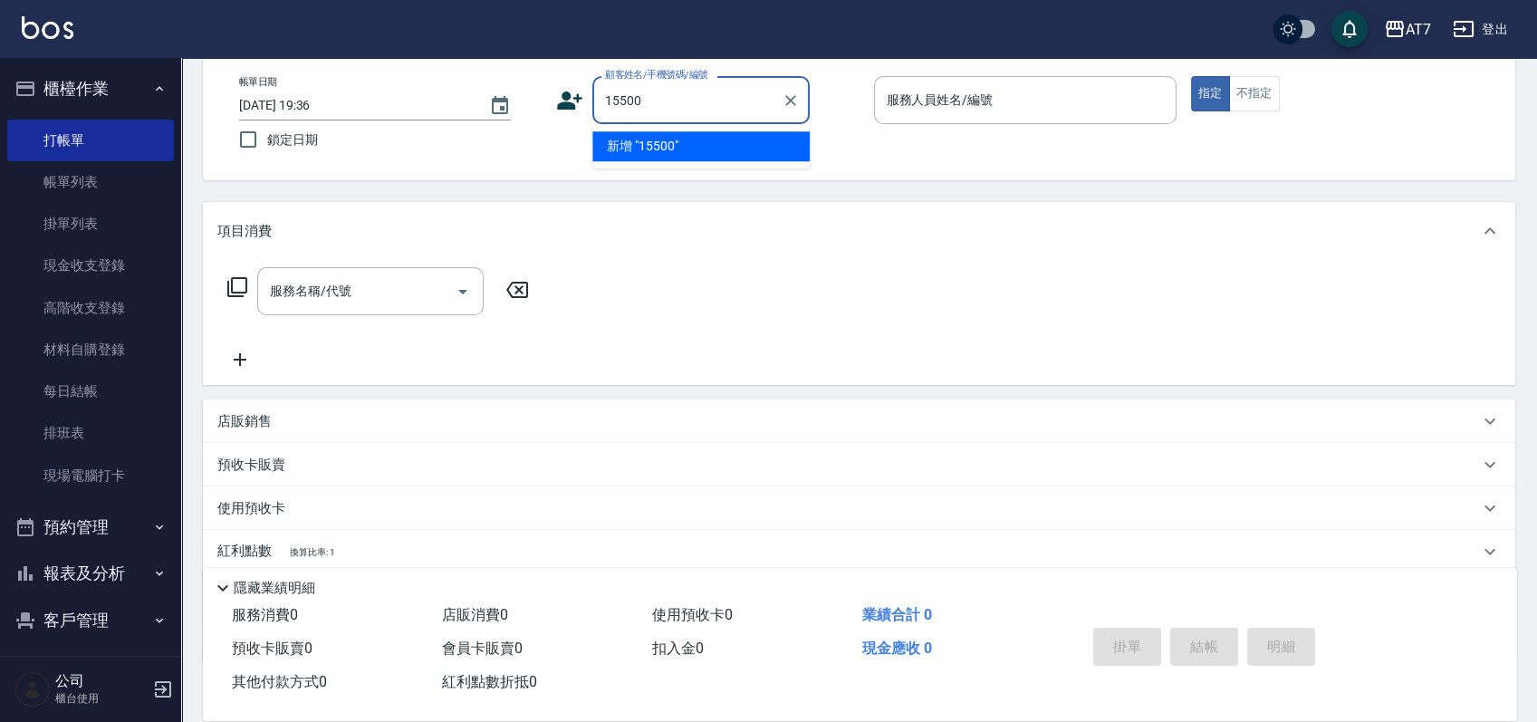
type input "15500"
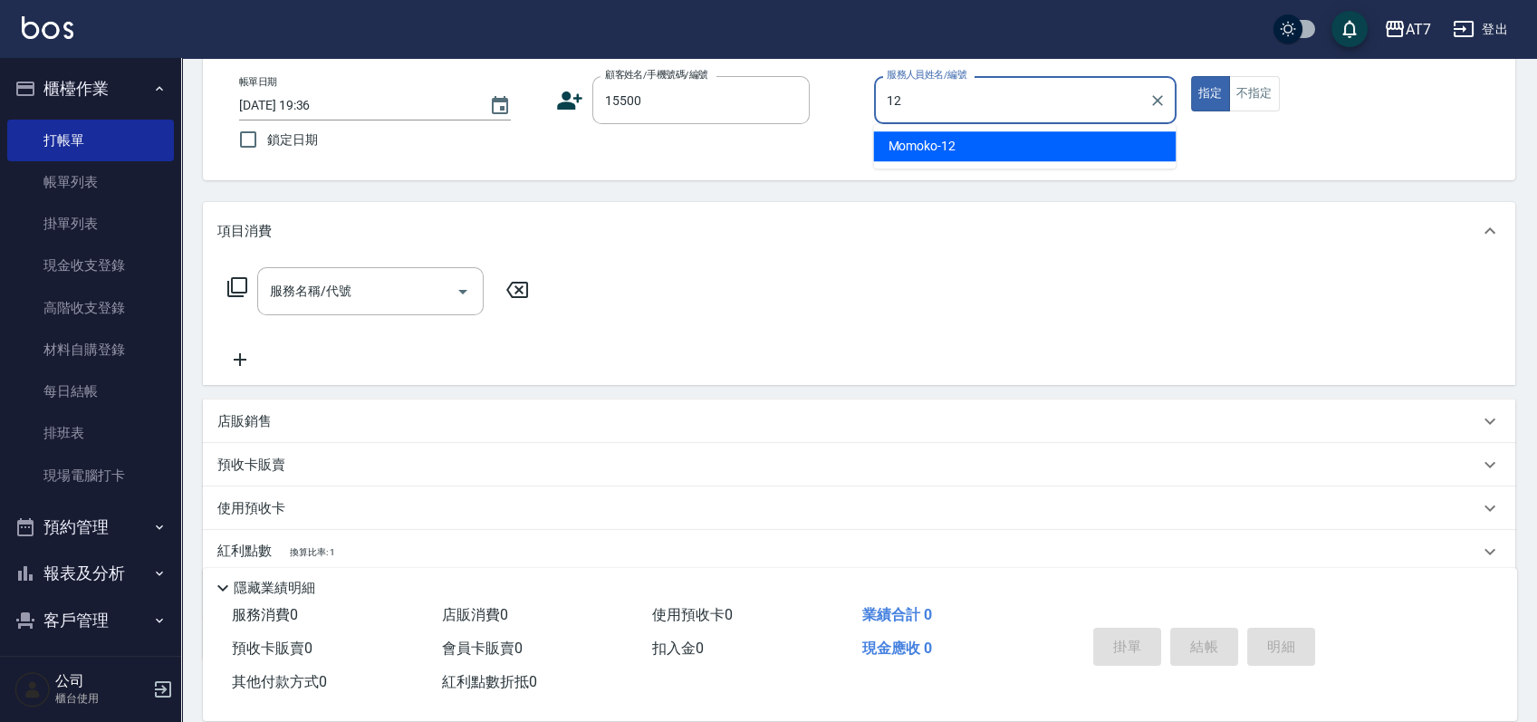
type input "Momoko-12"
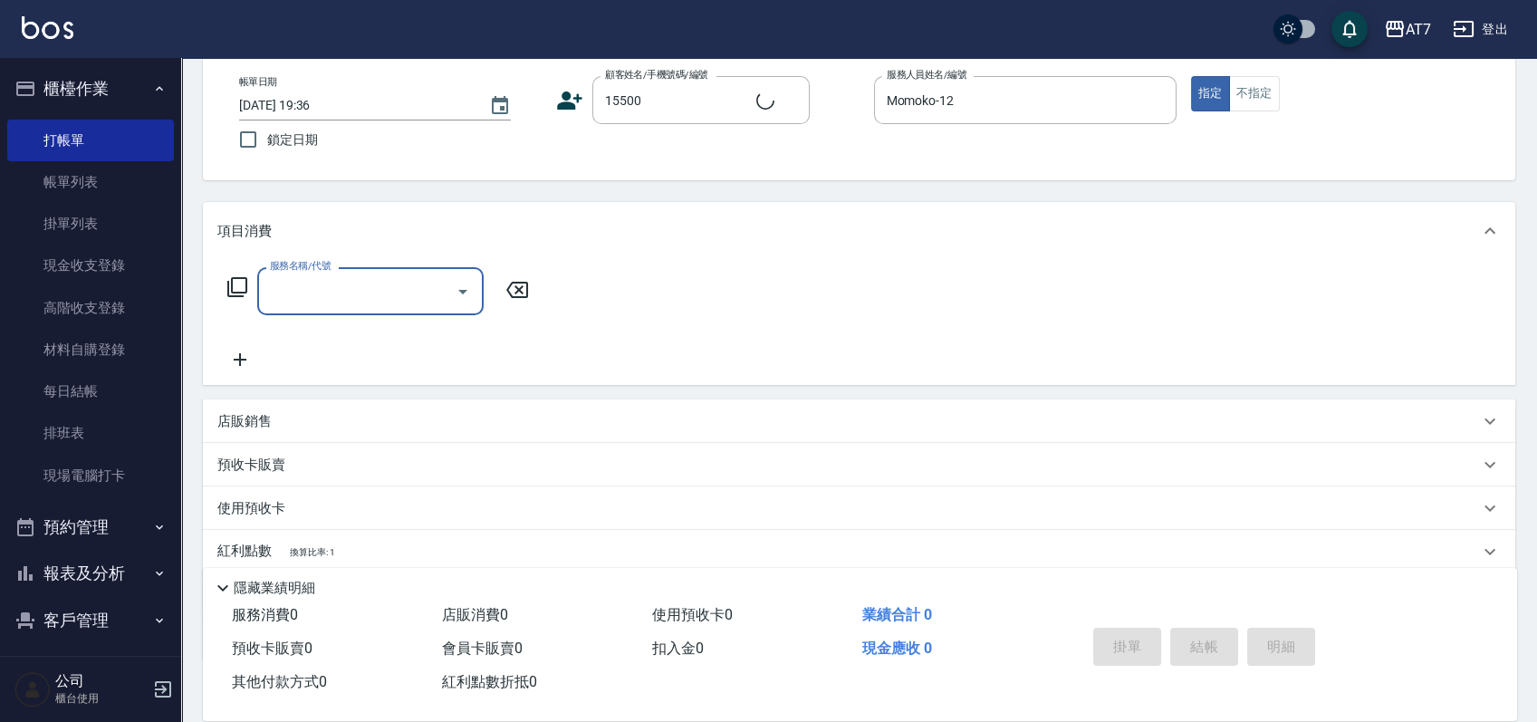
type input "公司/公司15500/15500"
type input "603"
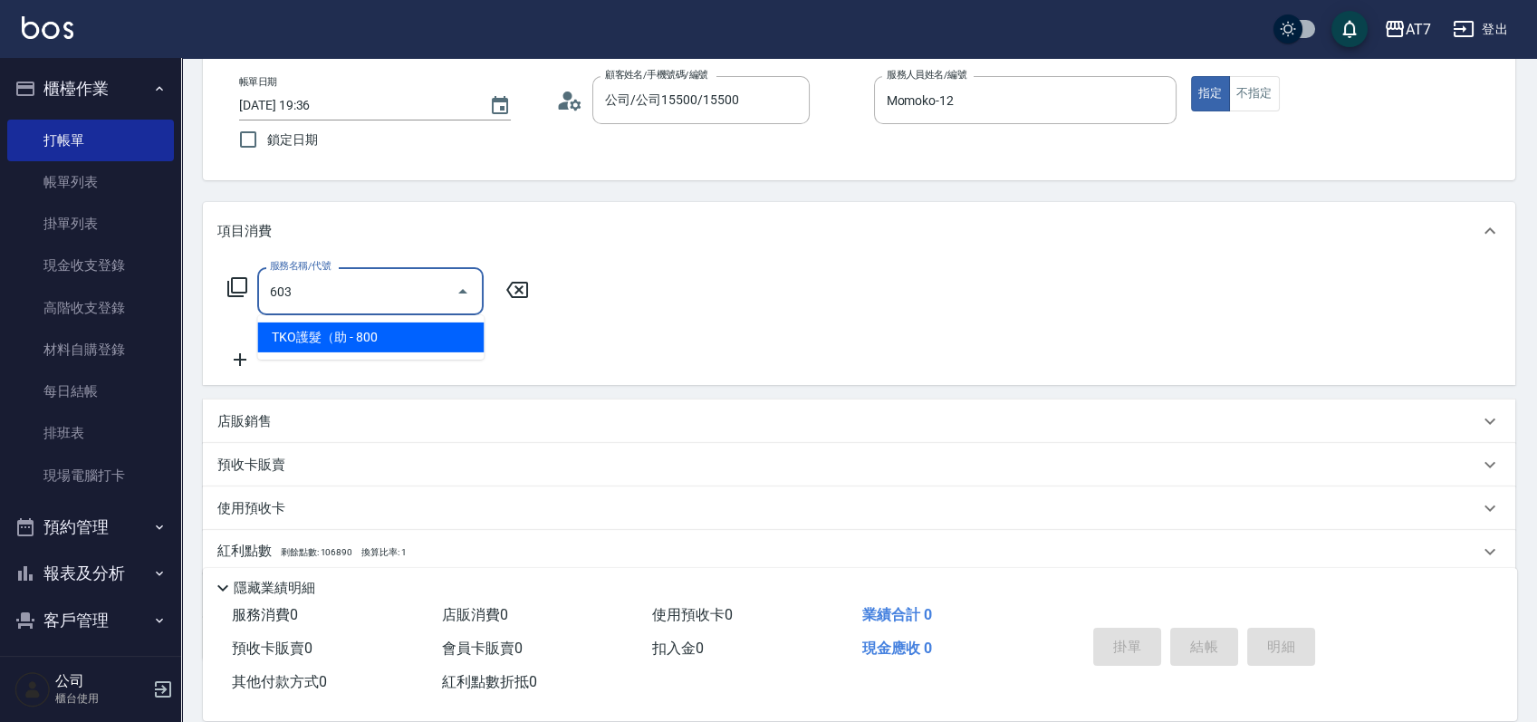
type input "80"
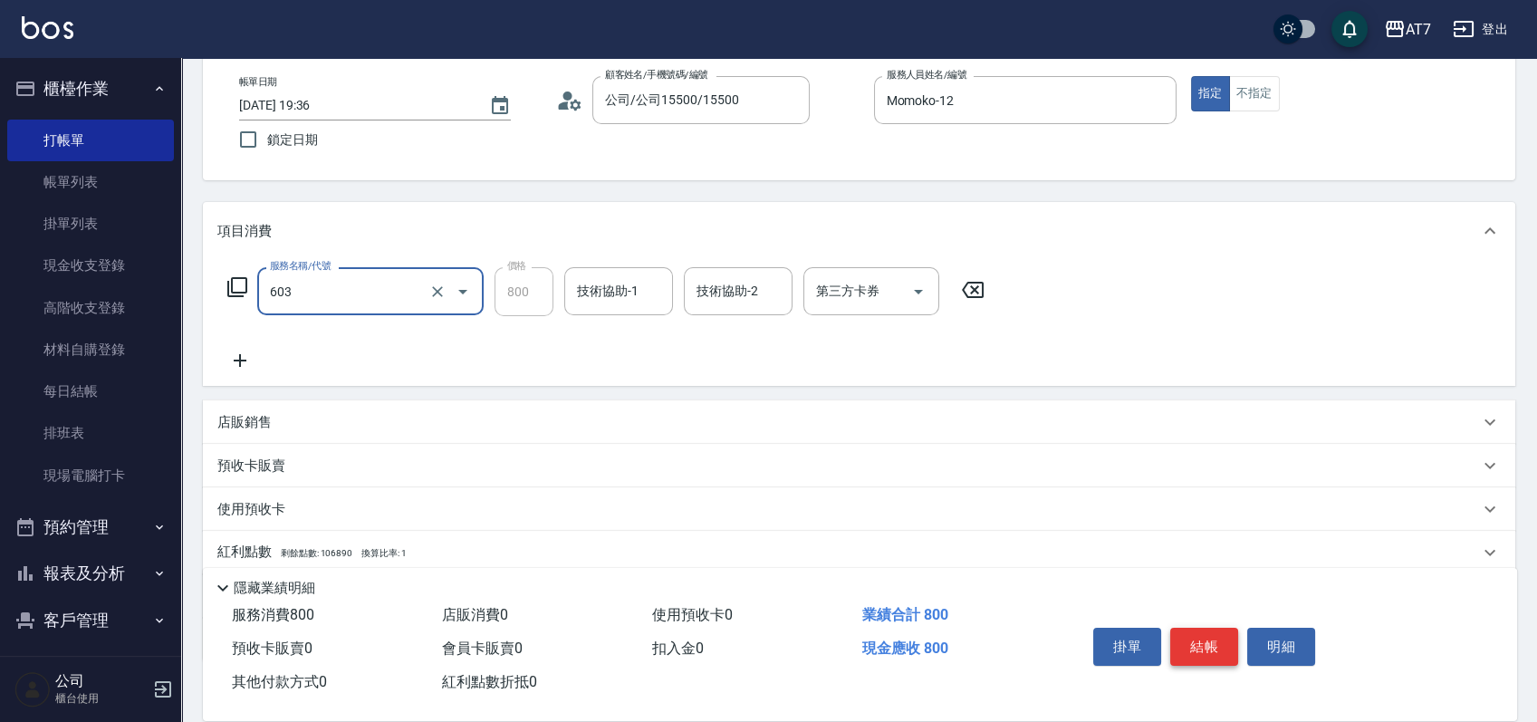
type input "TKO護髮（助(603)"
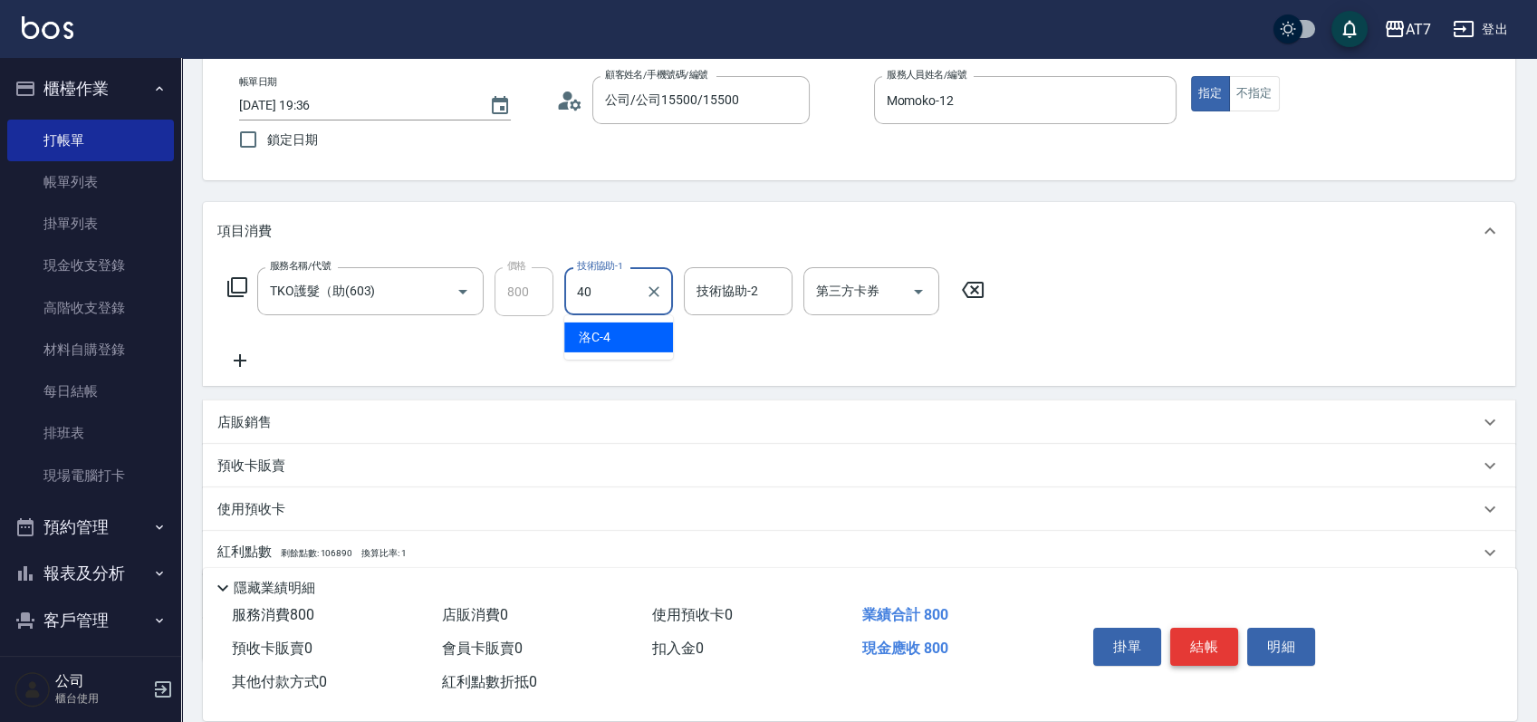
type input "YuYu-40"
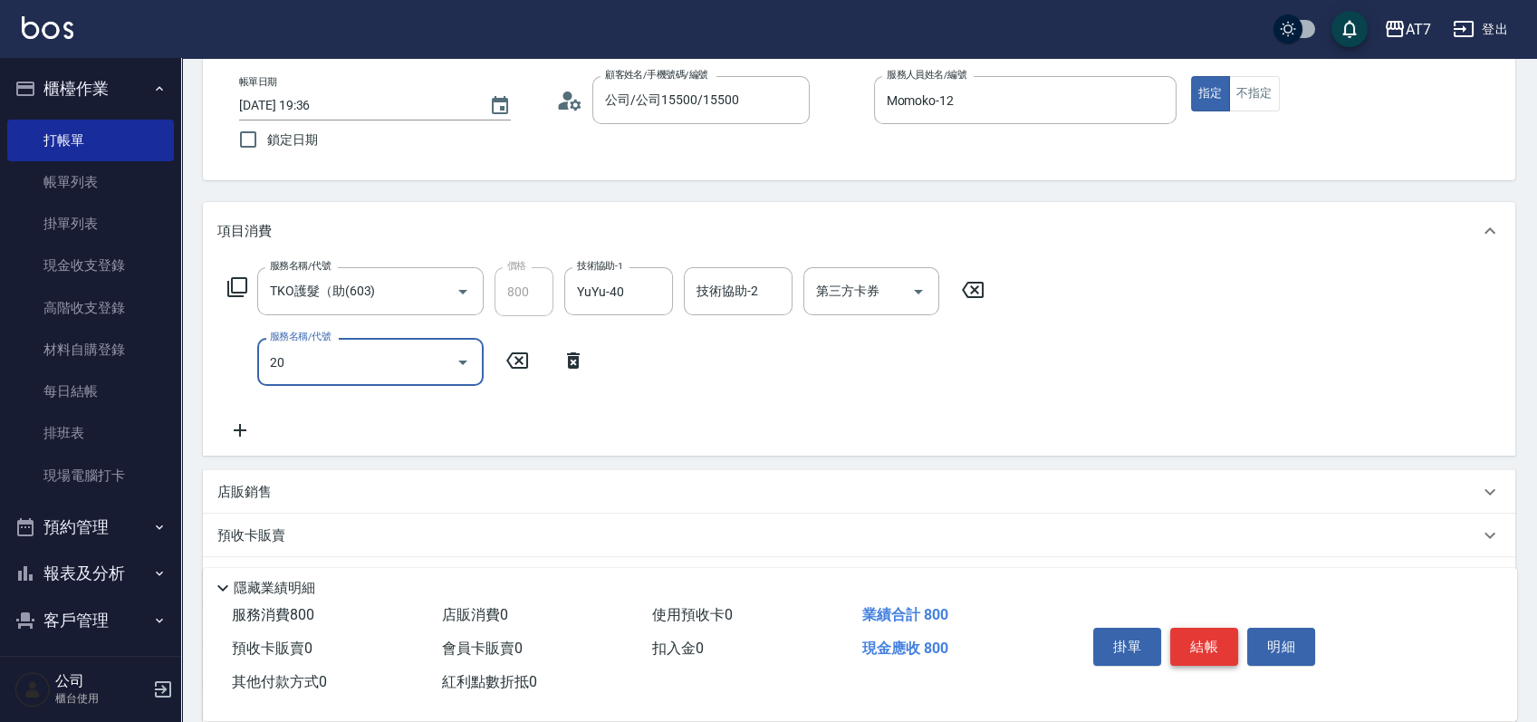
type input "201"
type input "230"
type input "燙-互助(201)"
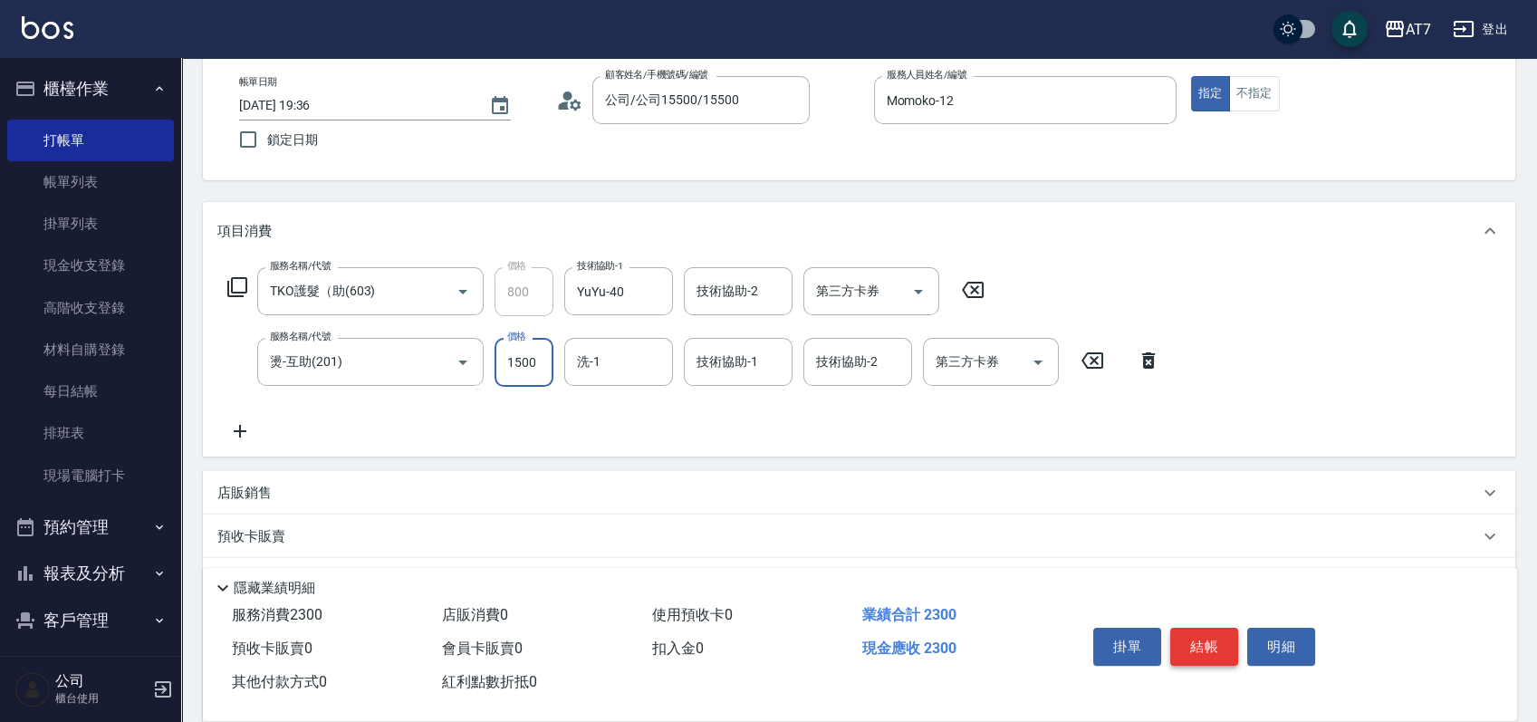
type input "3"
type input "80"
type input "300"
type input "110"
type input "3000"
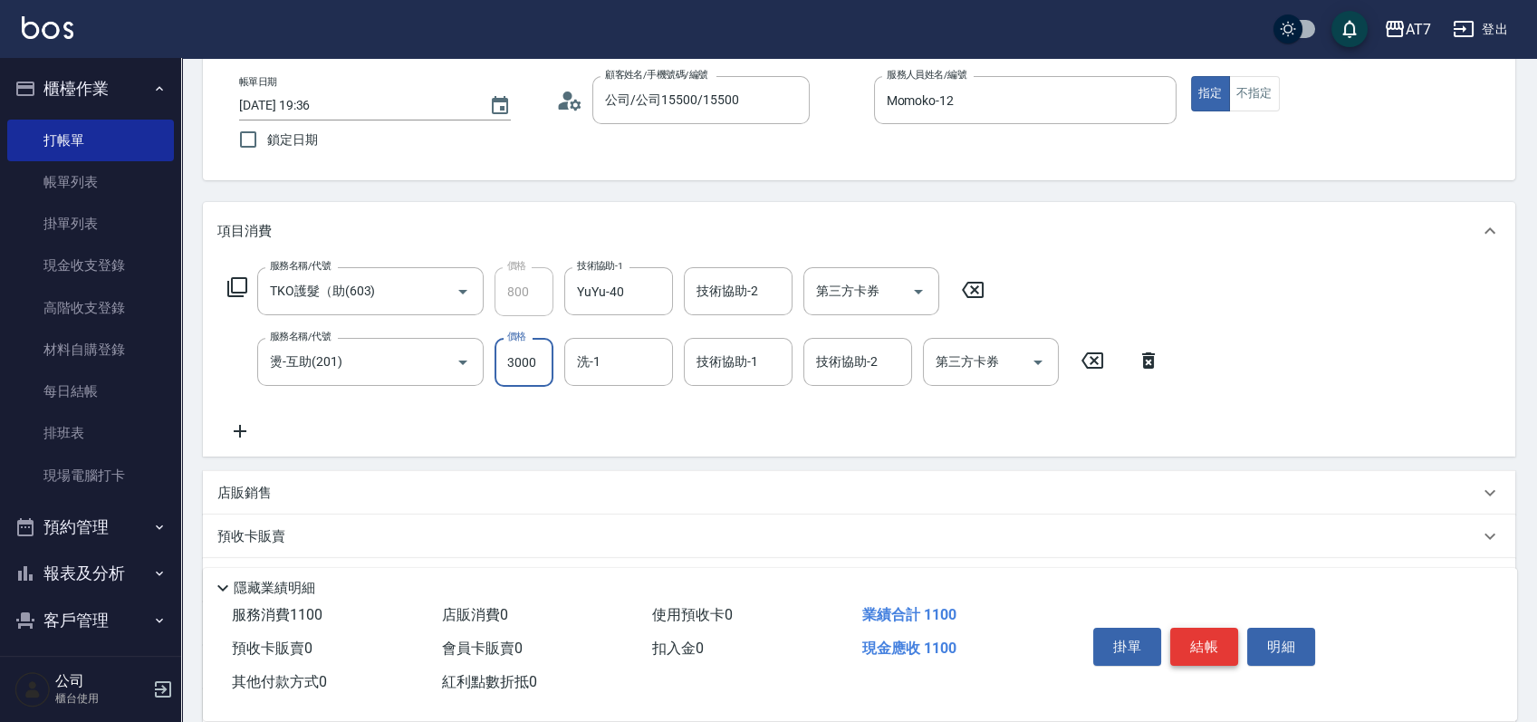
type input "380"
type input "3000"
type input "YuYu-40"
type input "LU LU-35"
click at [1209, 639] on button "結帳" at bounding box center [1204, 647] width 68 height 38
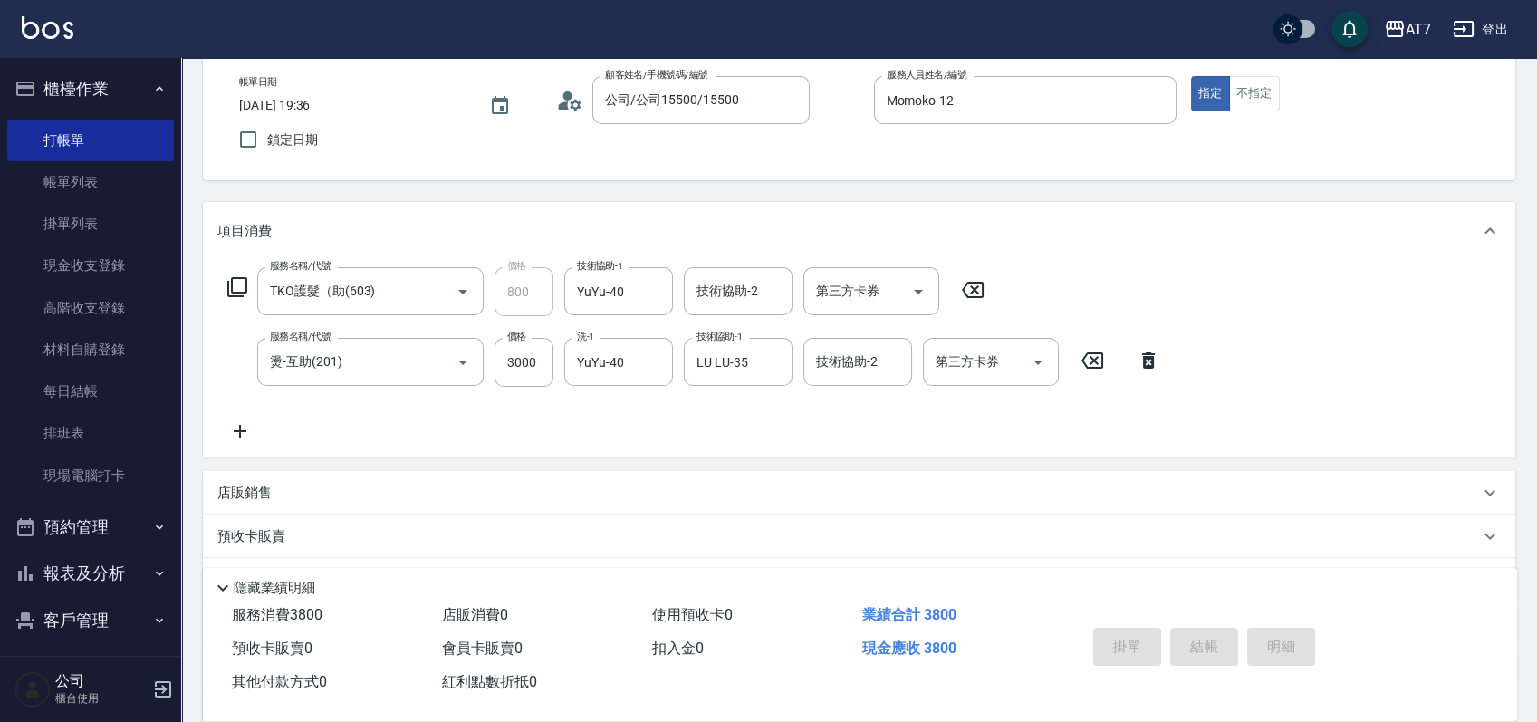
type input "0"
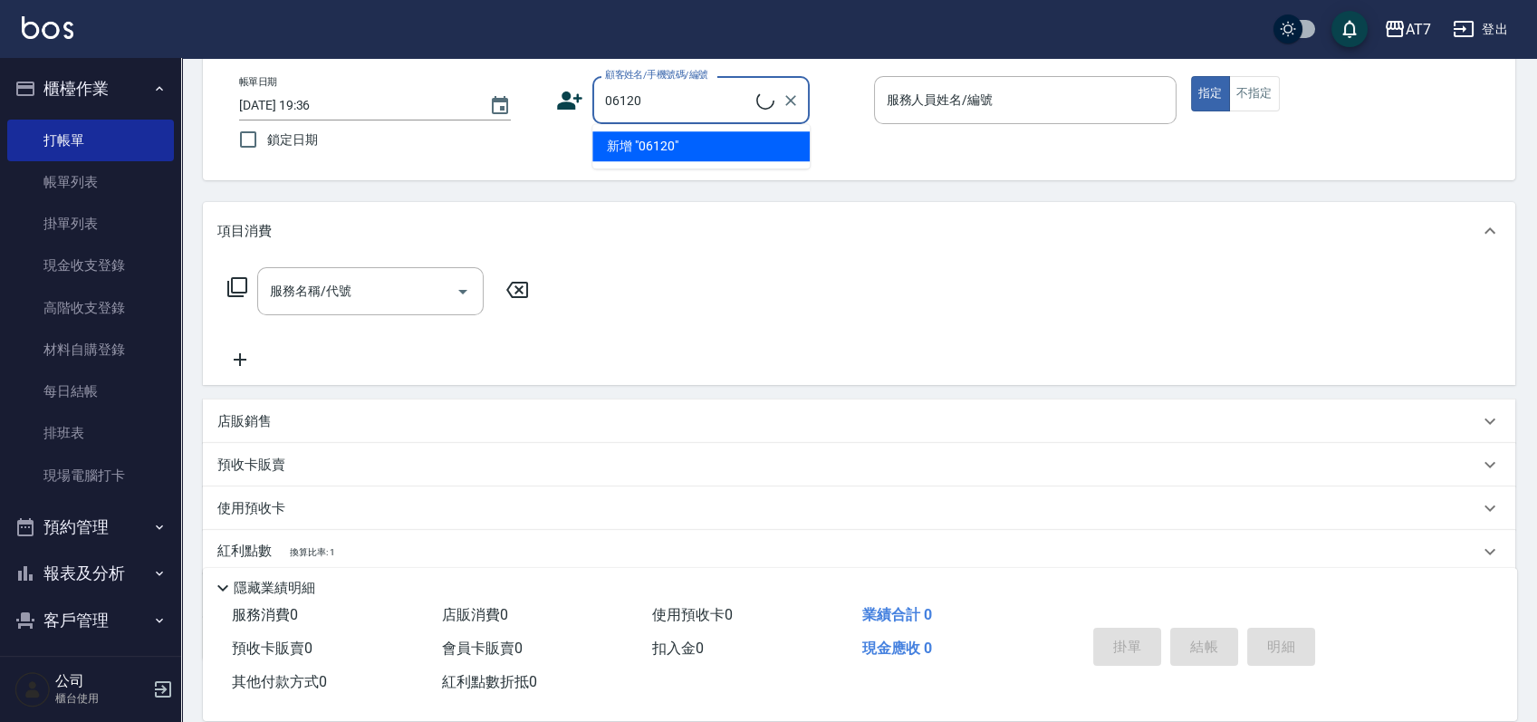
type input "06120"
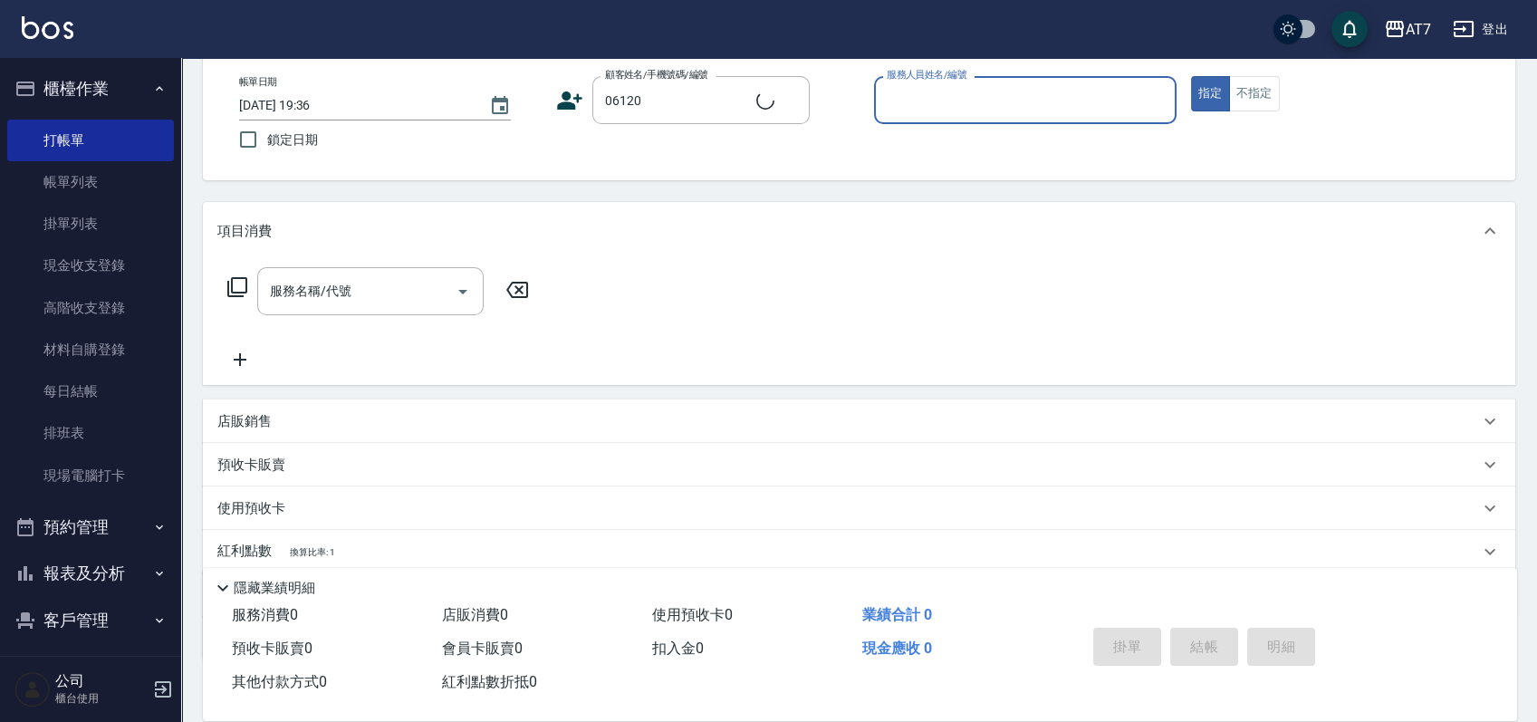
type input "1"
type input "公司單/06120-1/06120"
type input "[PERSON_NAME]-1"
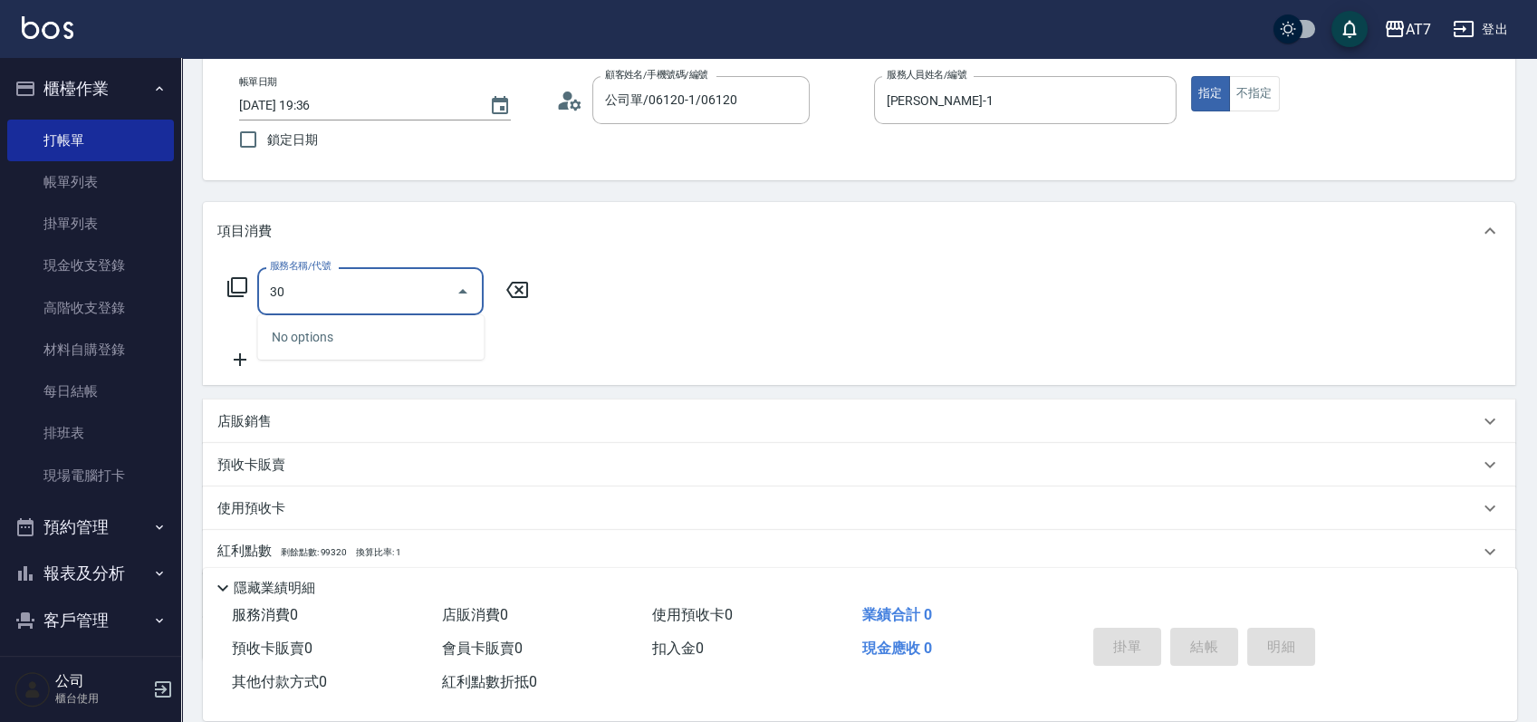
type input "302"
type input "30"
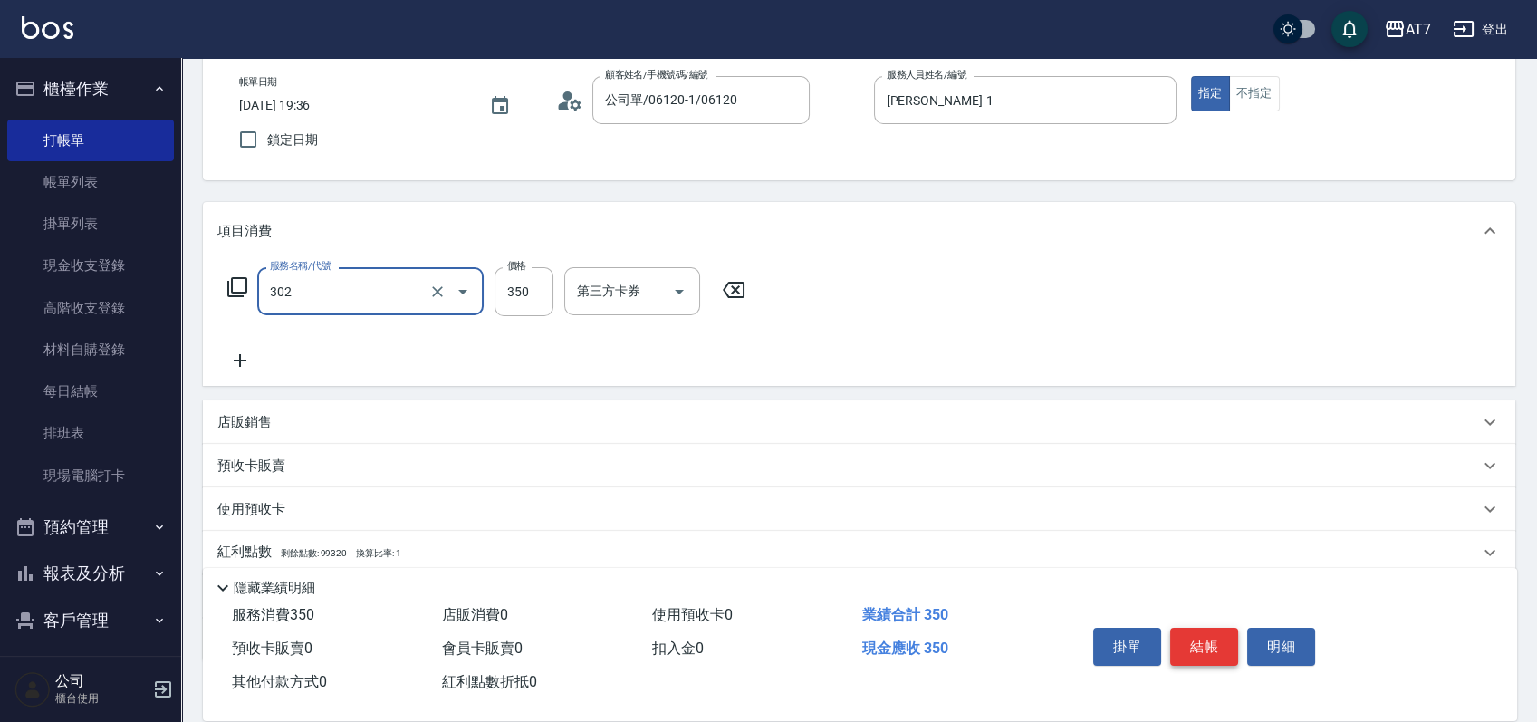
type input "剪髮(302)"
click at [1209, 639] on button "結帳" at bounding box center [1204, 647] width 68 height 38
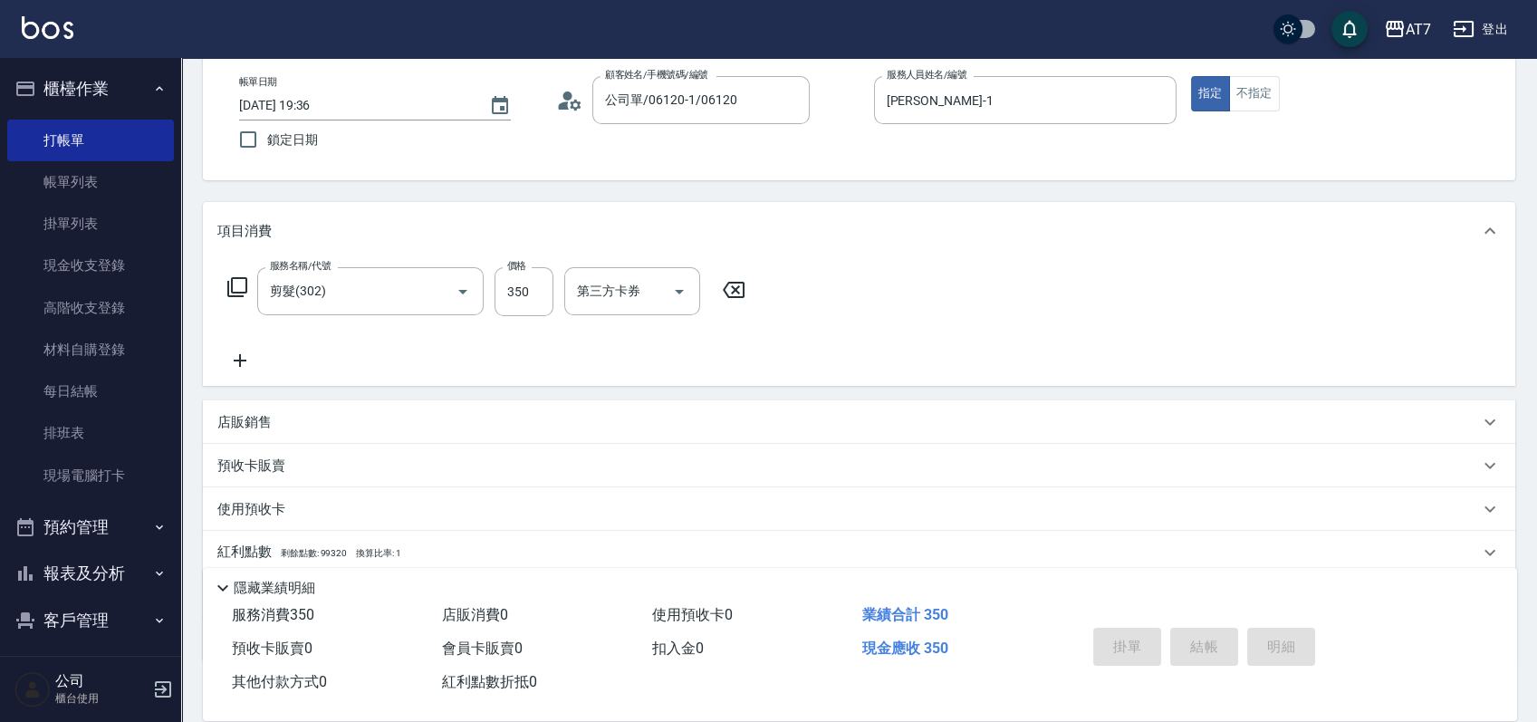
type input "0"
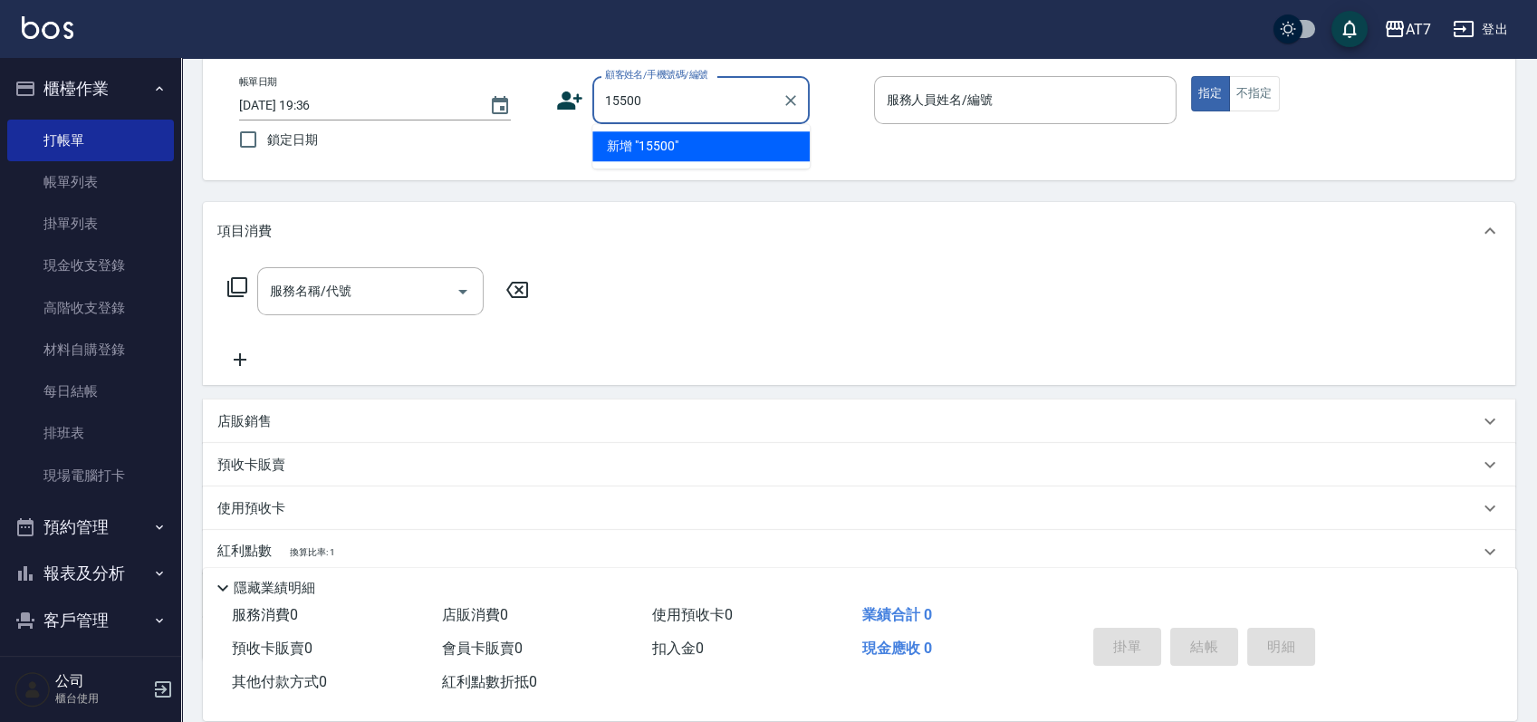
type input "15500"
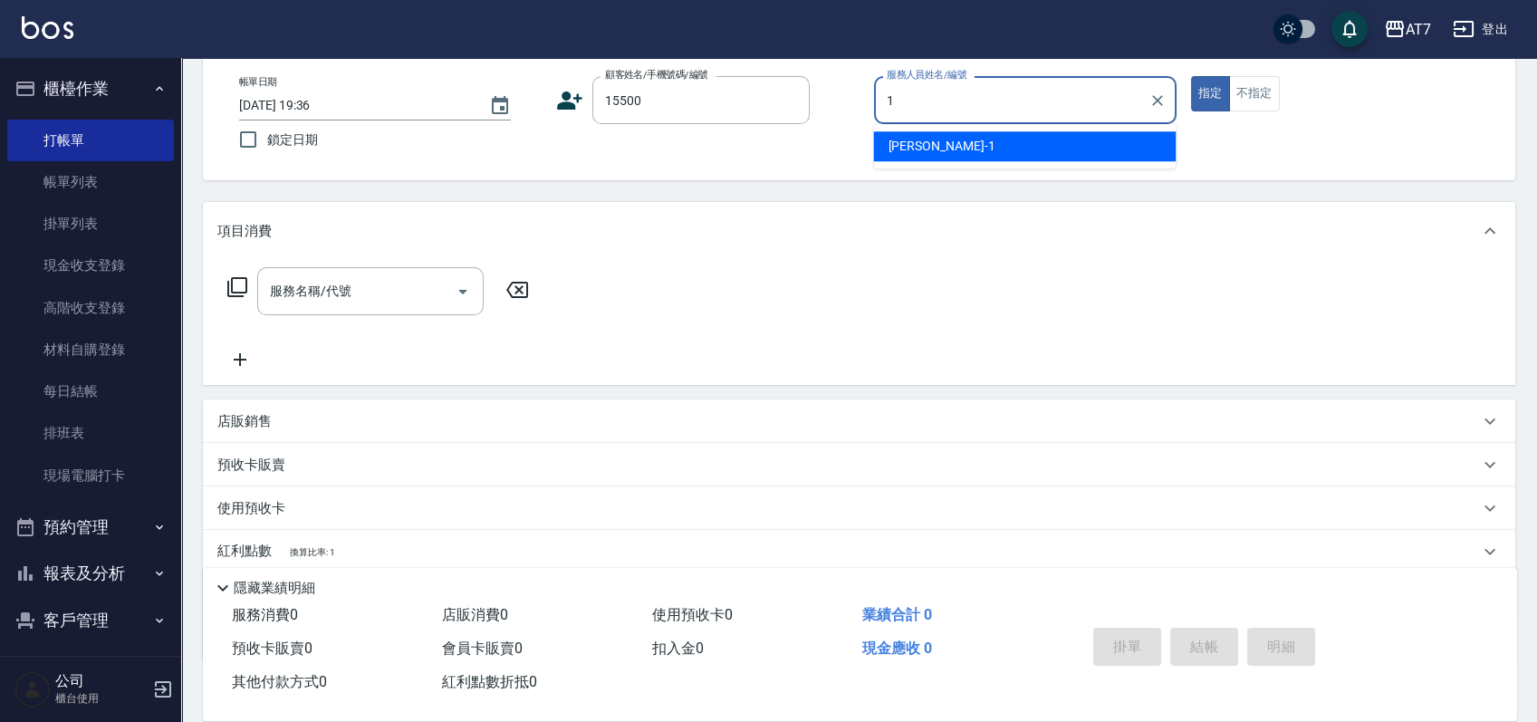
type input "[PERSON_NAME]-1"
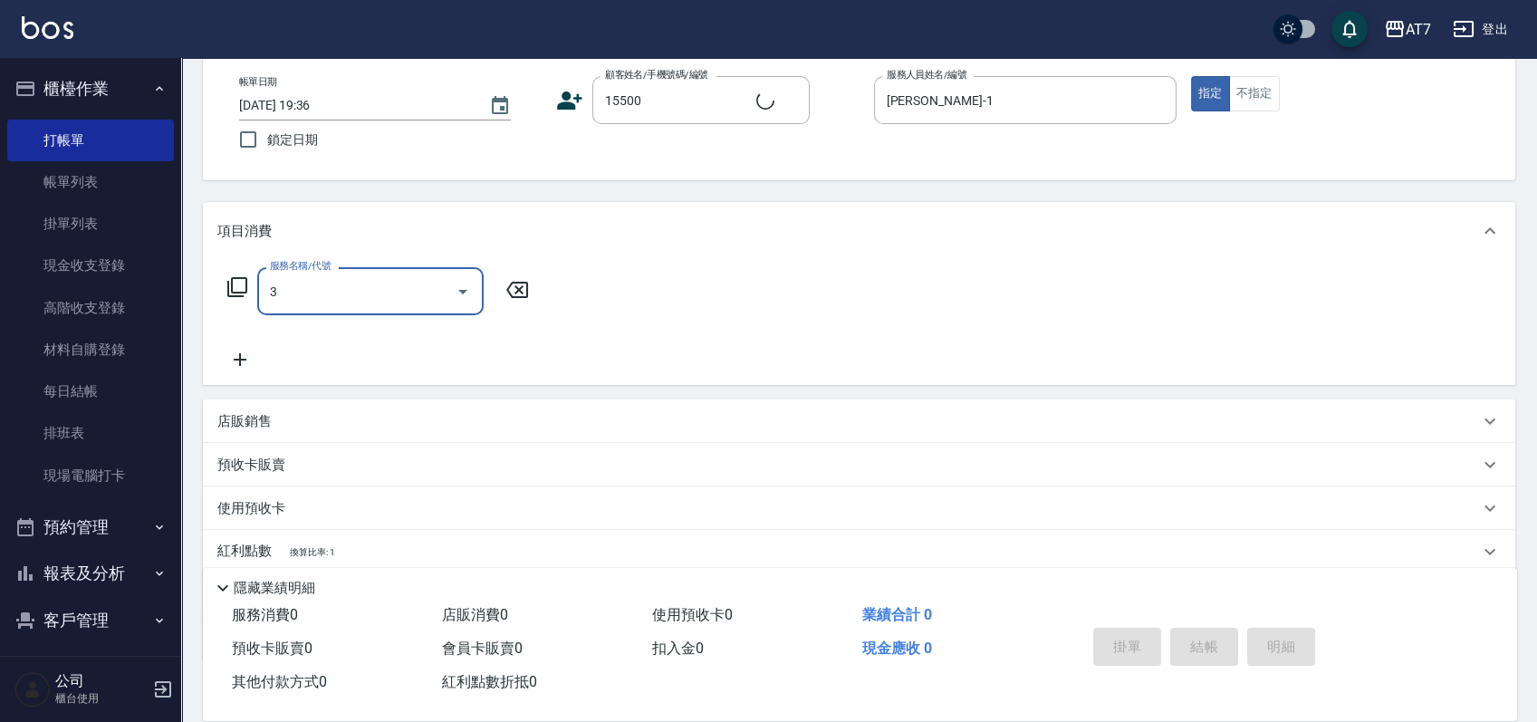
type input "30"
type input "公司/公司15500/15500"
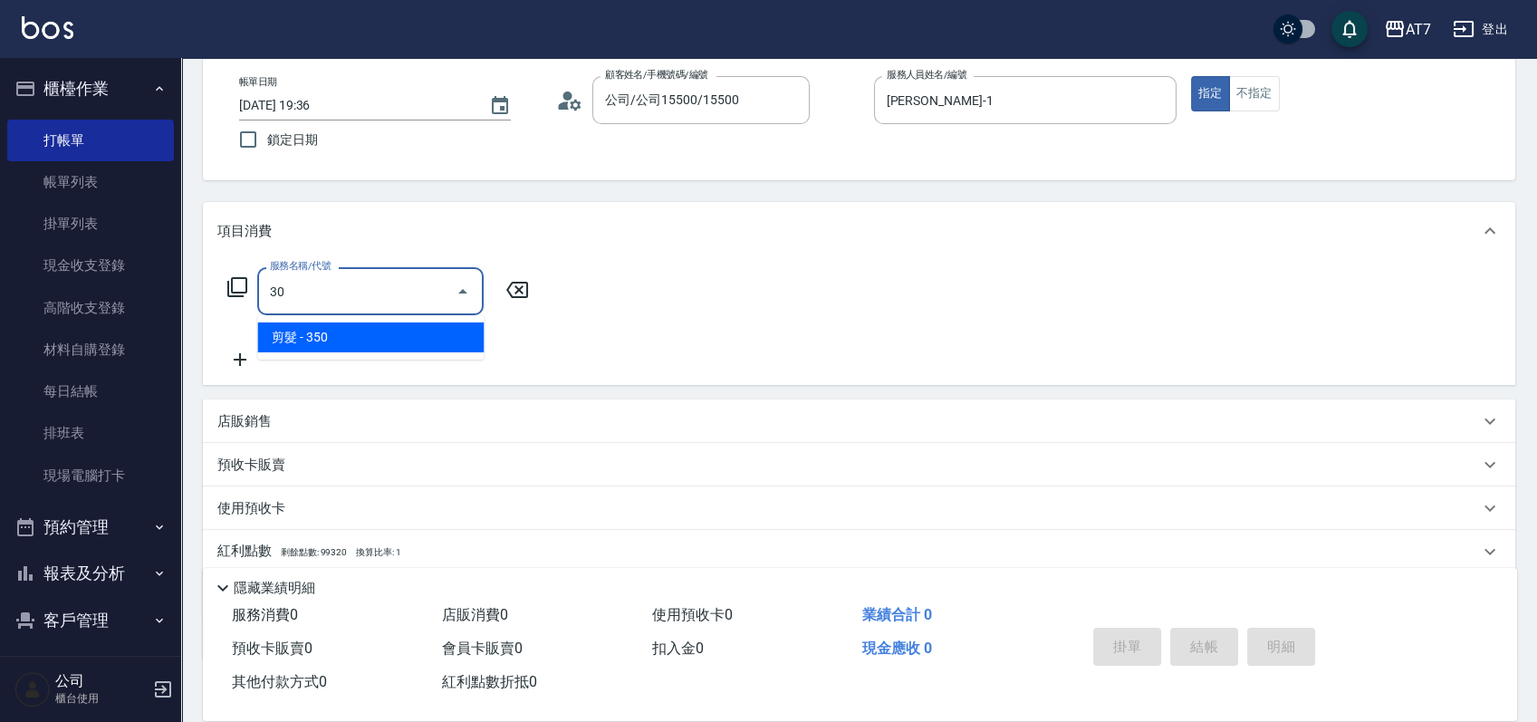
type input "302"
type input "30"
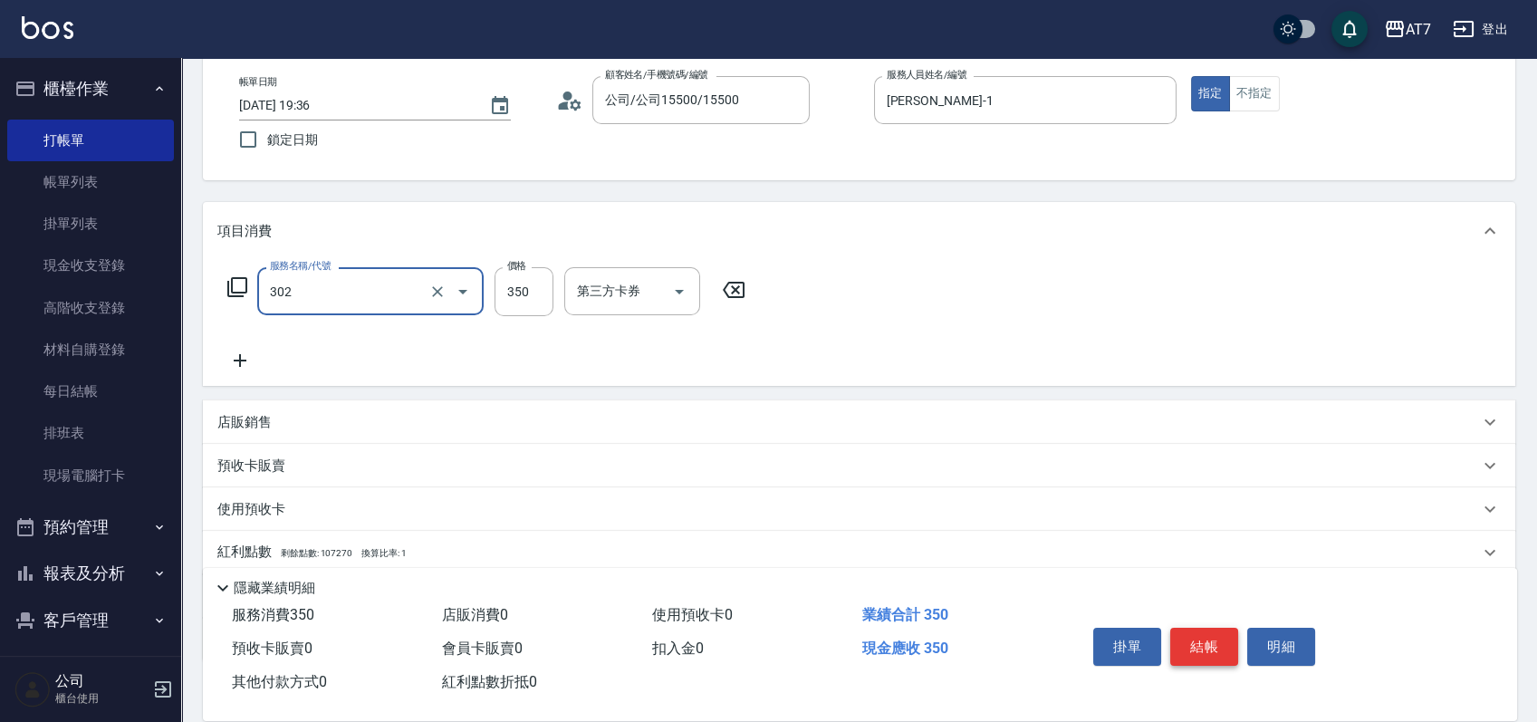
type input "剪髮(302)"
click at [1209, 639] on button "結帳" at bounding box center [1204, 647] width 68 height 38
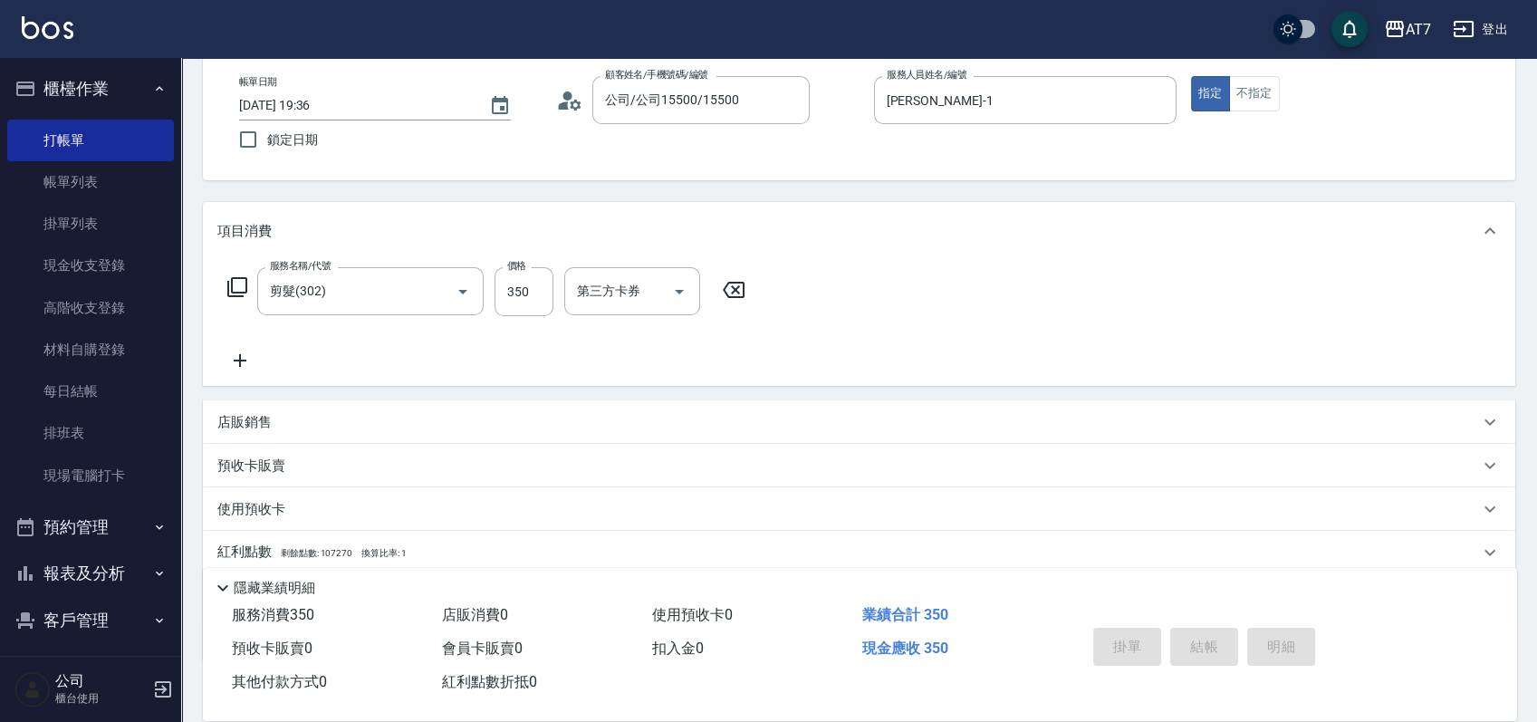
type input "0"
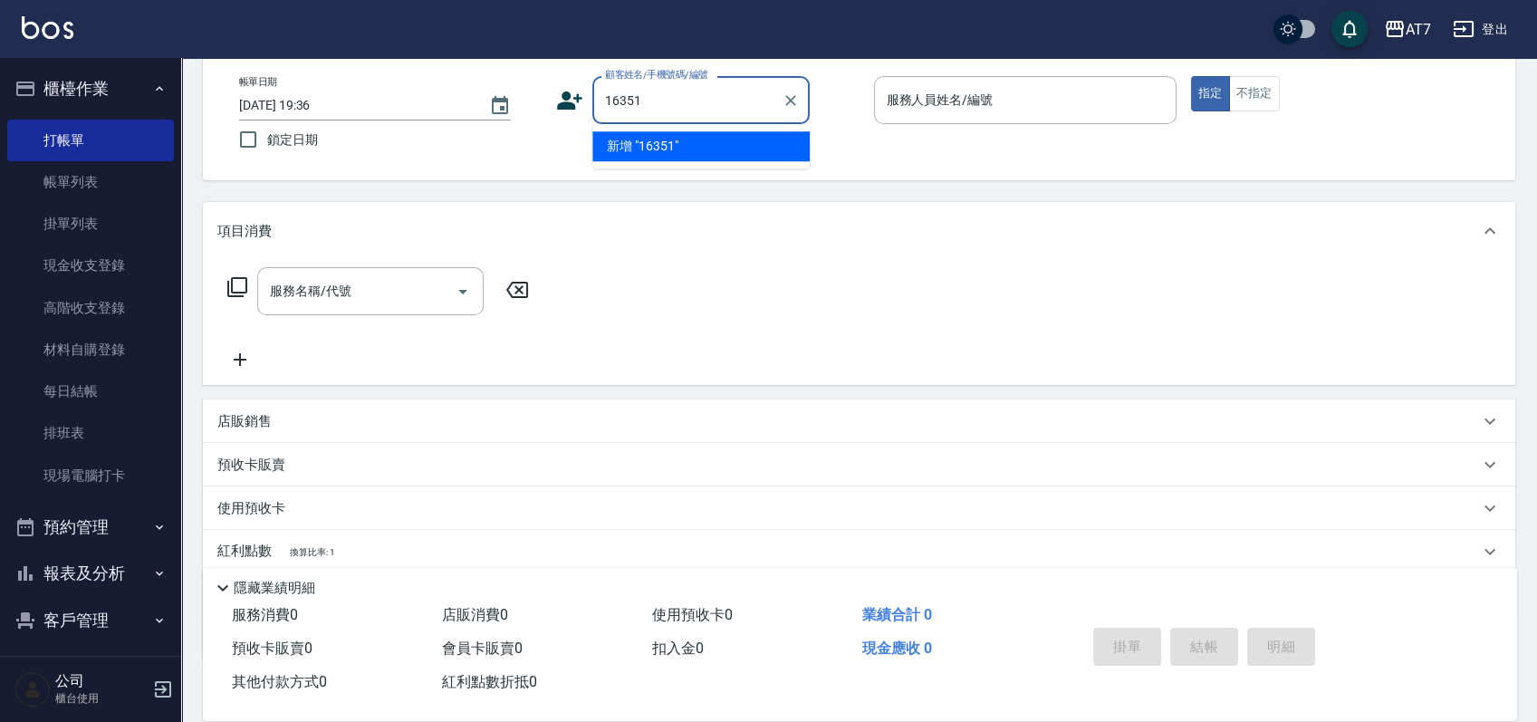
type input "16351"
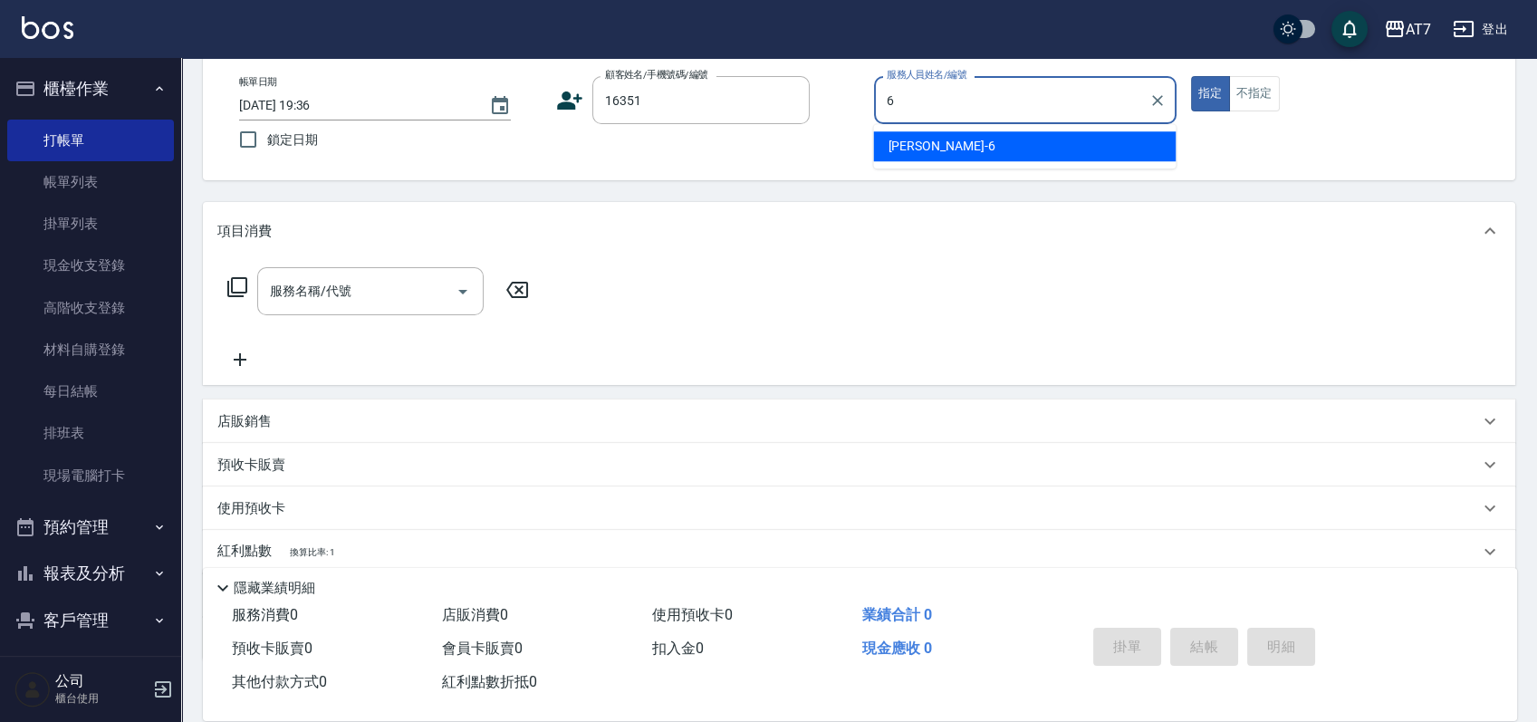
type input "[PERSON_NAME]-6"
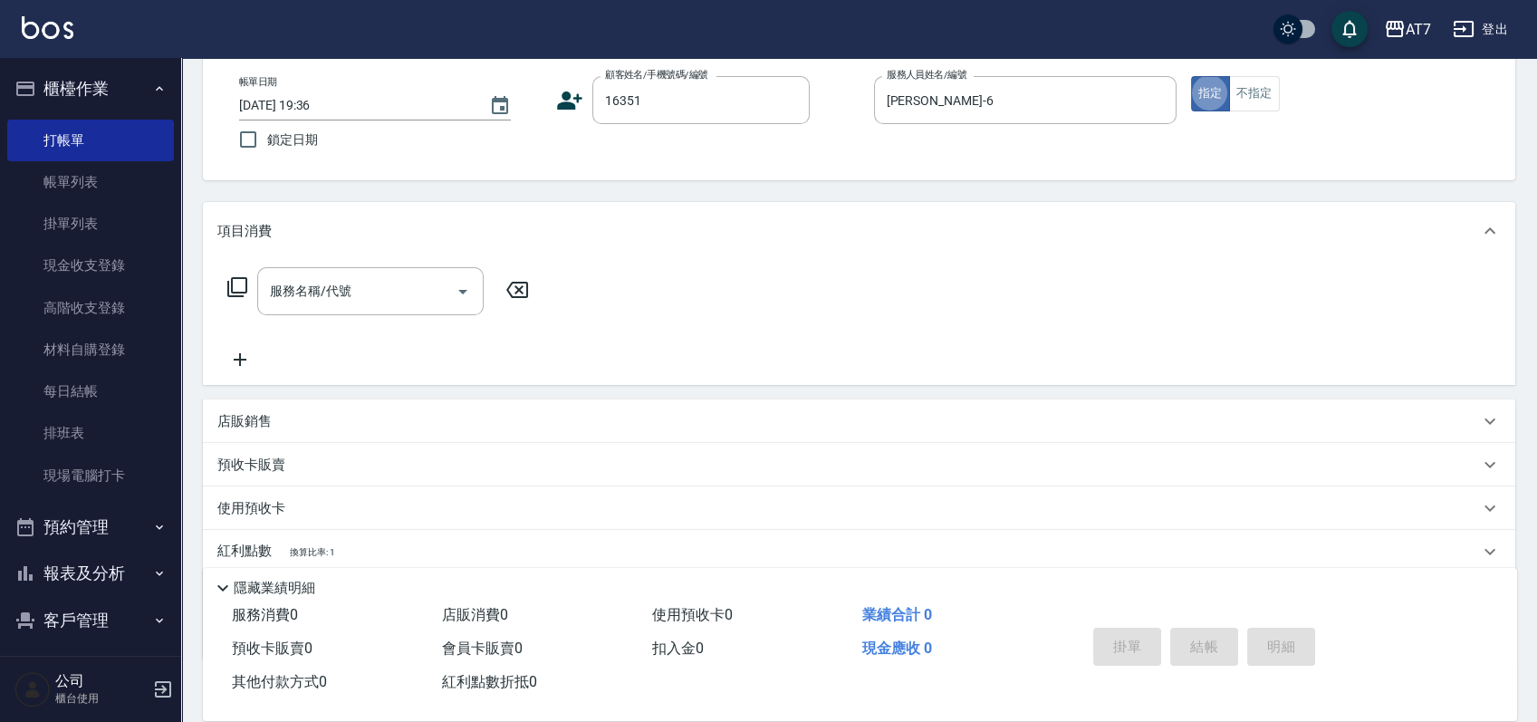
type input "公司/公司16351/16351"
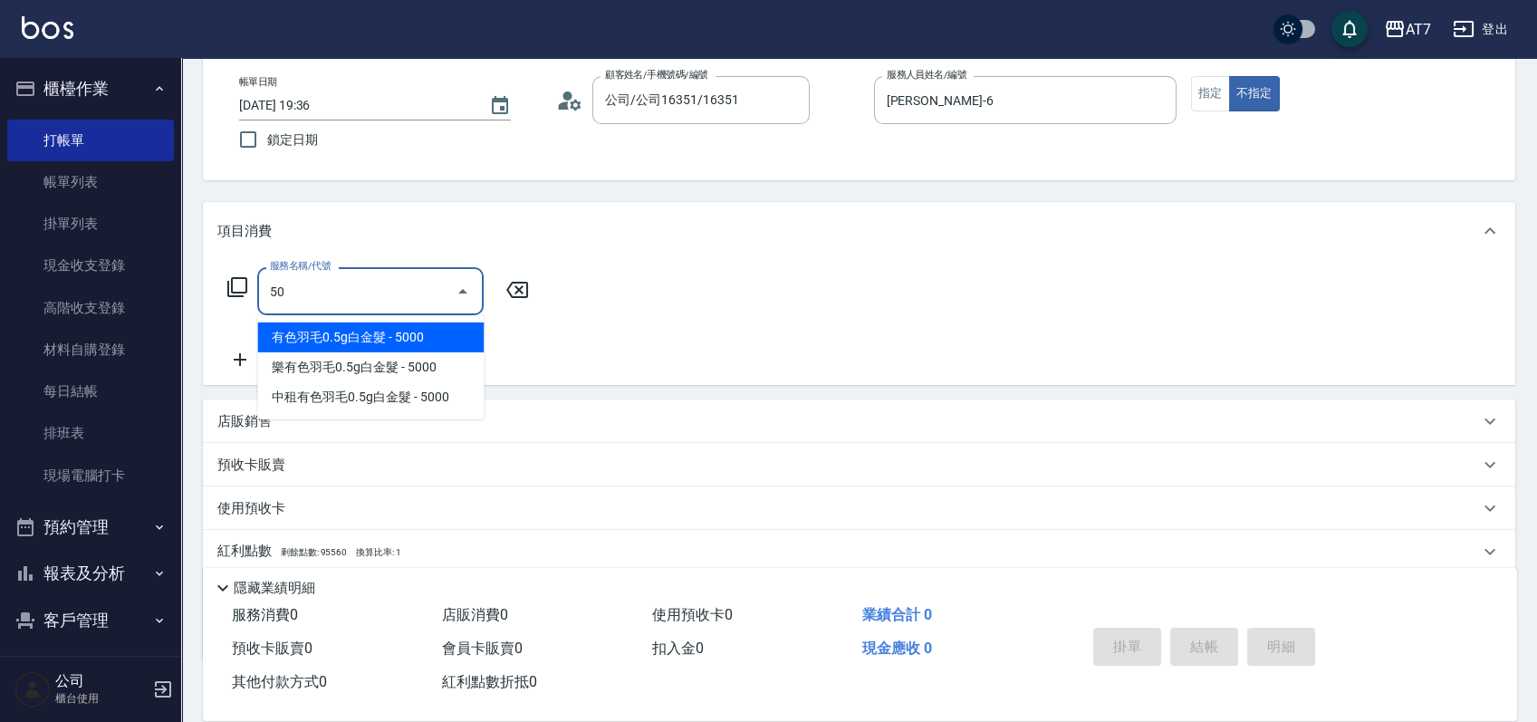
type input "501"
type input "30"
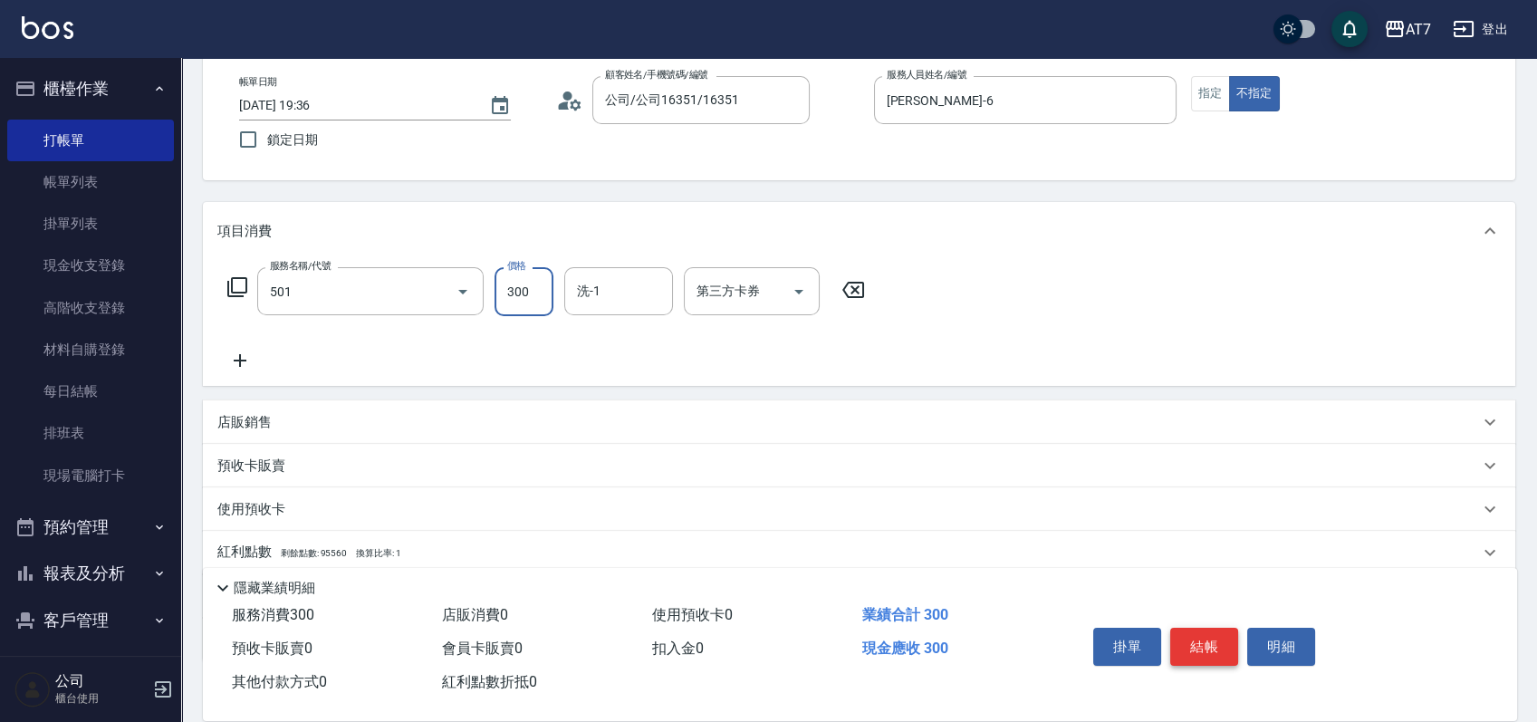
type input "洗髮(互助)(501)"
type input "2"
type input "0"
type input "250"
type input "20"
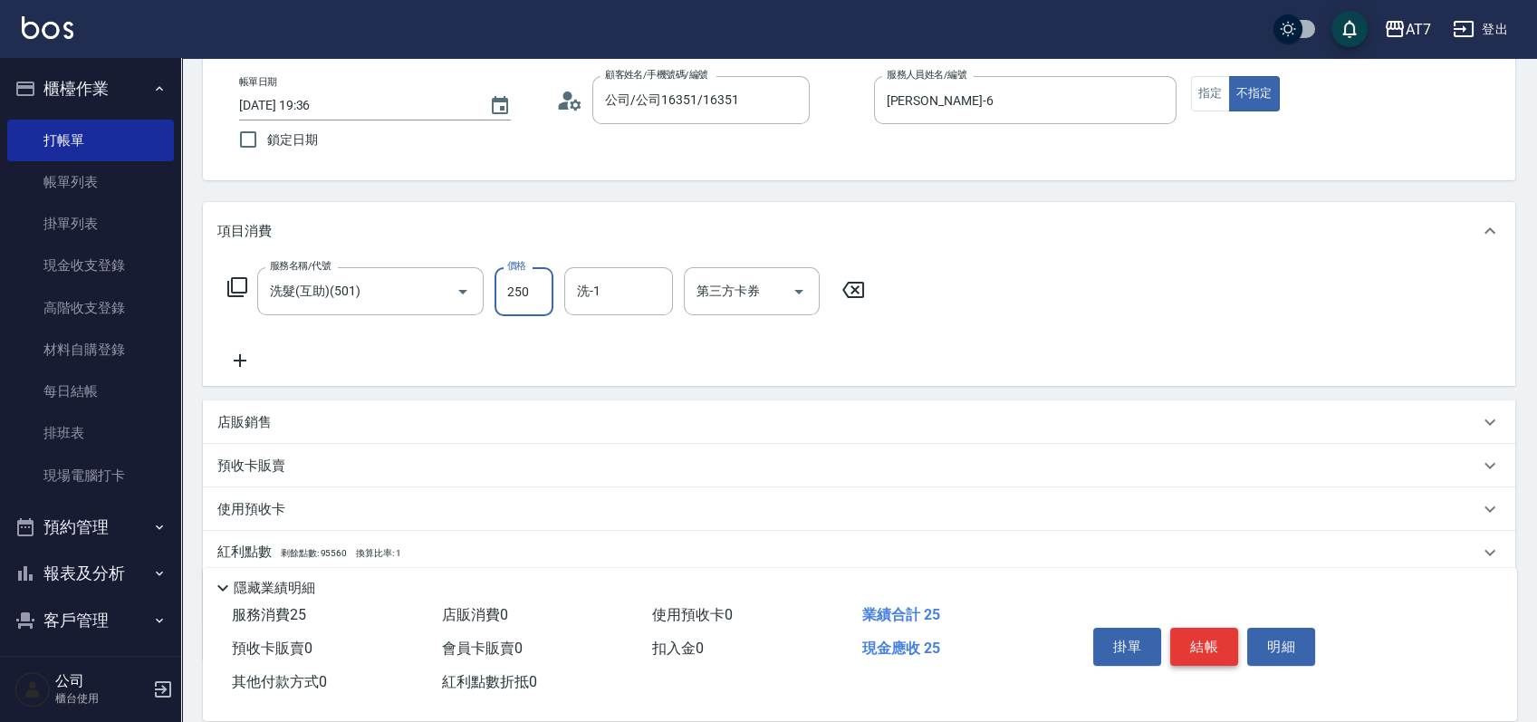
type input "250"
type input "怡甄-23"
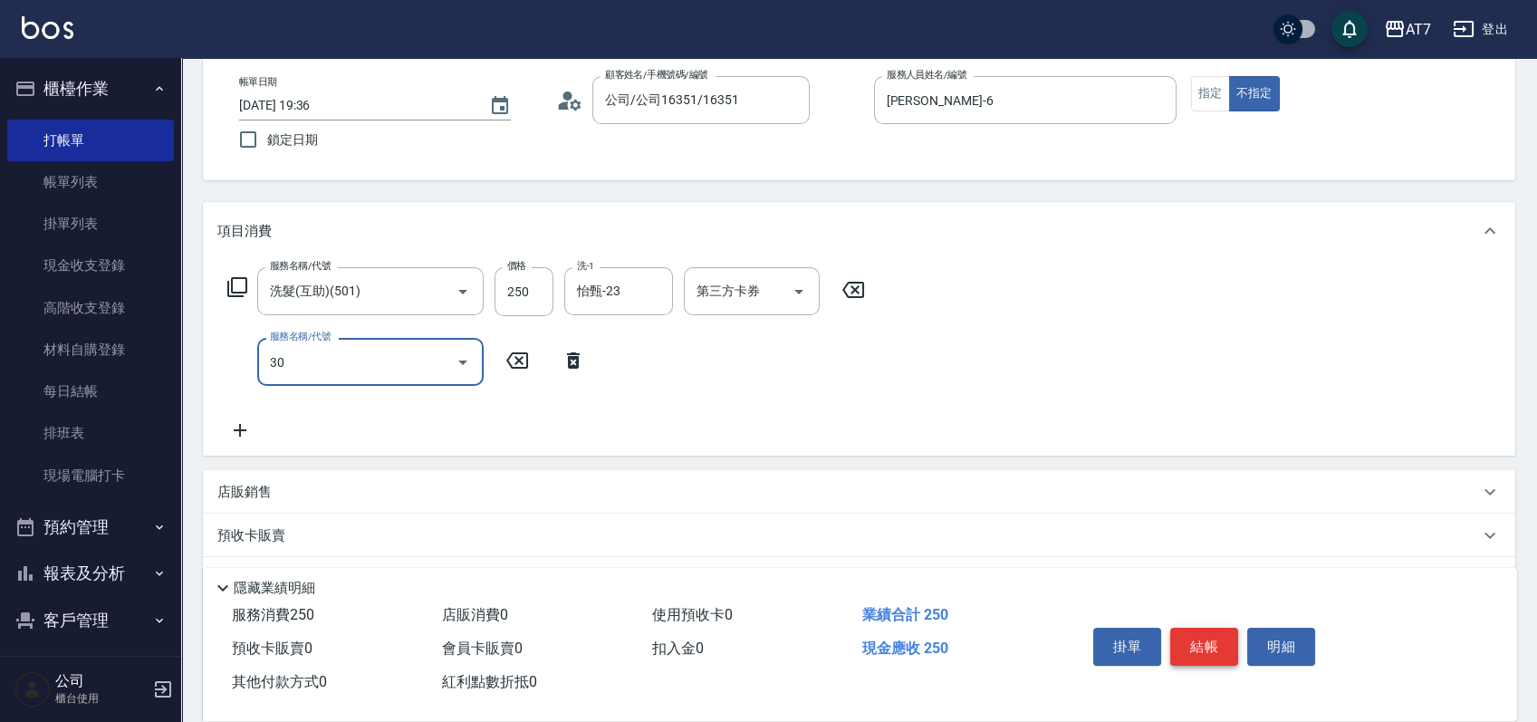
type input "302"
type input "60"
type input "剪髮(302)"
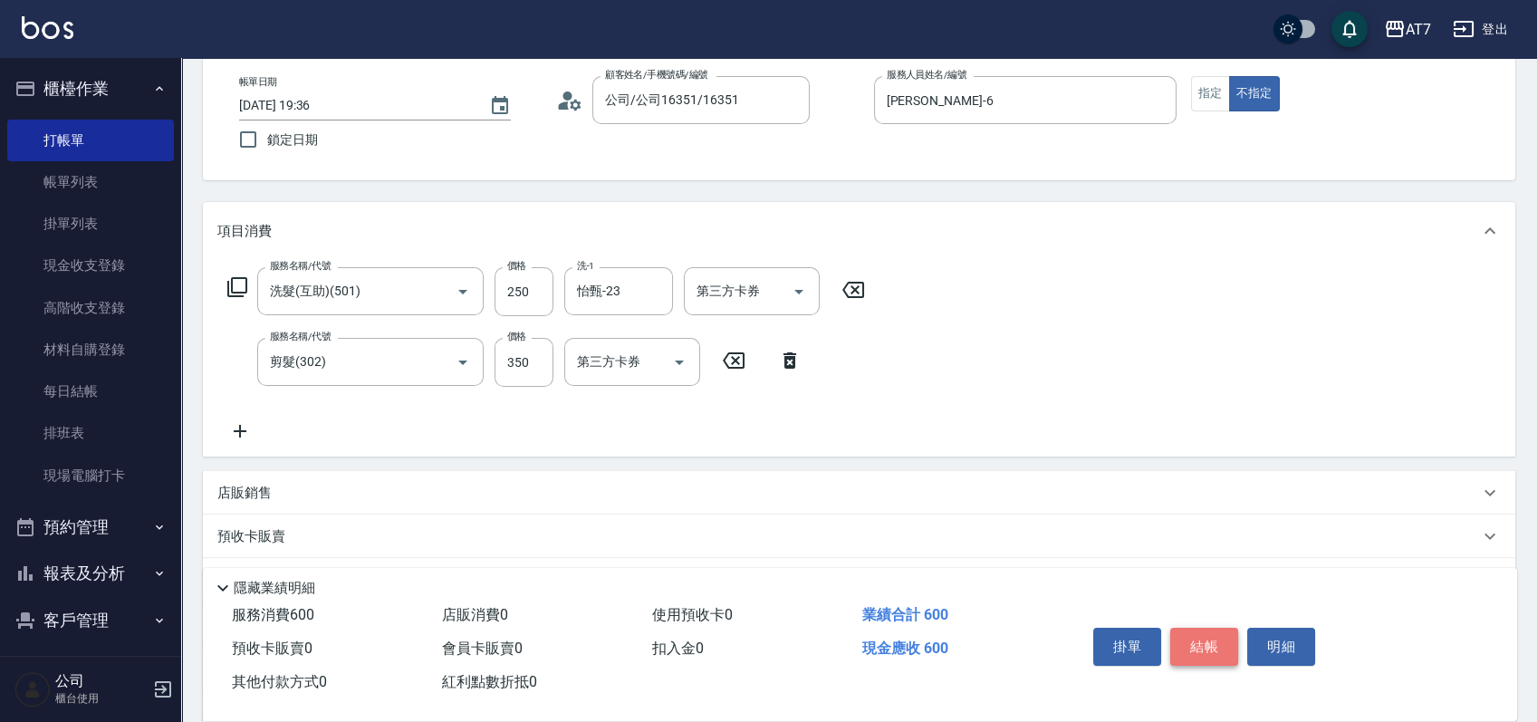
click at [1209, 639] on button "結帳" at bounding box center [1204, 647] width 68 height 38
type input "0"
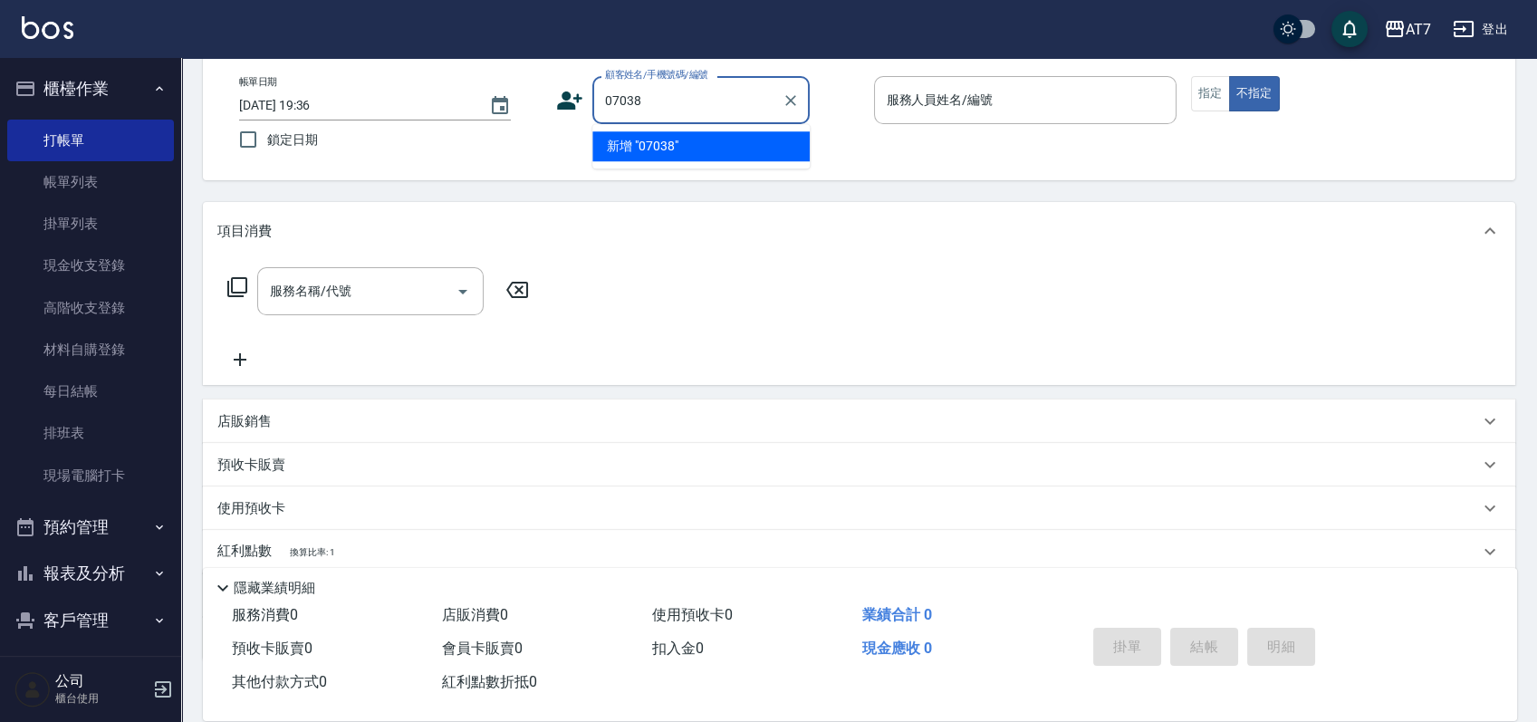
type input "07038"
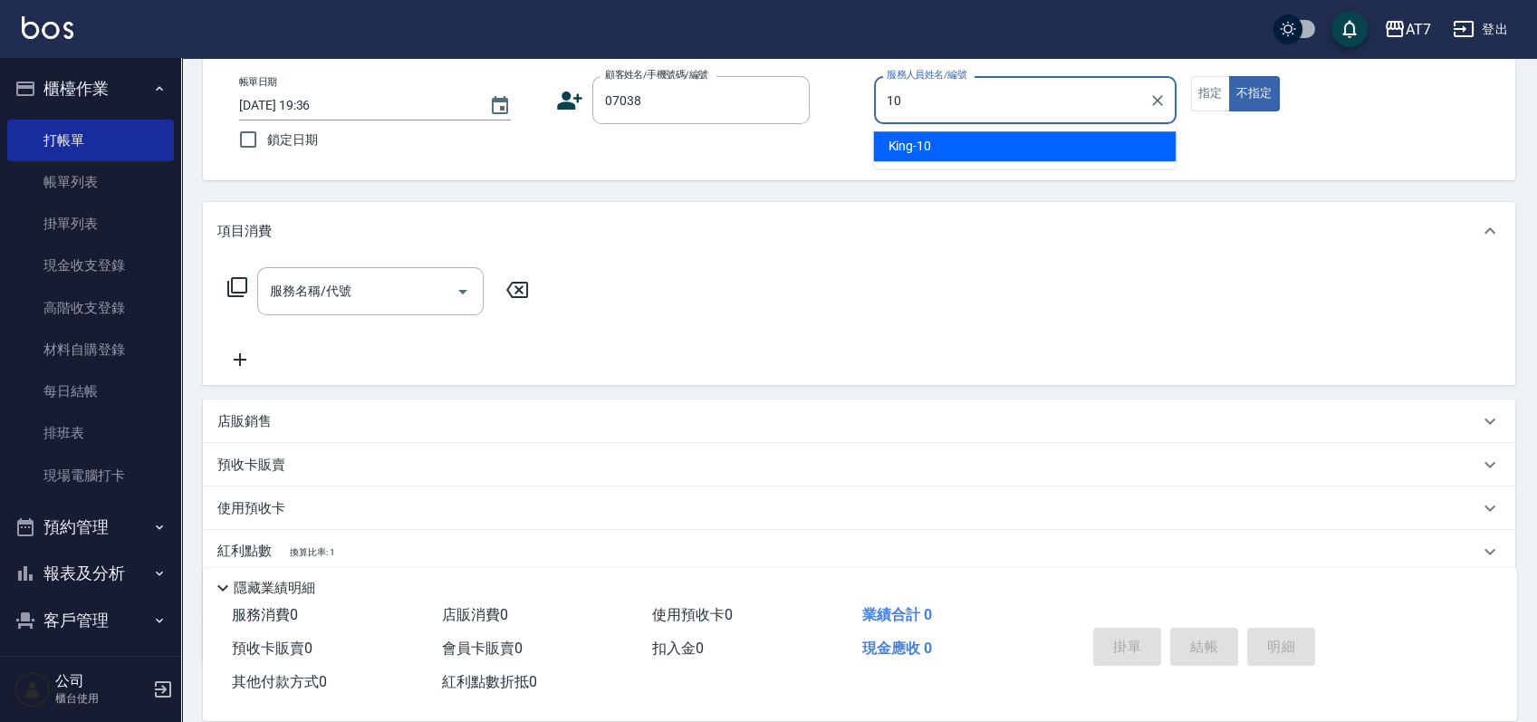
type input "10"
type button "false"
type input "King-10"
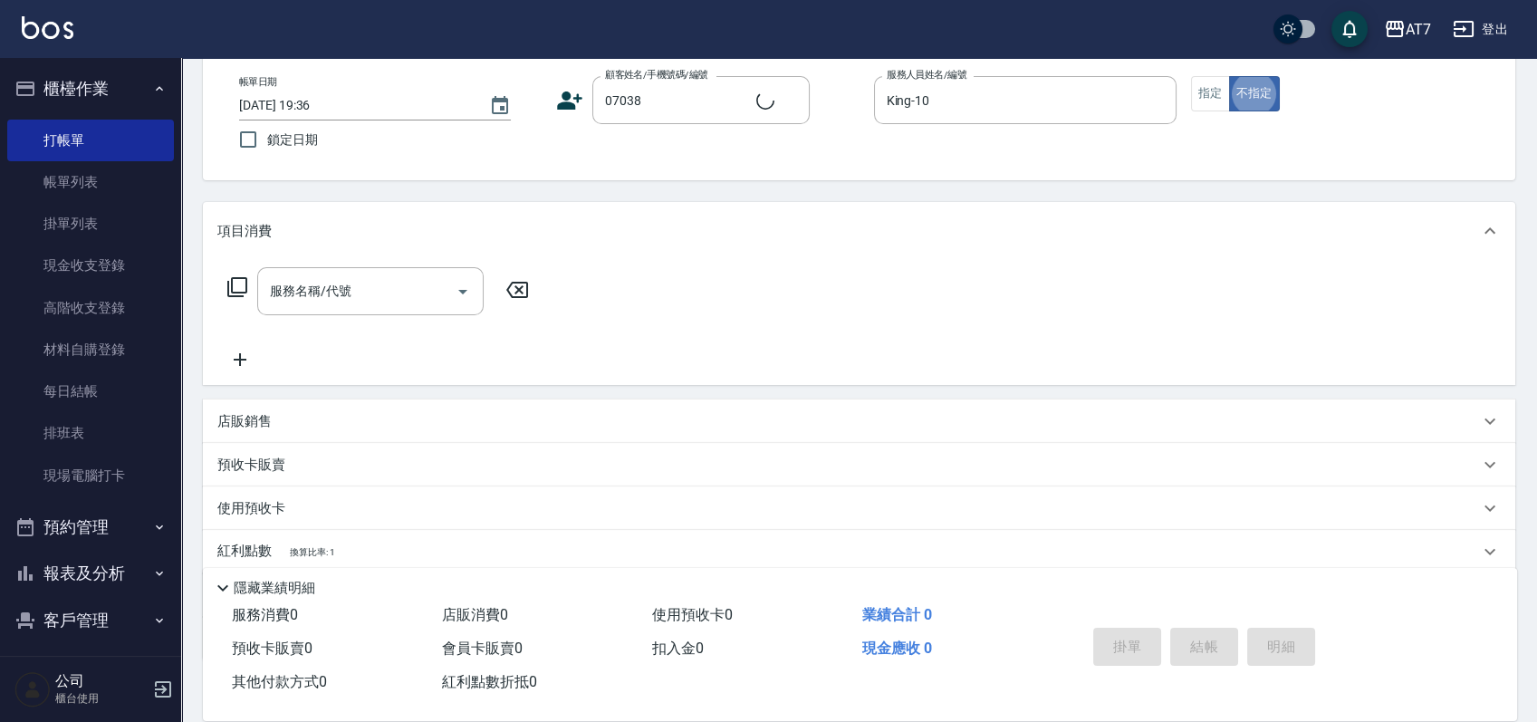
type input "公司/公司07038/07038"
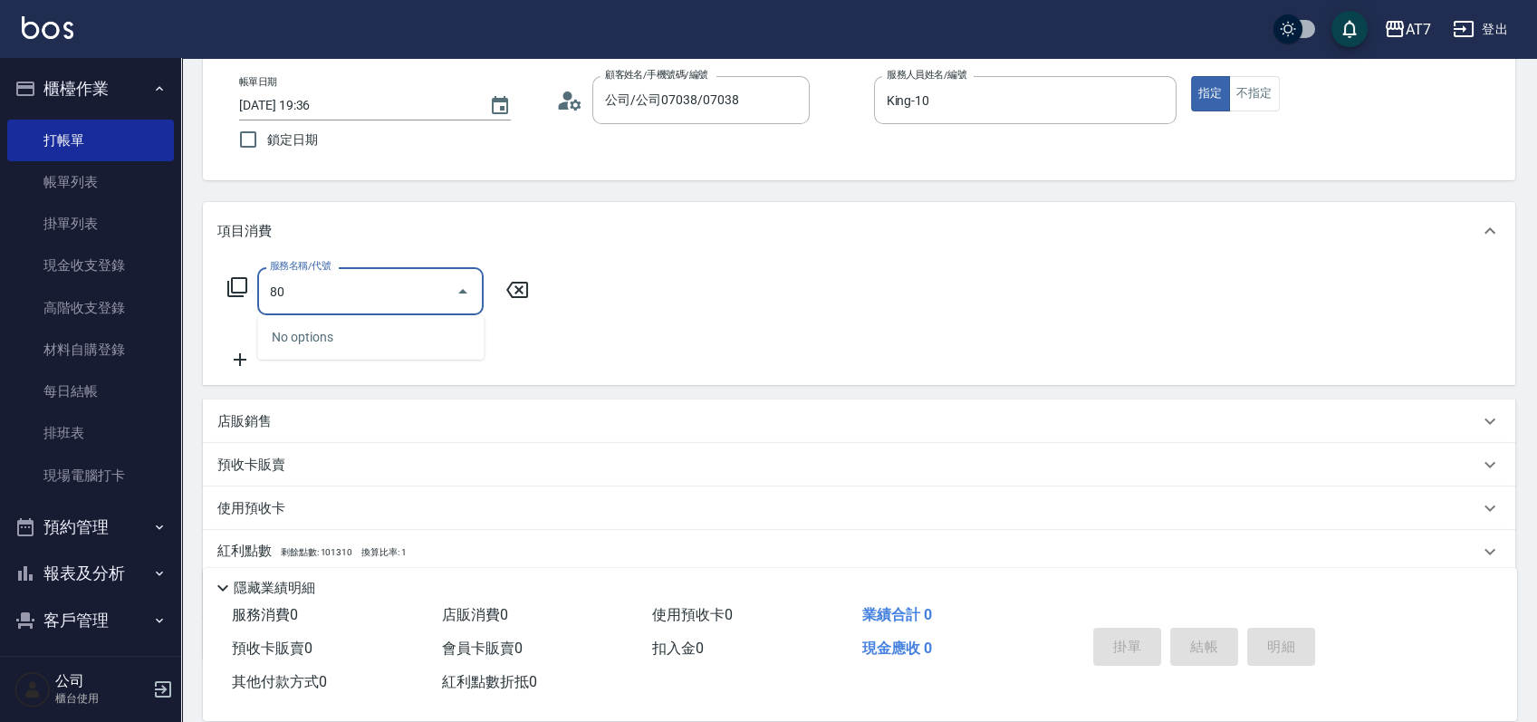
type input "801"
type input "40"
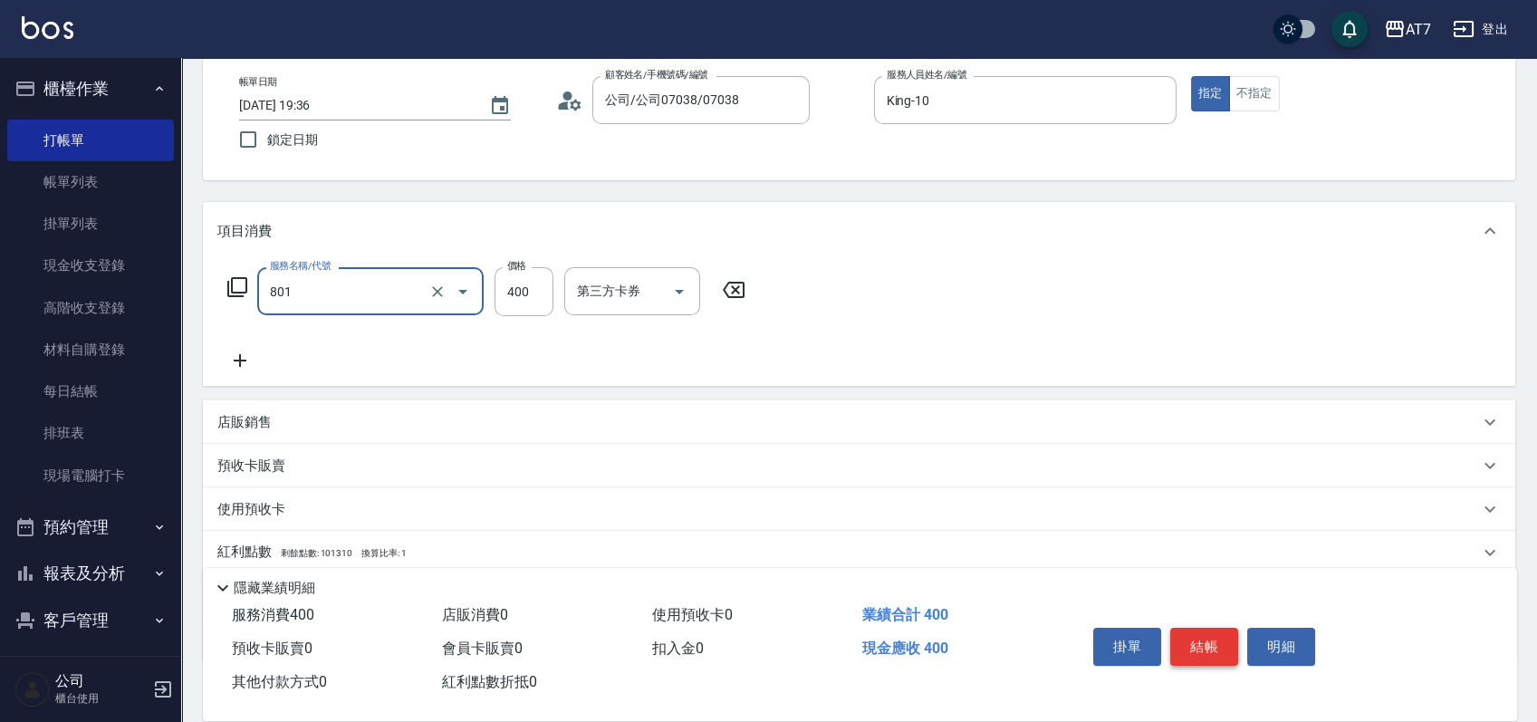
type input "自購-葉綠素洗髮(互助)(801)"
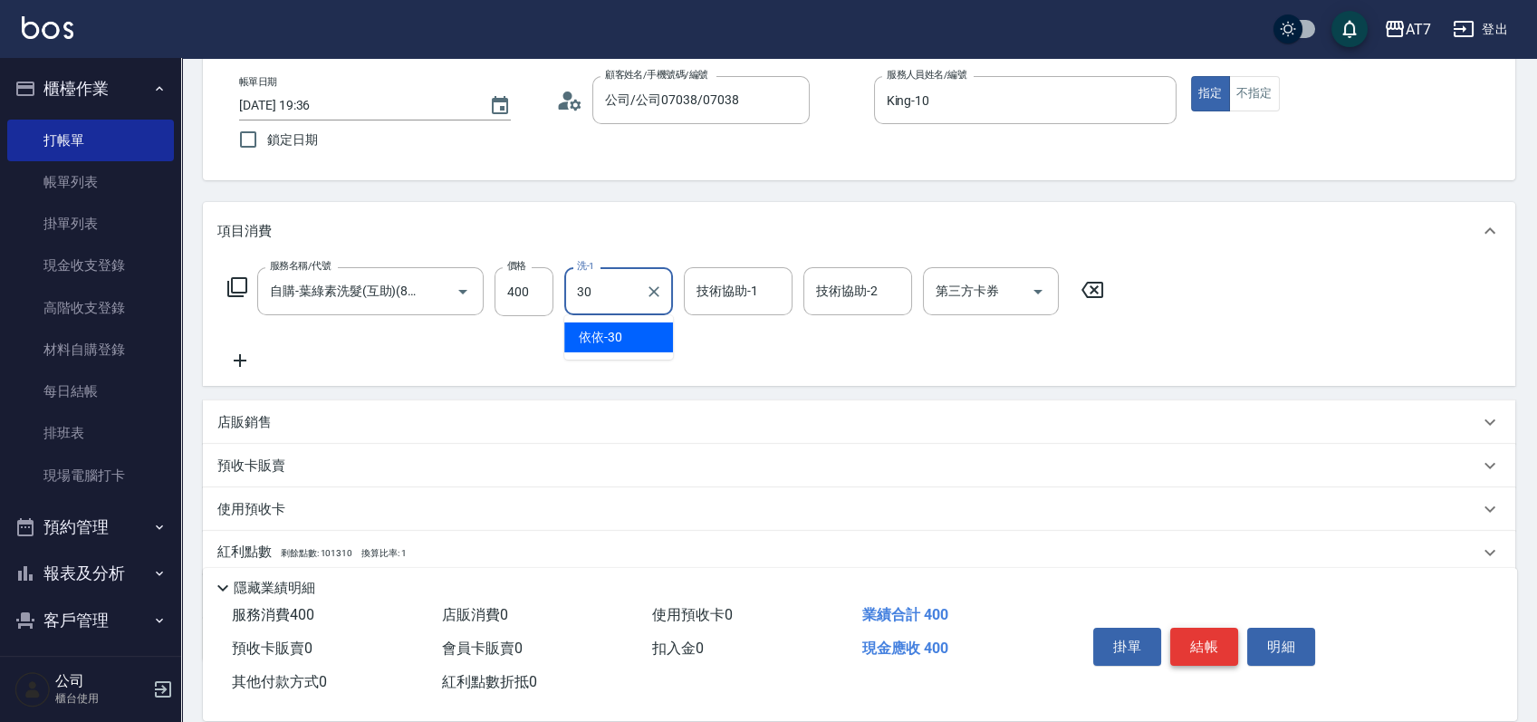
type input "依依-30"
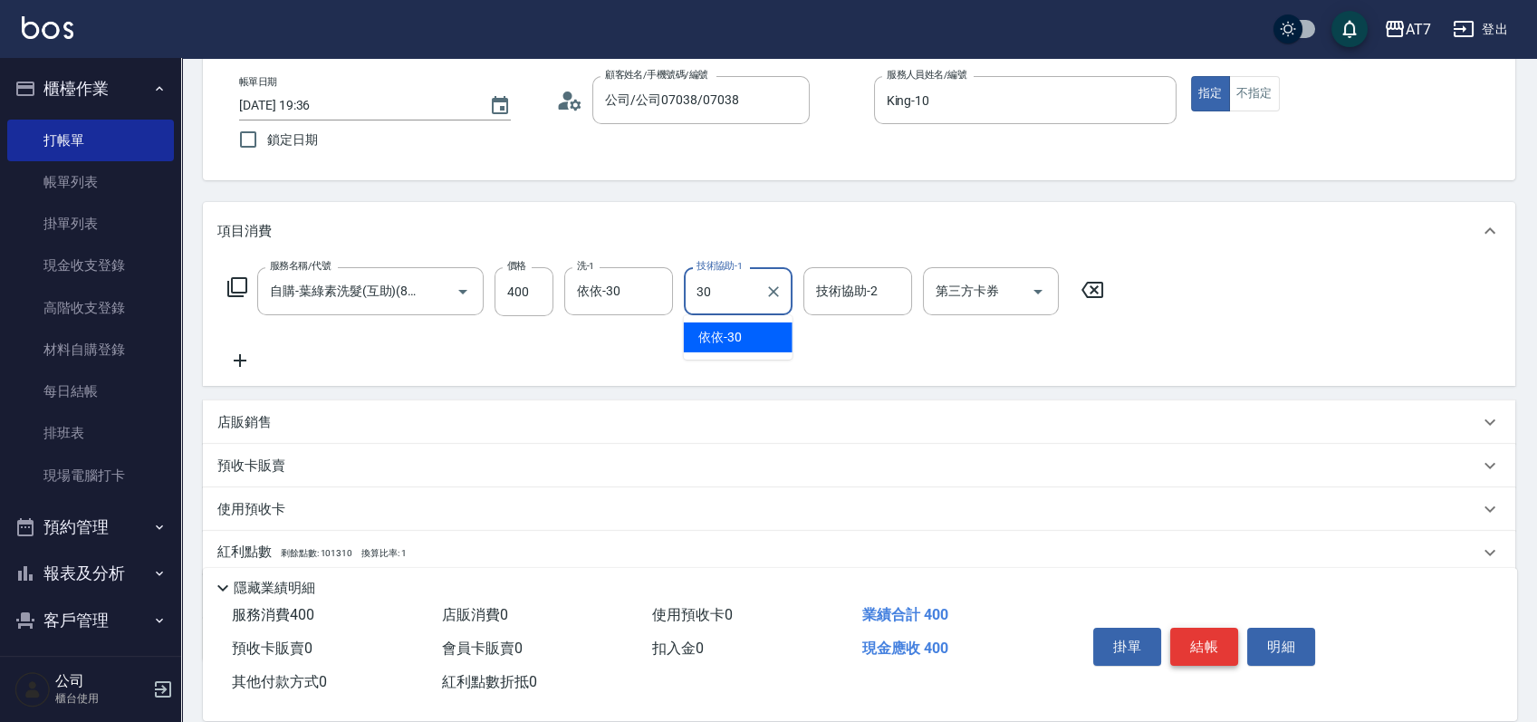
type input "依依-30"
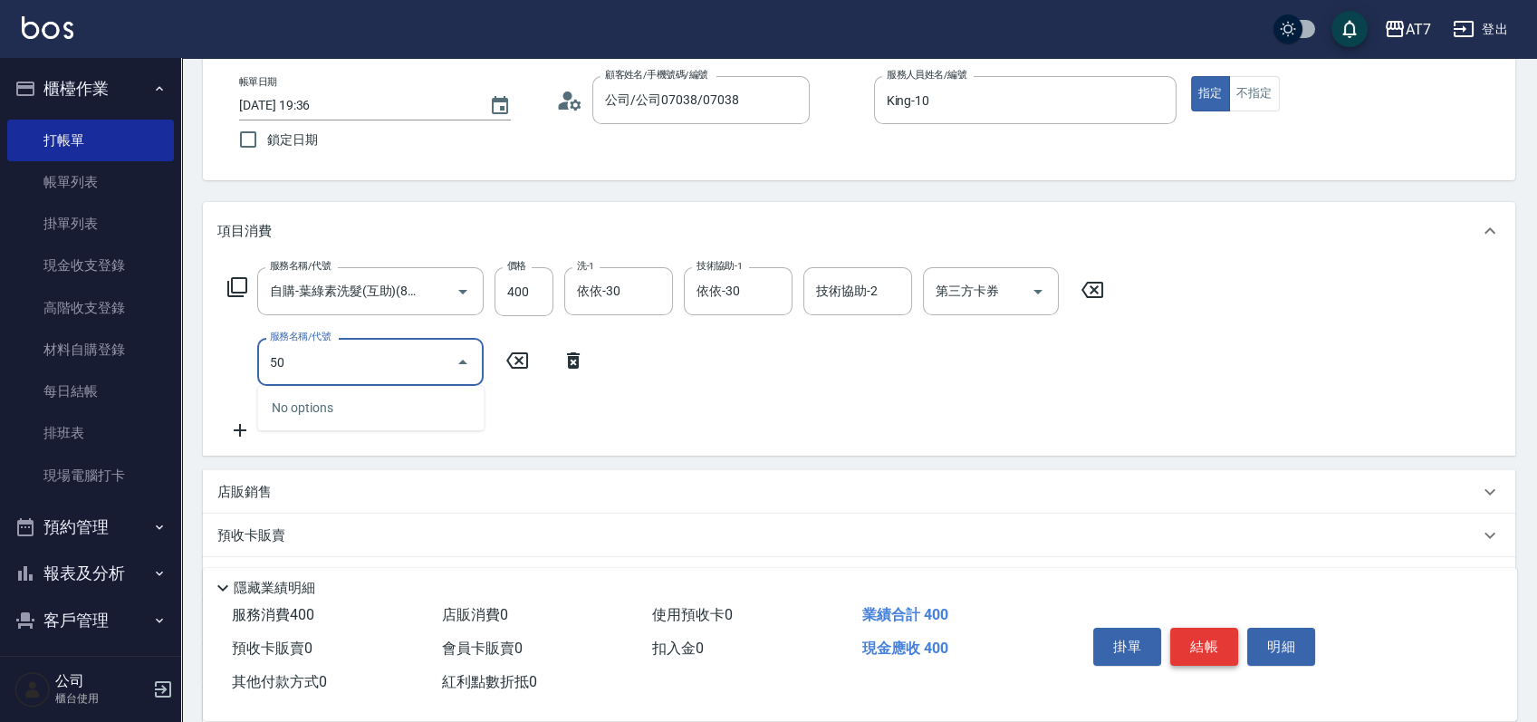
type input "503"
type input "50"
type input "精油-快速修護髮(互助)(503)"
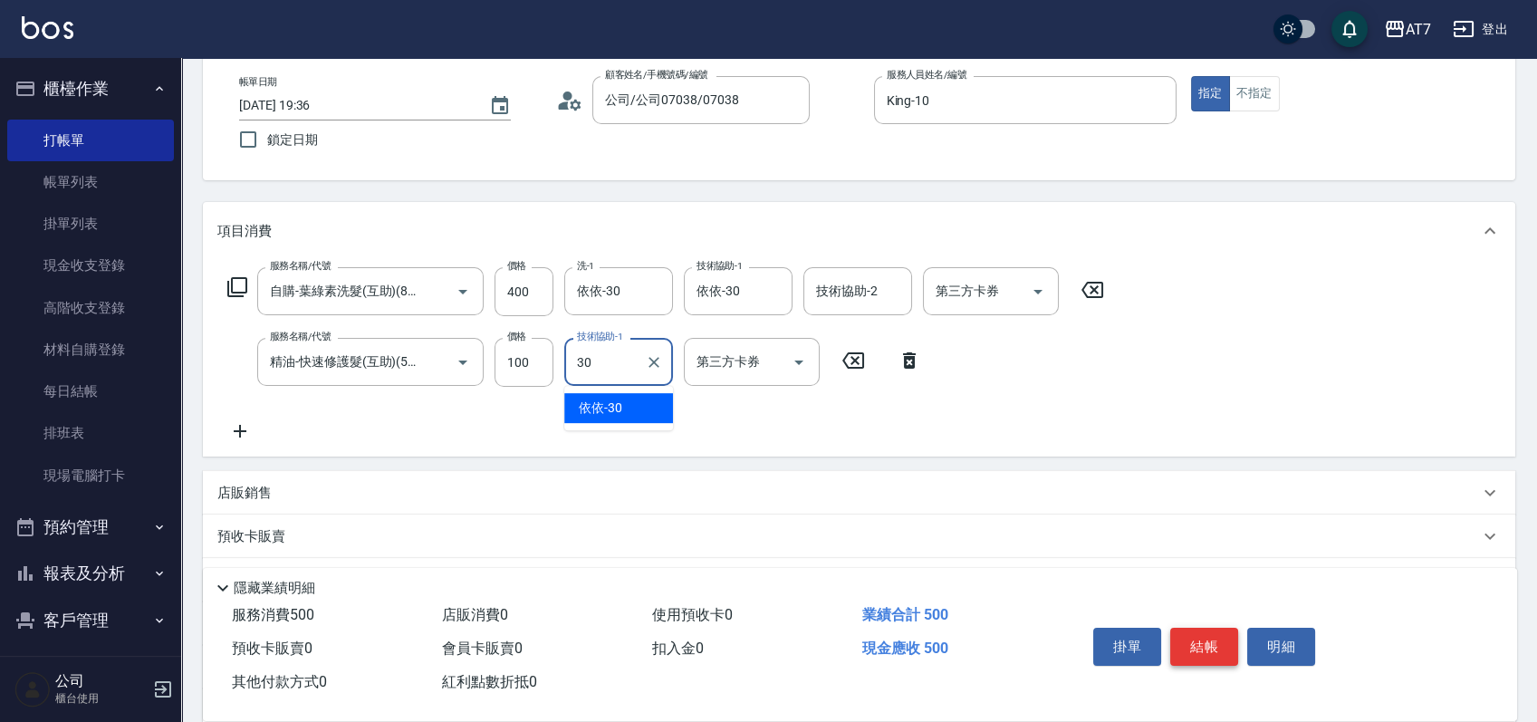
type input "依依-30"
click at [1209, 639] on button "結帳" at bounding box center [1204, 647] width 68 height 38
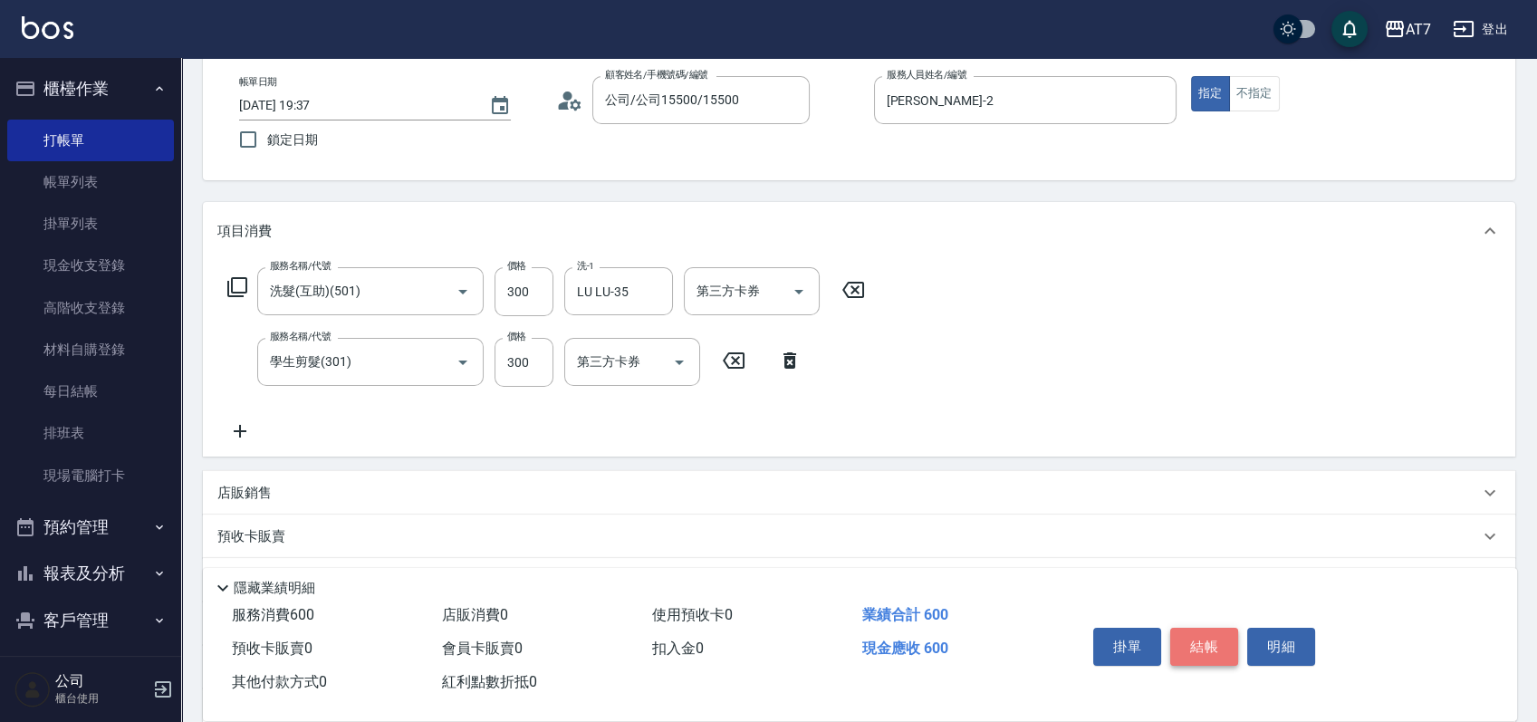
click at [1209, 639] on button "結帳" at bounding box center [1204, 647] width 68 height 38
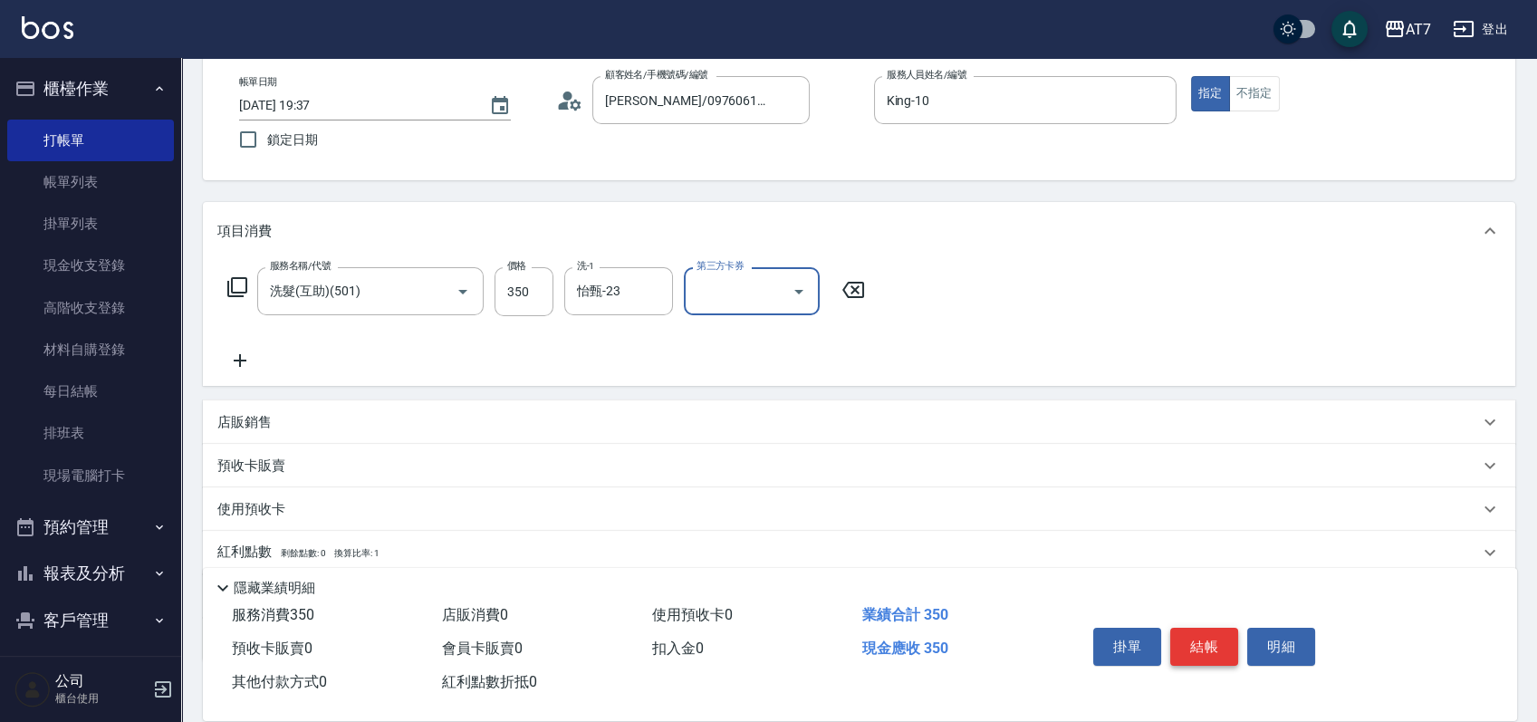
click at [1209, 639] on button "結帳" at bounding box center [1204, 647] width 68 height 38
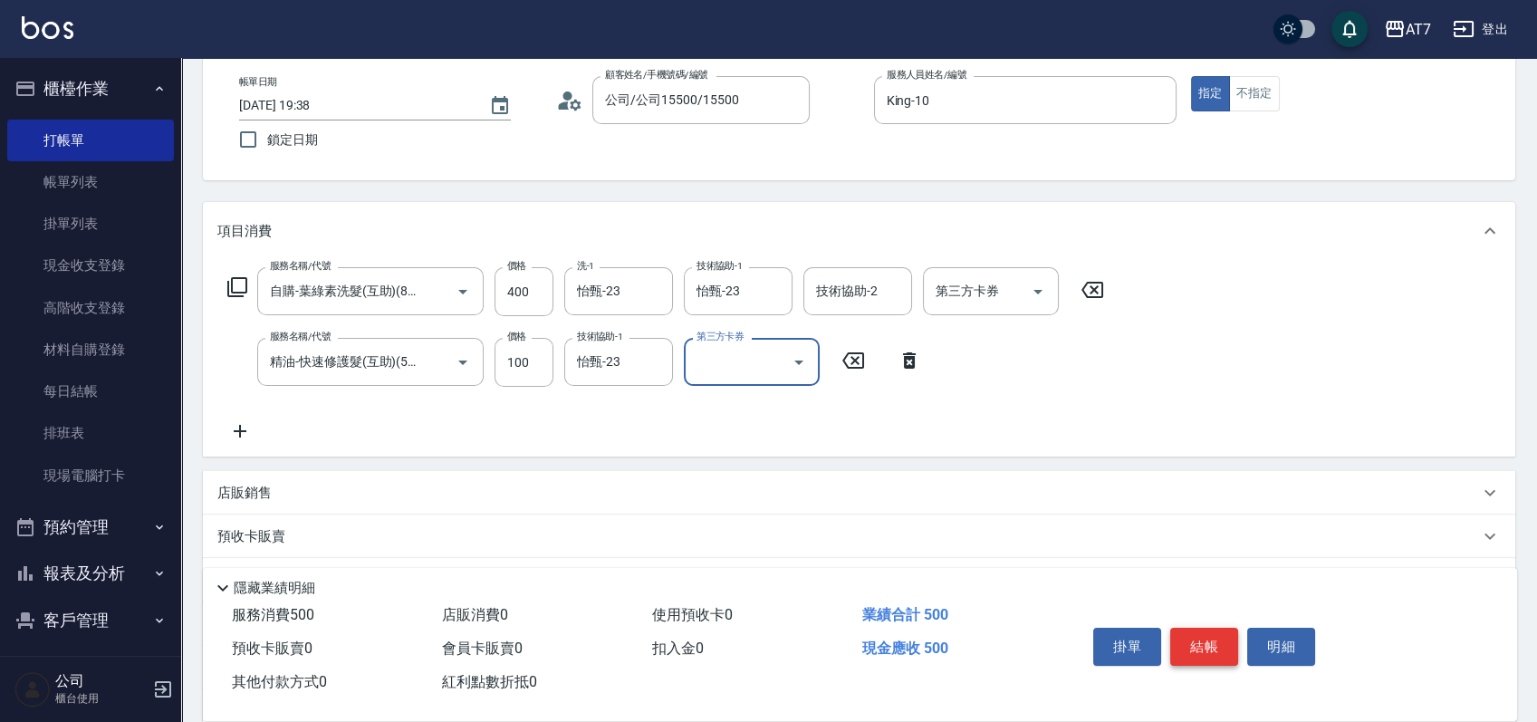
click at [1203, 644] on button "結帳" at bounding box center [1204, 647] width 68 height 38
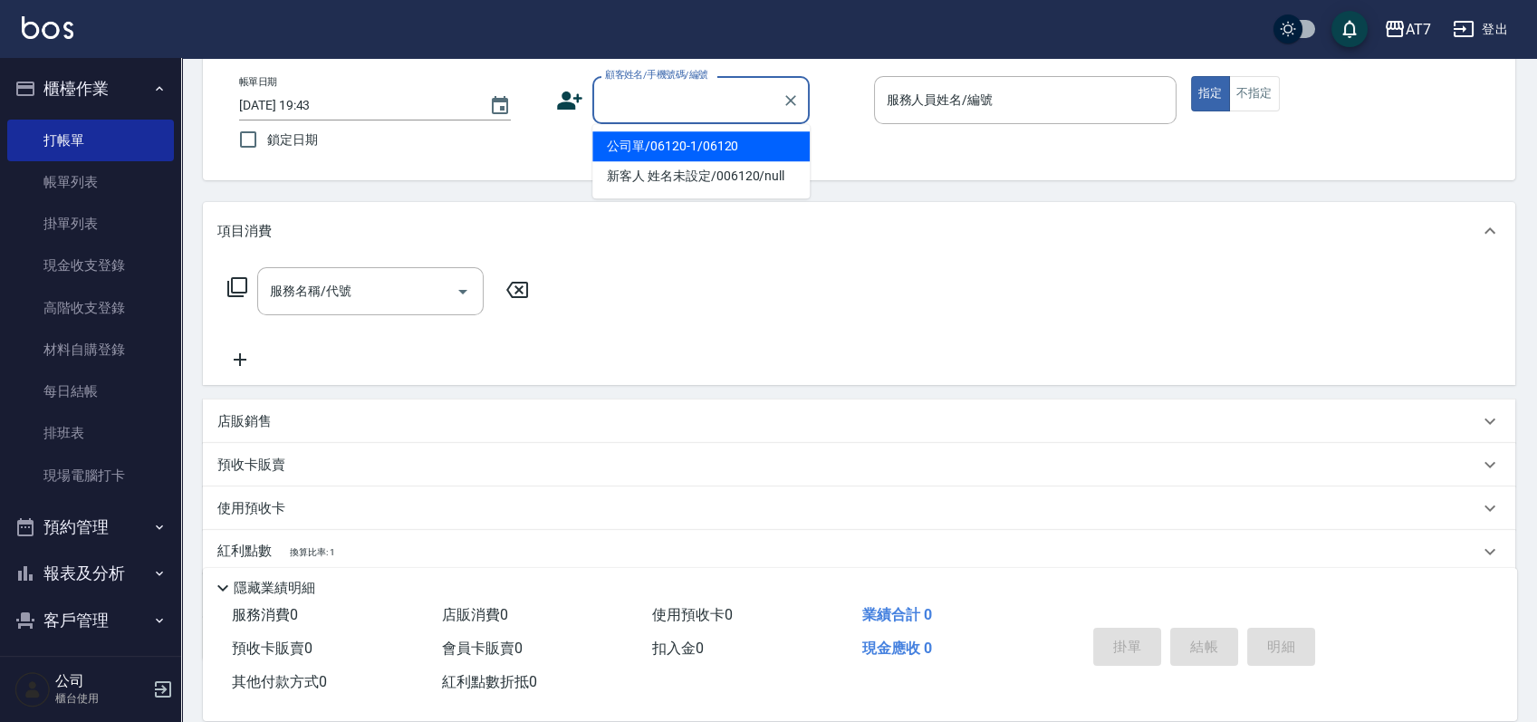
click at [728, 107] on input "顧客姓名/手機號碼/編號" at bounding box center [687, 100] width 174 height 32
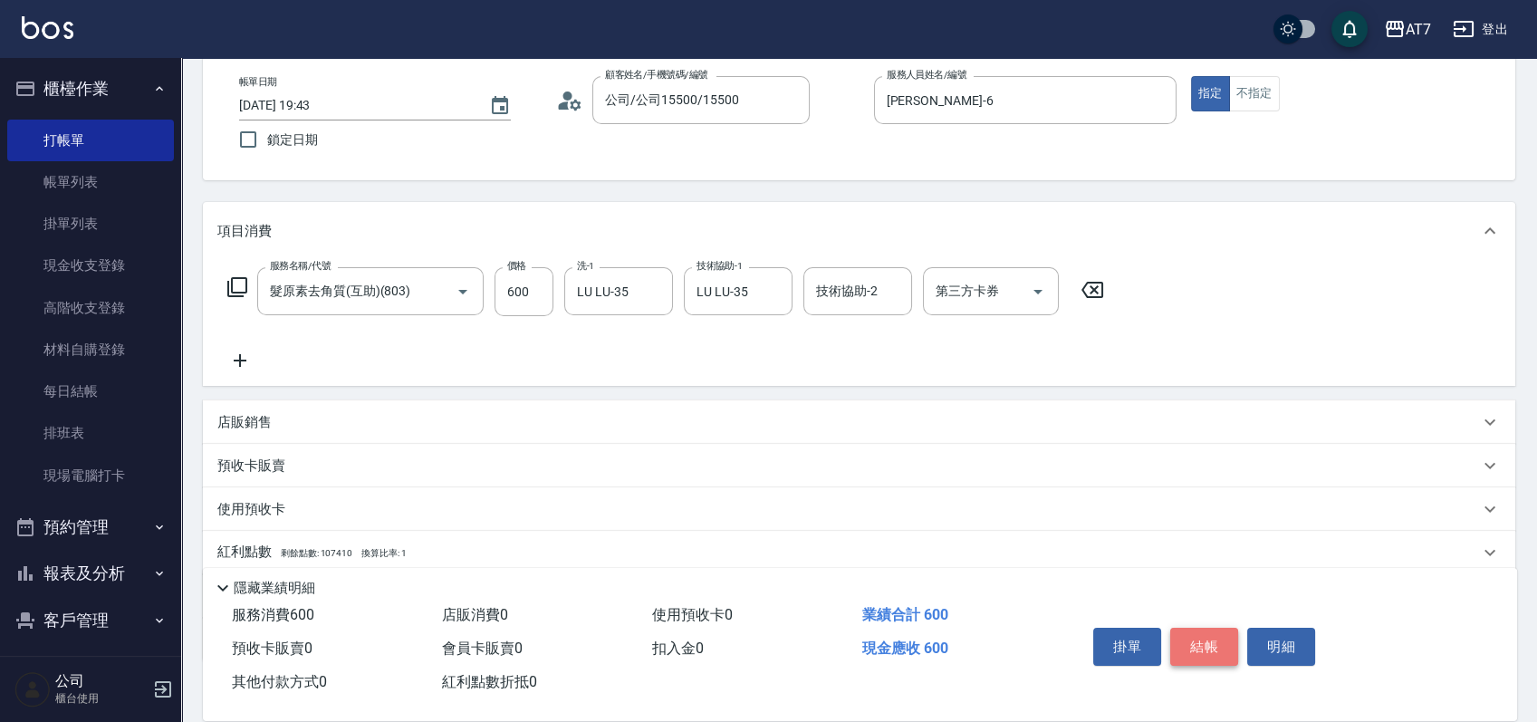
click at [1195, 628] on button "結帳" at bounding box center [1204, 647] width 68 height 38
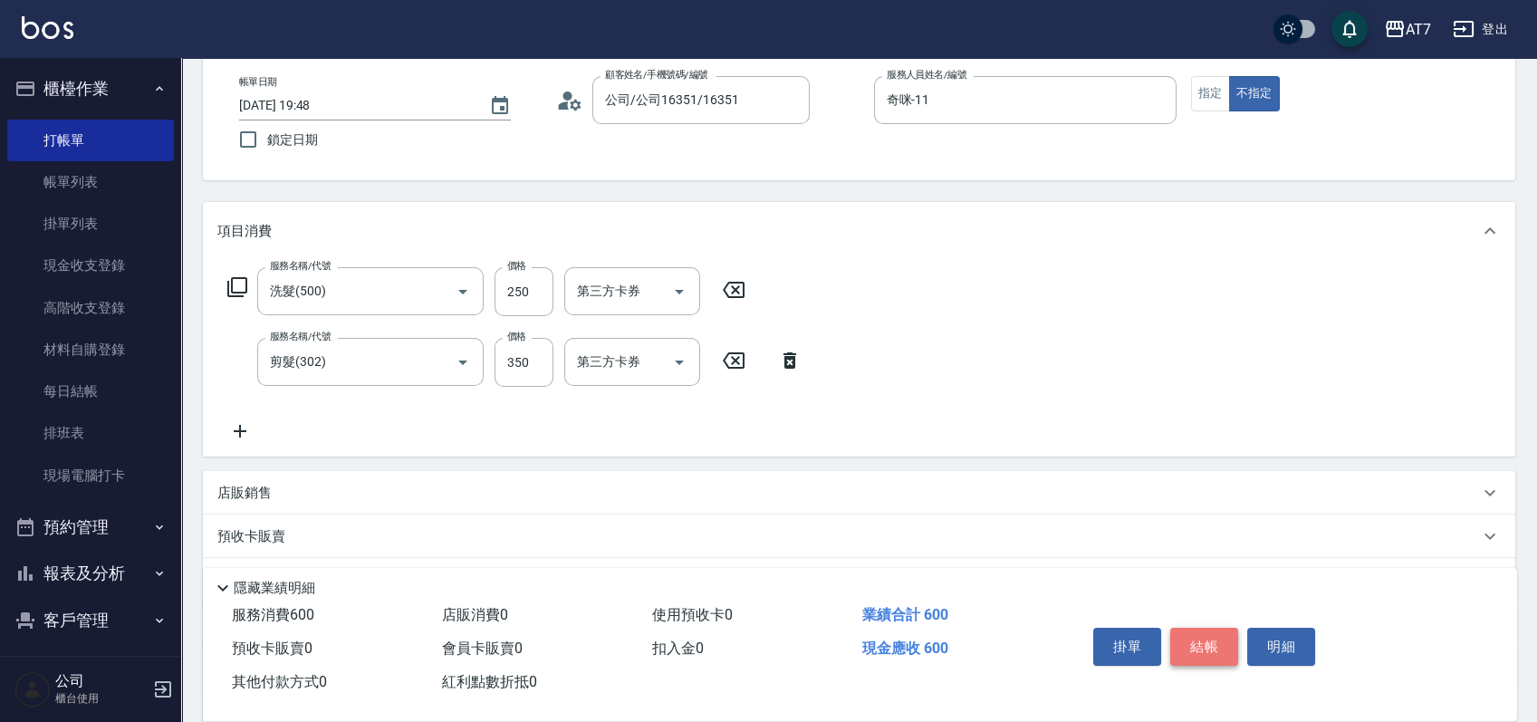
click at [1208, 641] on button "結帳" at bounding box center [1204, 647] width 68 height 38
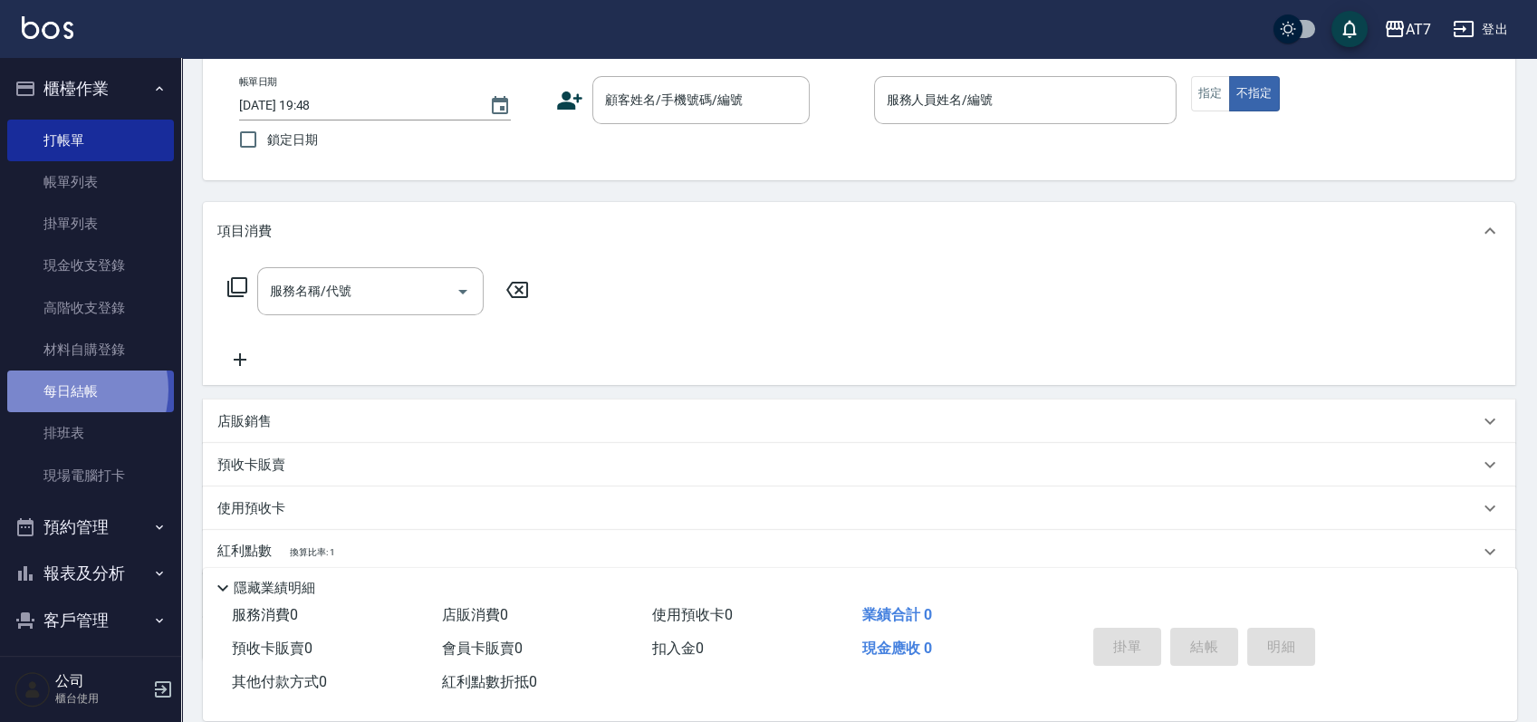
click at [65, 389] on link "每日結帳" at bounding box center [90, 391] width 167 height 42
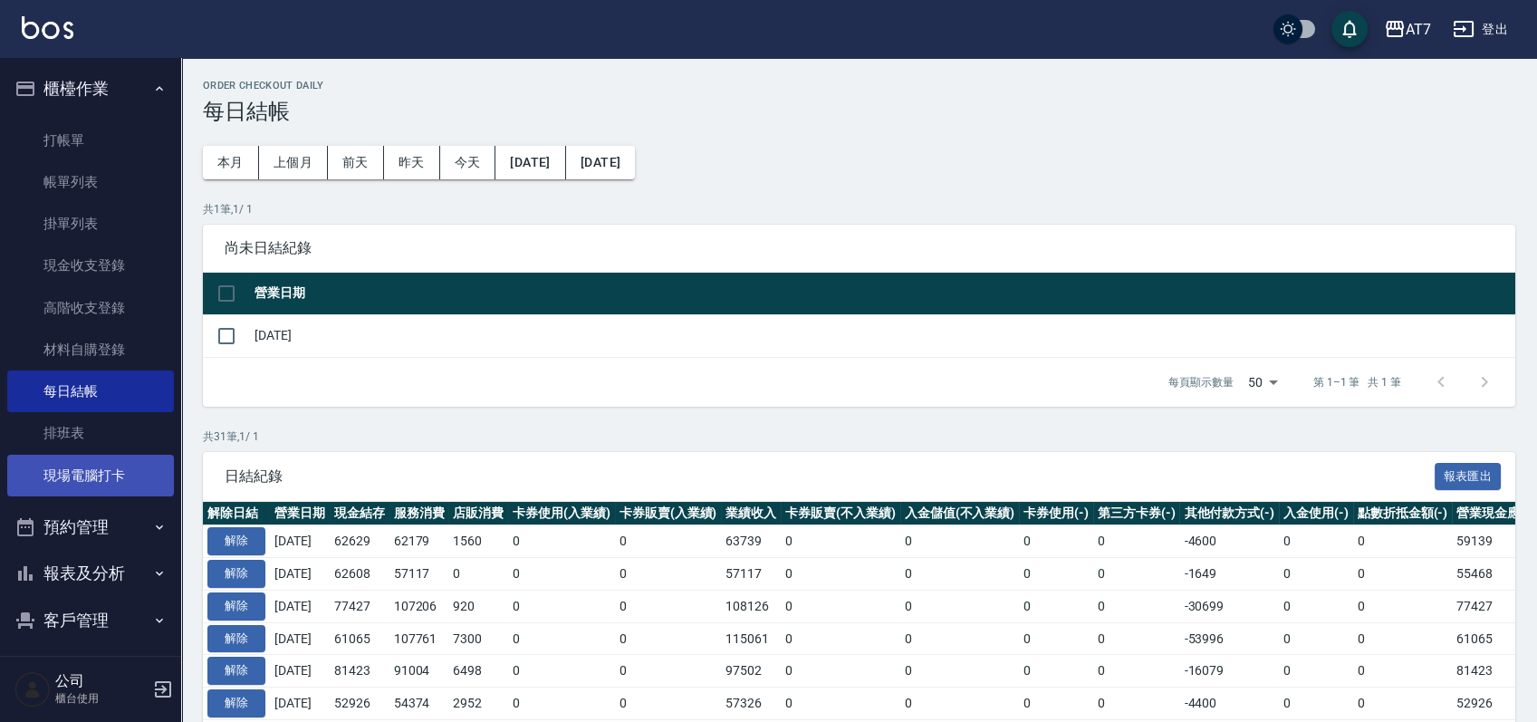
scroll to position [120, 0]
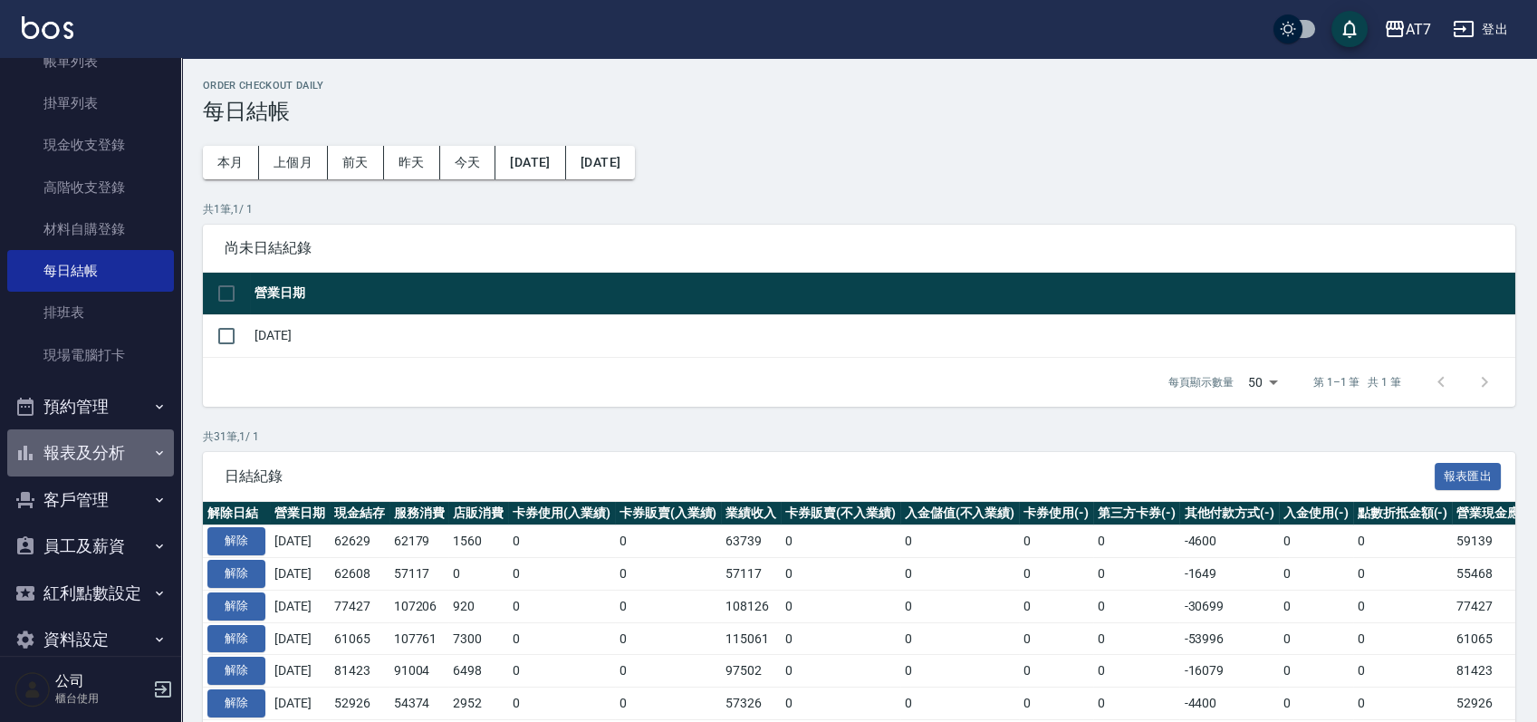
click at [93, 458] on button "報表及分析" at bounding box center [90, 452] width 167 height 47
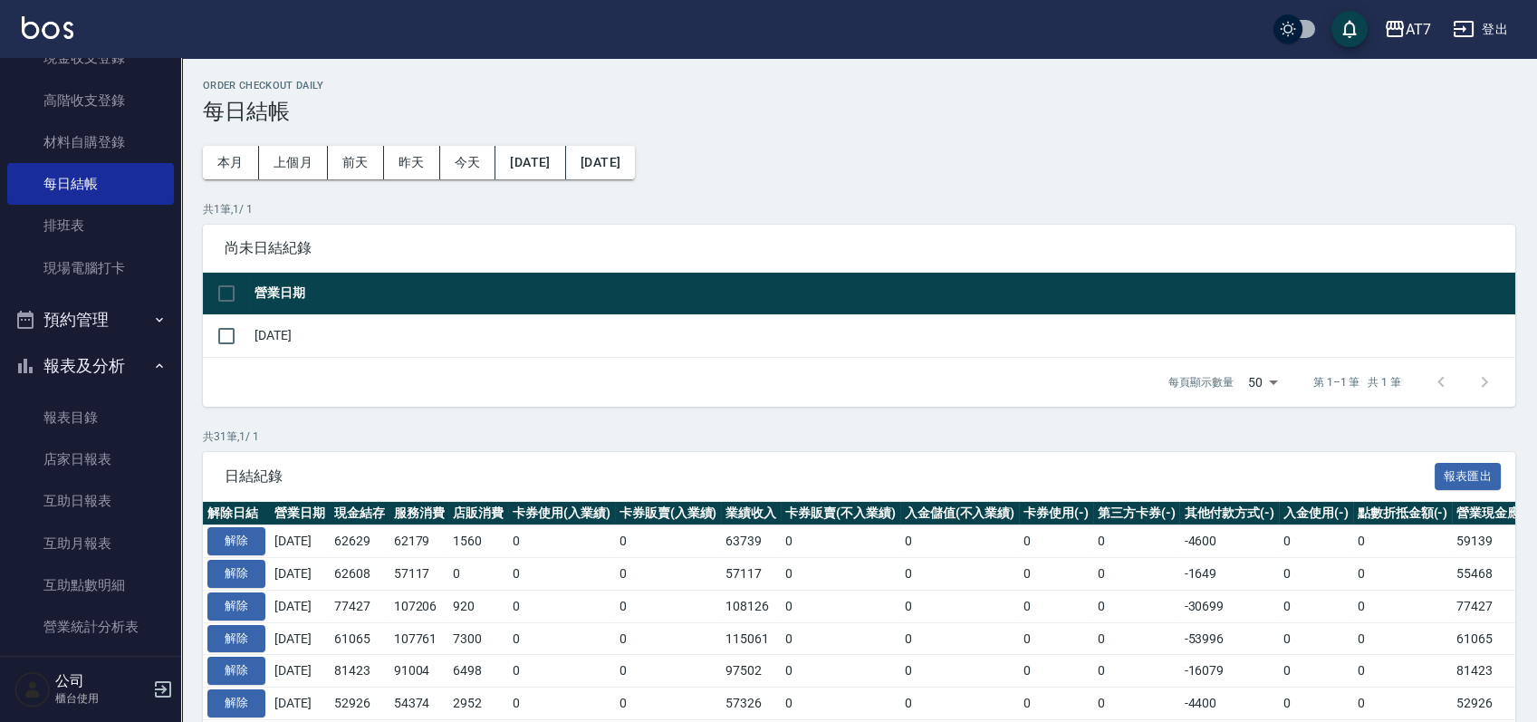
scroll to position [241, 0]
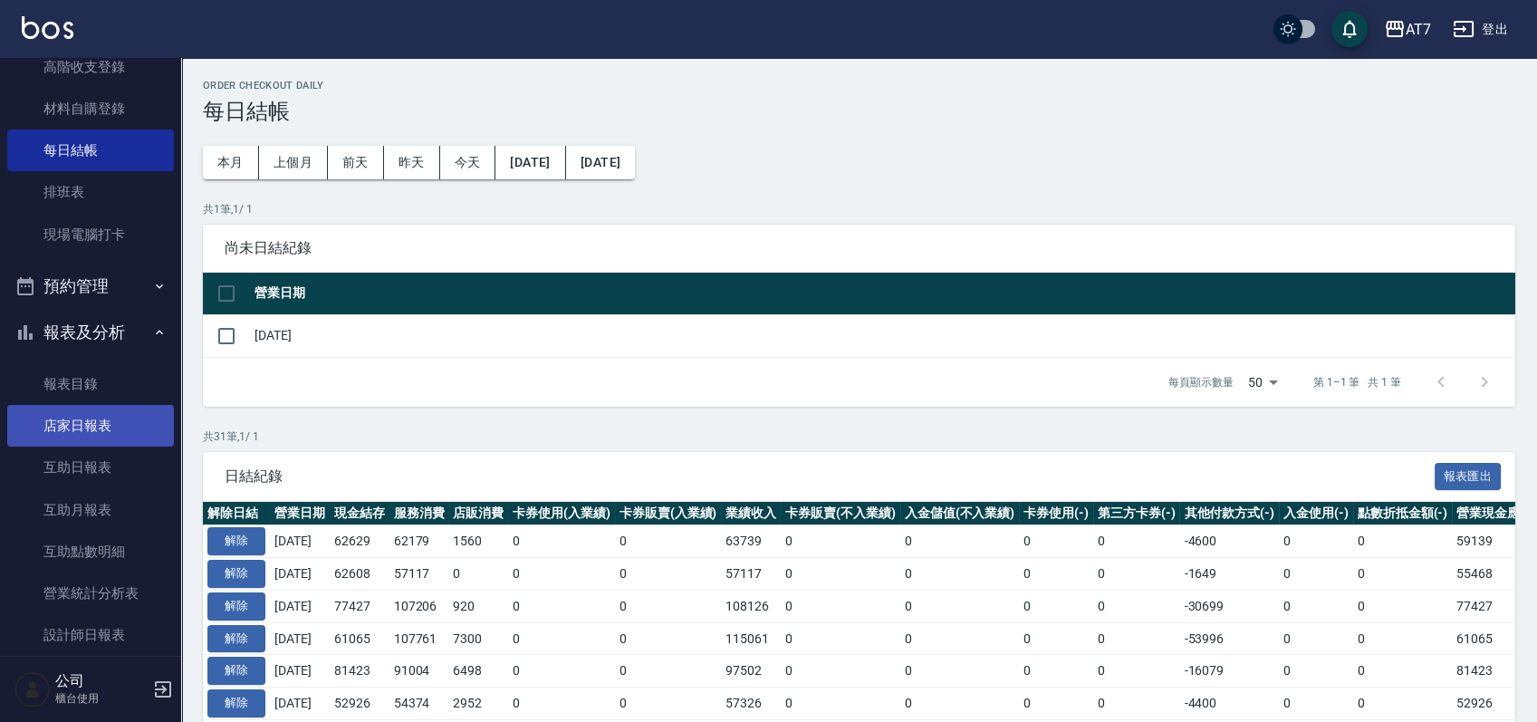
click at [113, 429] on link "店家日報表" at bounding box center [90, 426] width 167 height 42
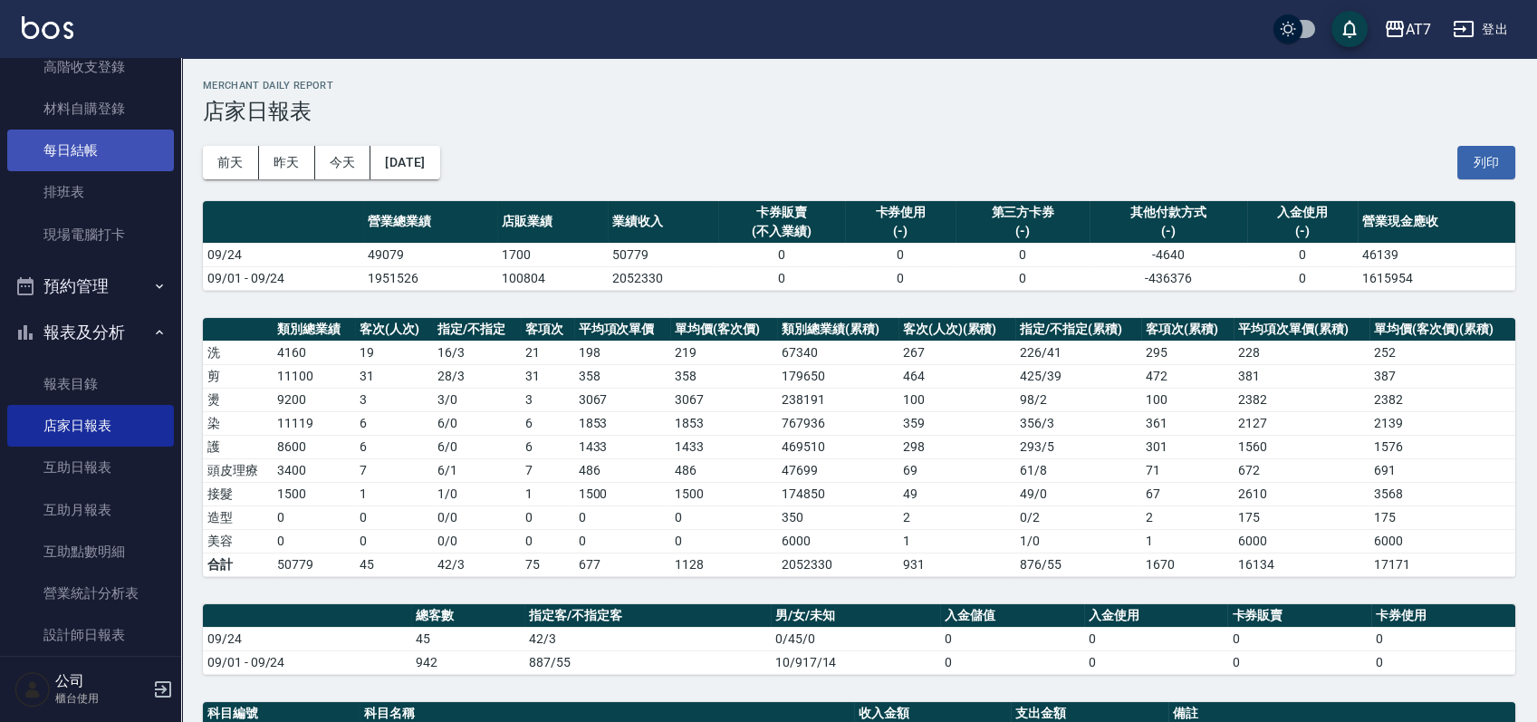
click at [119, 134] on link "每日結帳" at bounding box center [90, 151] width 167 height 42
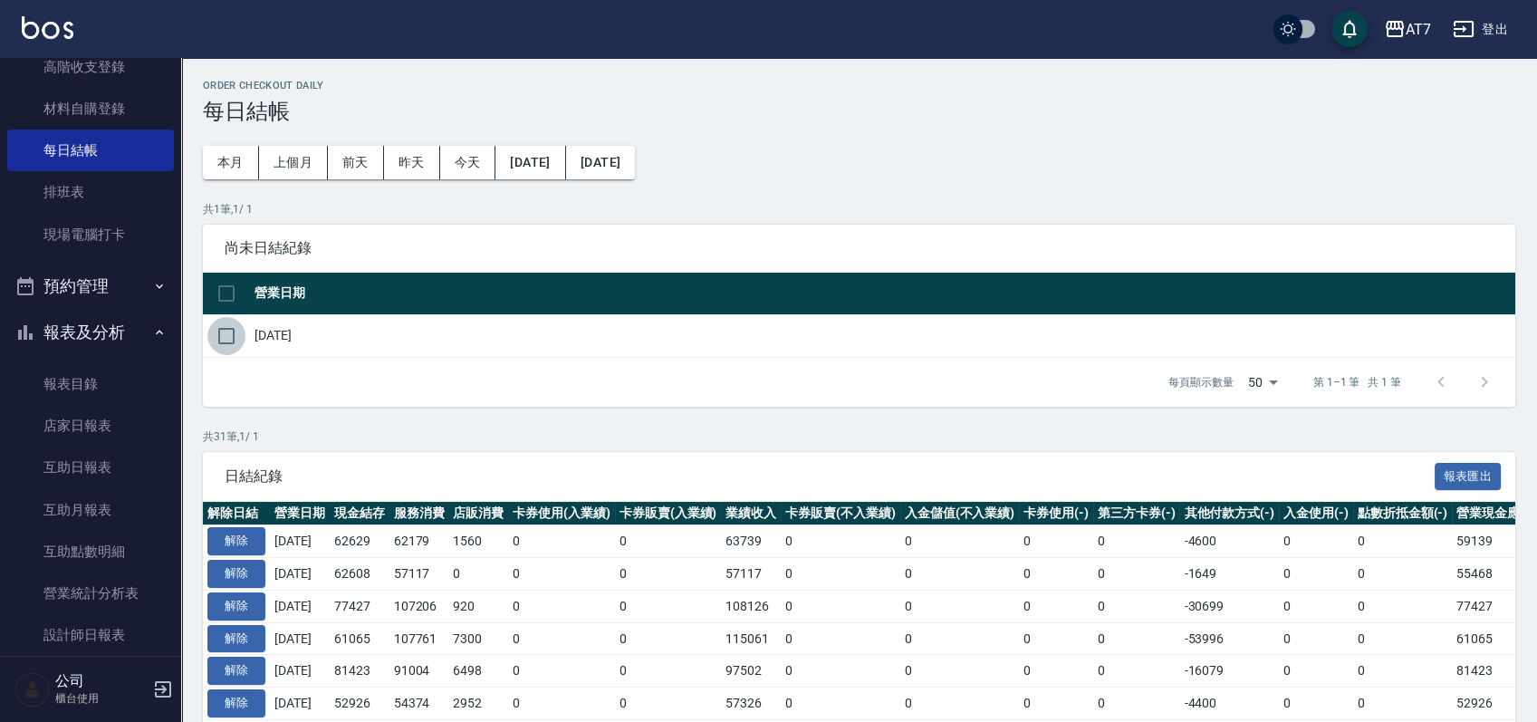
click at [214, 333] on input "checkbox" at bounding box center [226, 336] width 38 height 38
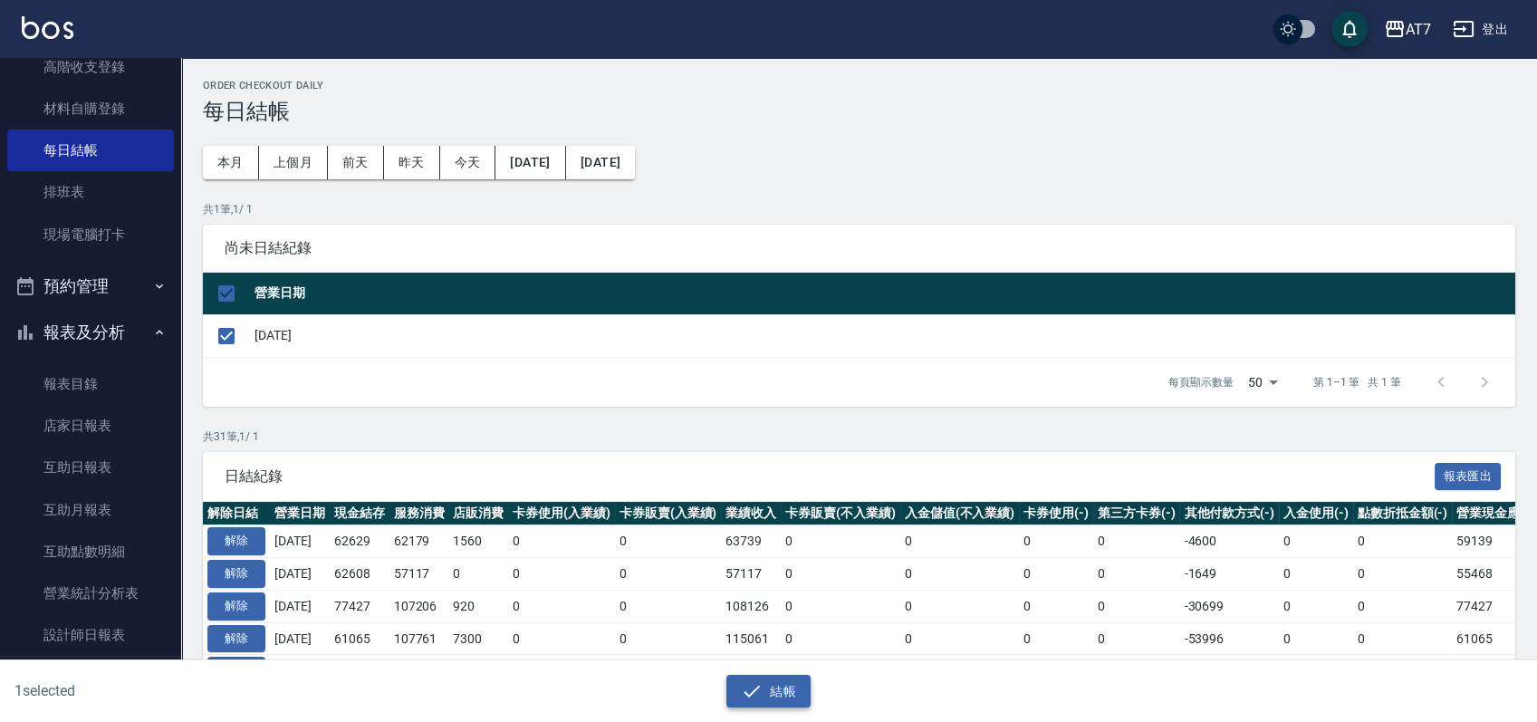
click at [764, 698] on button "結帳" at bounding box center [768, 692] width 84 height 34
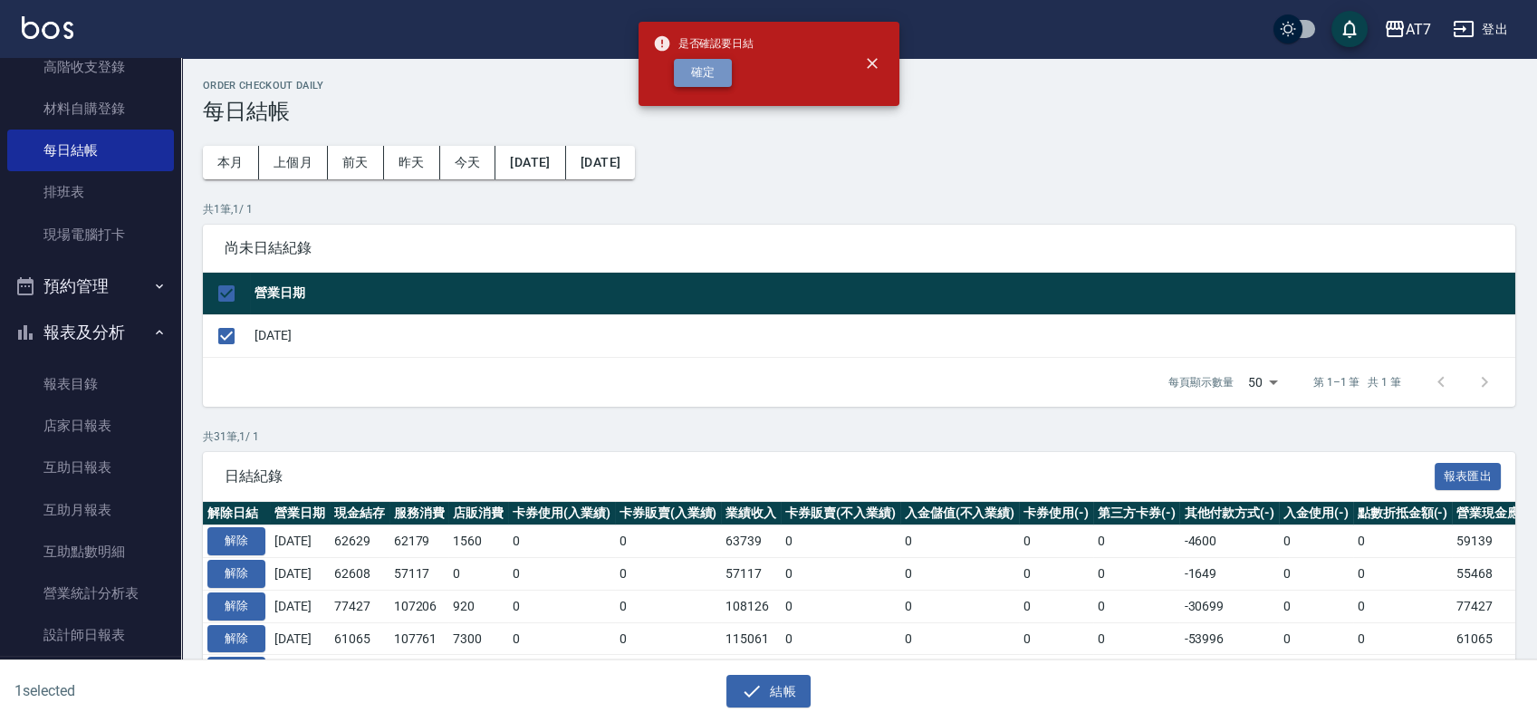
click at [713, 74] on button "確定" at bounding box center [703, 73] width 58 height 28
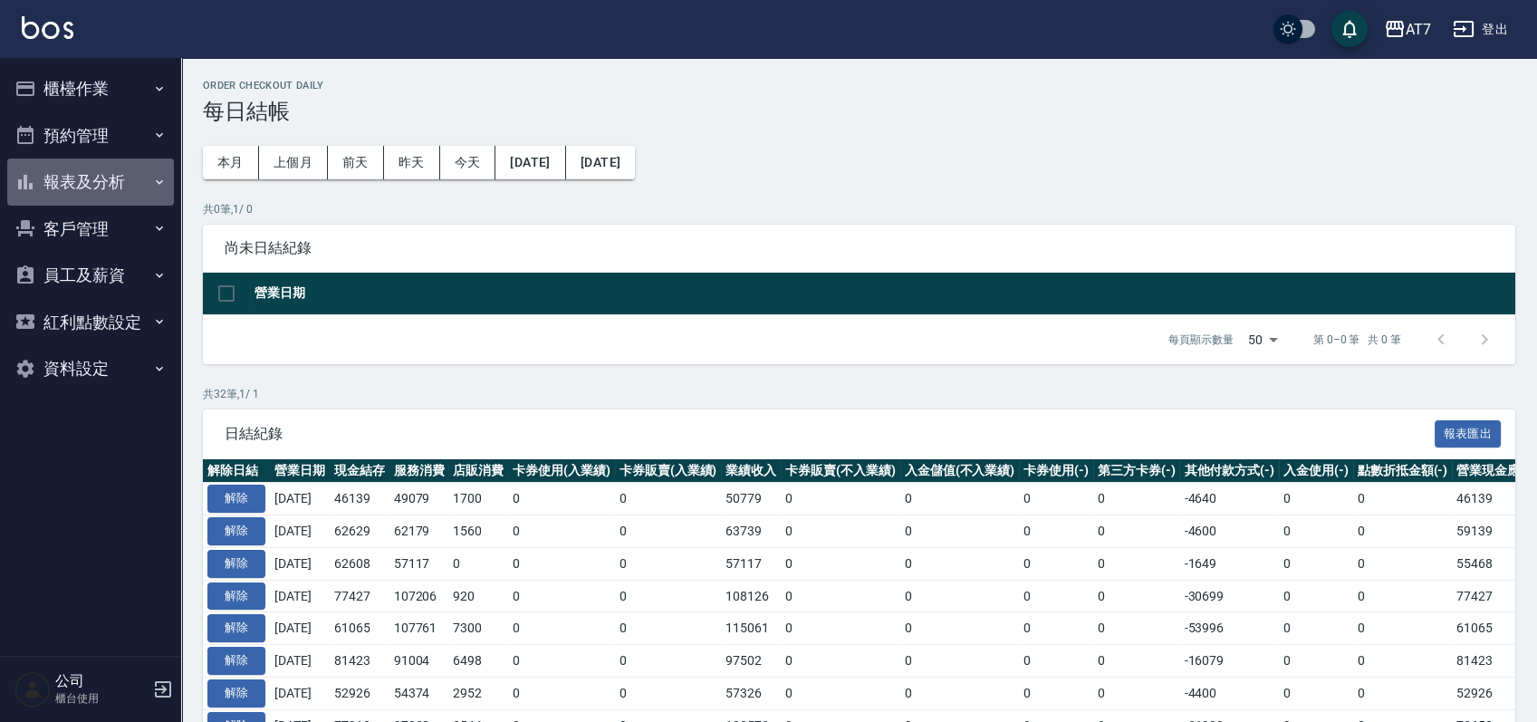
click at [101, 177] on button "報表及分析" at bounding box center [90, 182] width 167 height 47
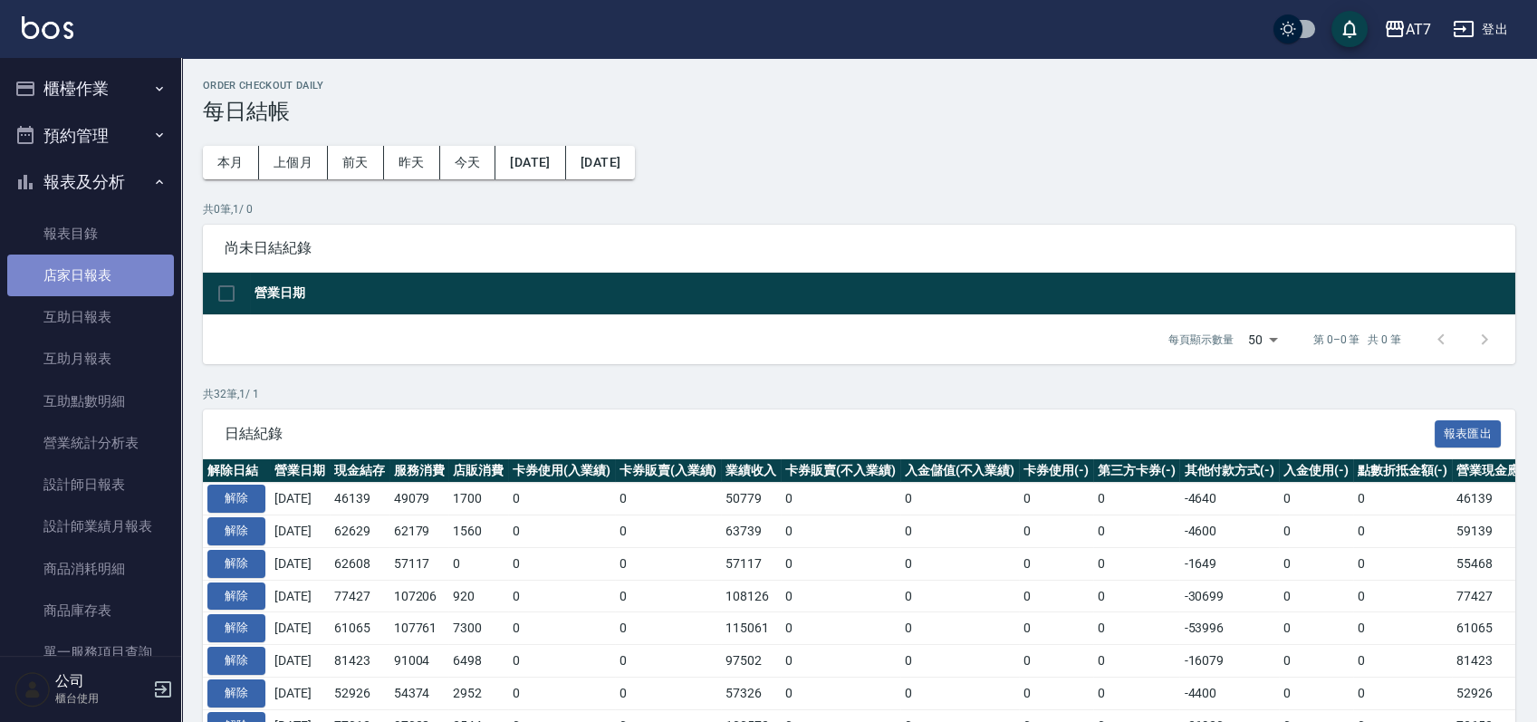
click at [120, 269] on link "店家日報表" at bounding box center [90, 276] width 167 height 42
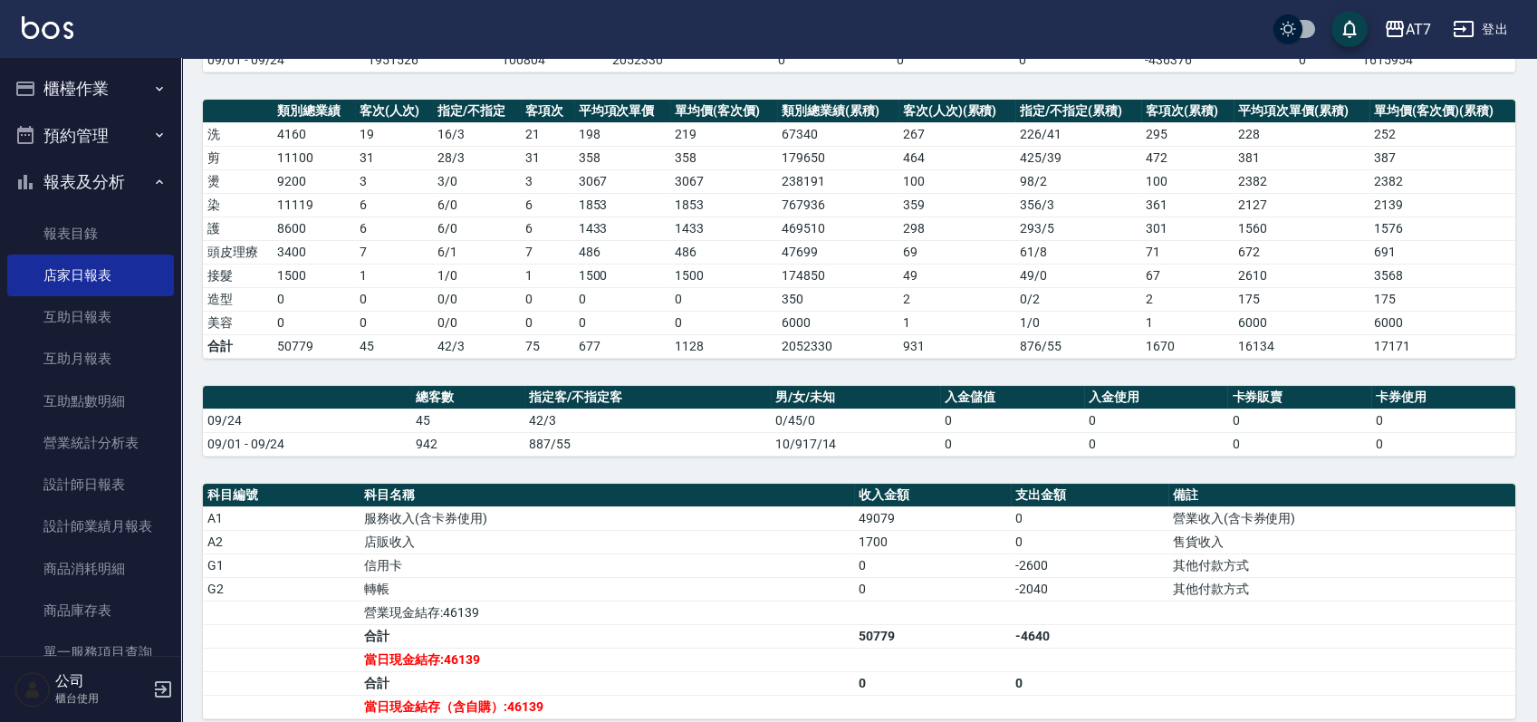
scroll to position [241, 0]
